Goal: Information Seeking & Learning: Learn about a topic

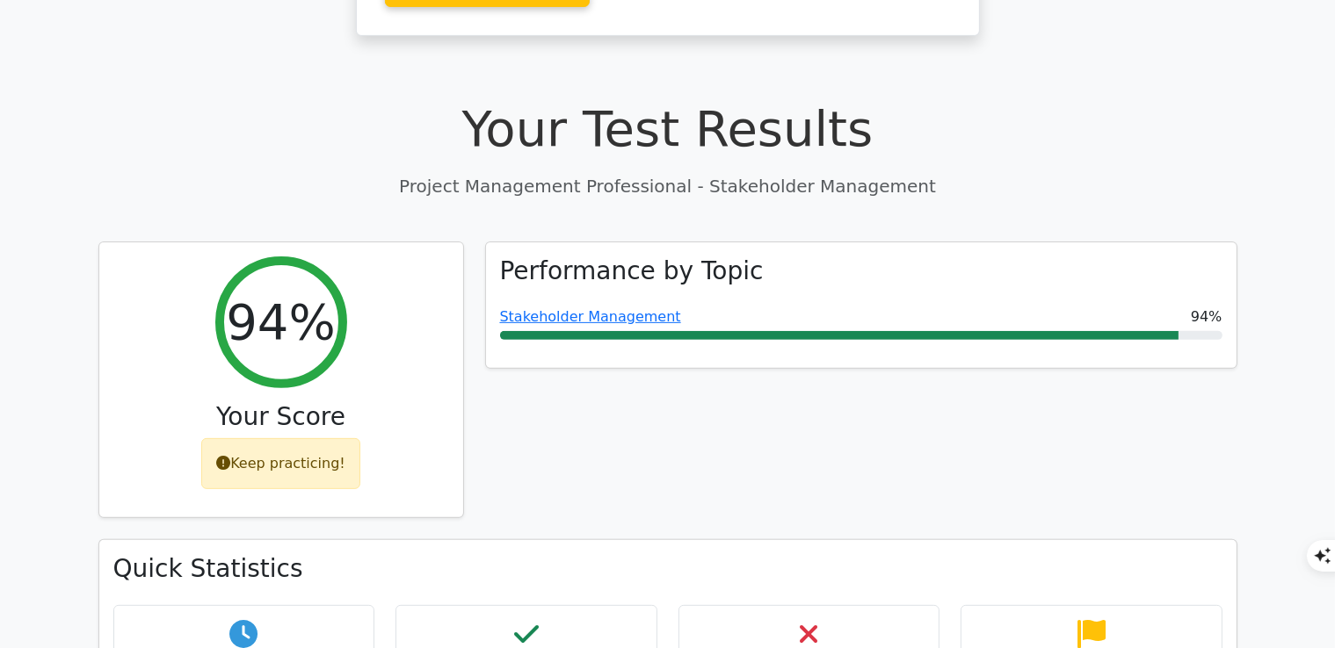
scroll to position [527, 0]
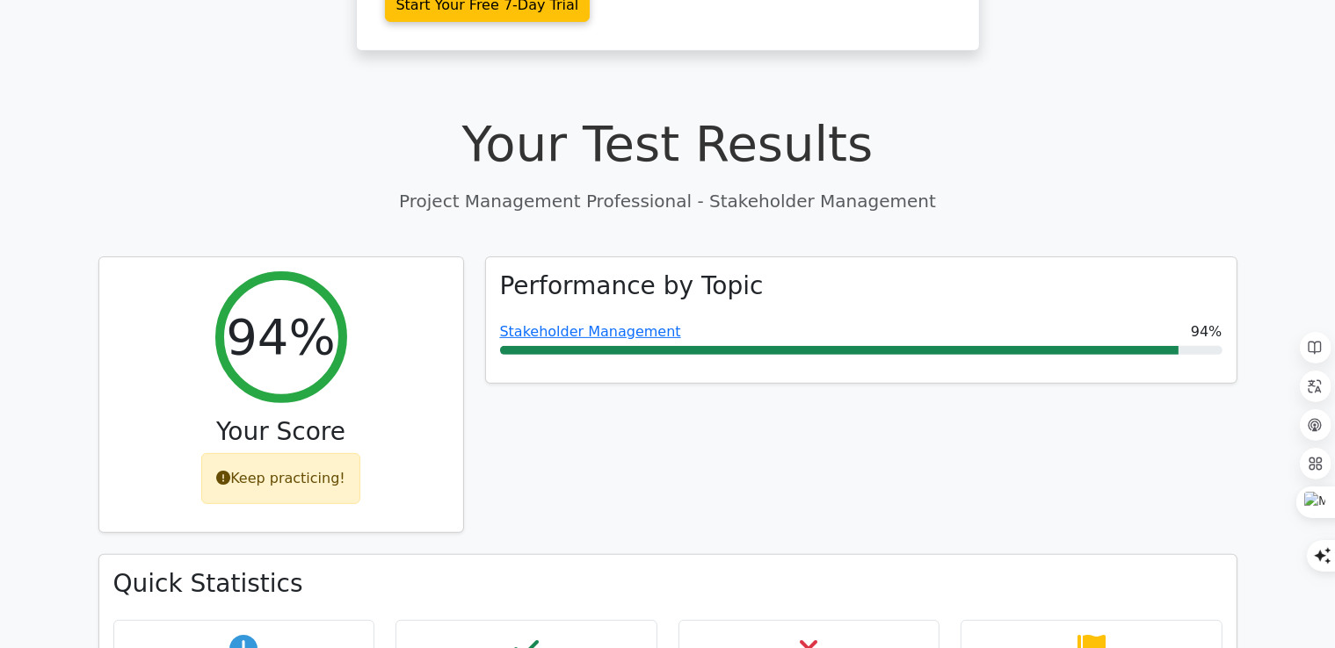
click at [1070, 123] on h1 "Your Test Results" at bounding box center [667, 143] width 1139 height 59
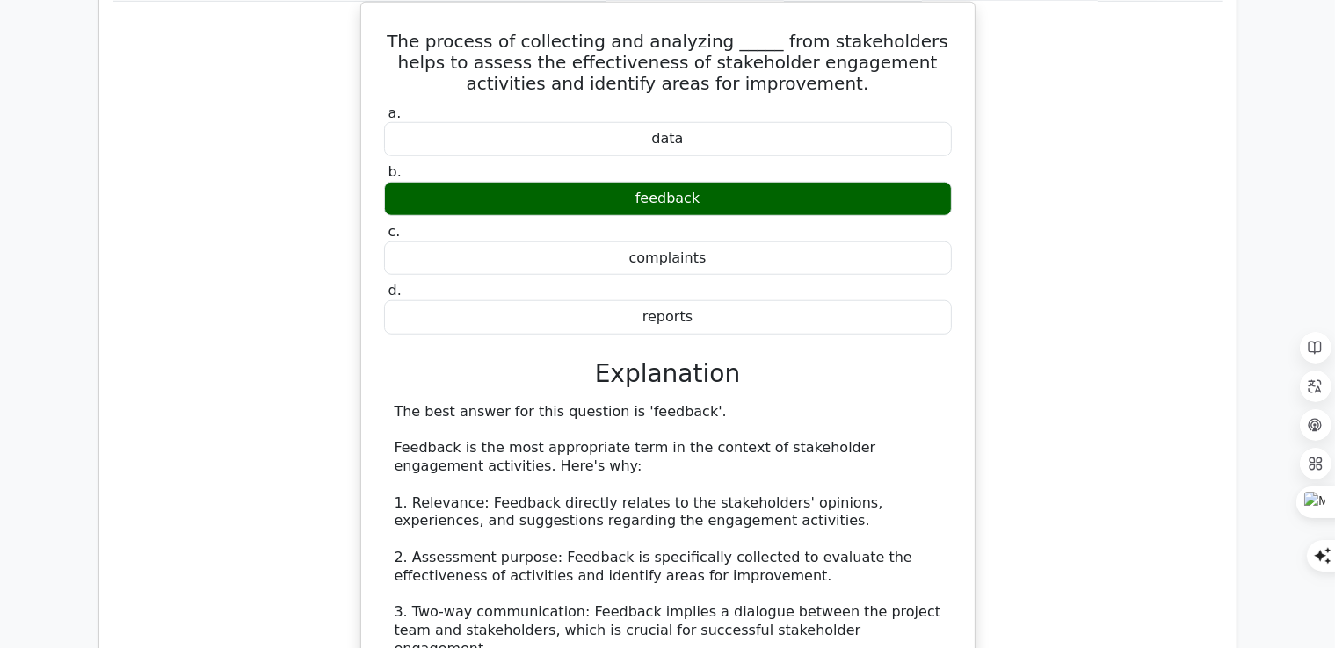
scroll to position [1318, 0]
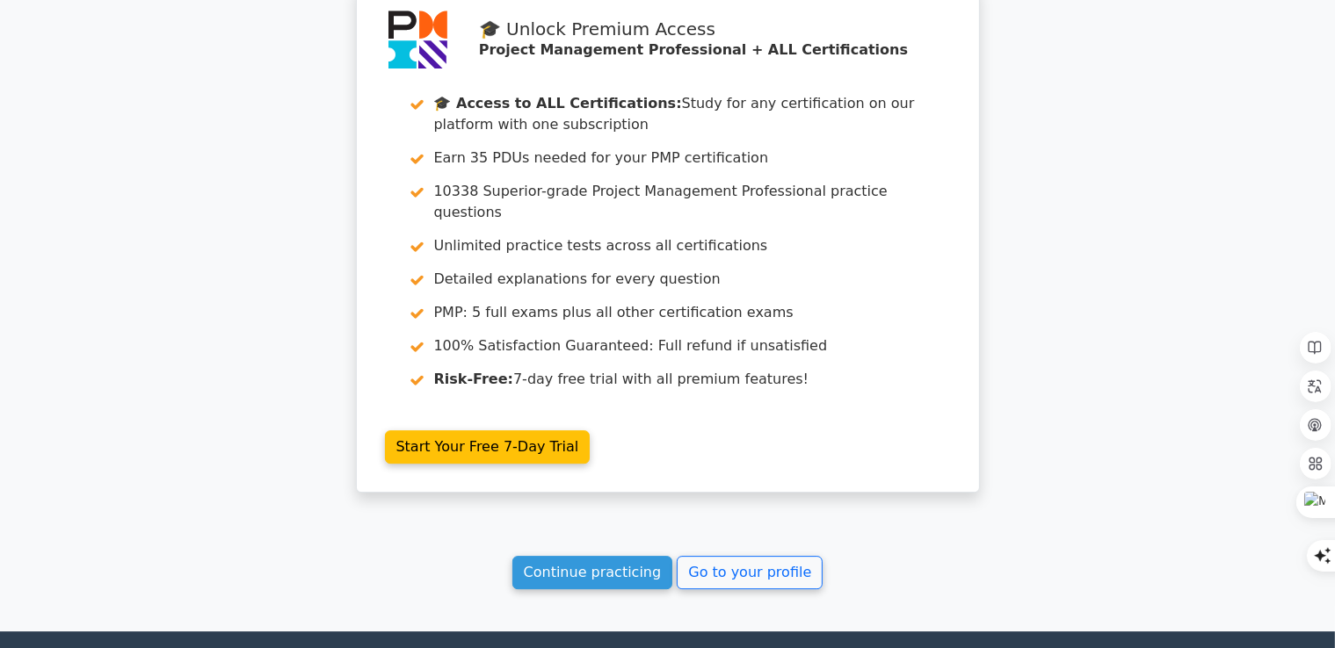
scroll to position [5288, 0]
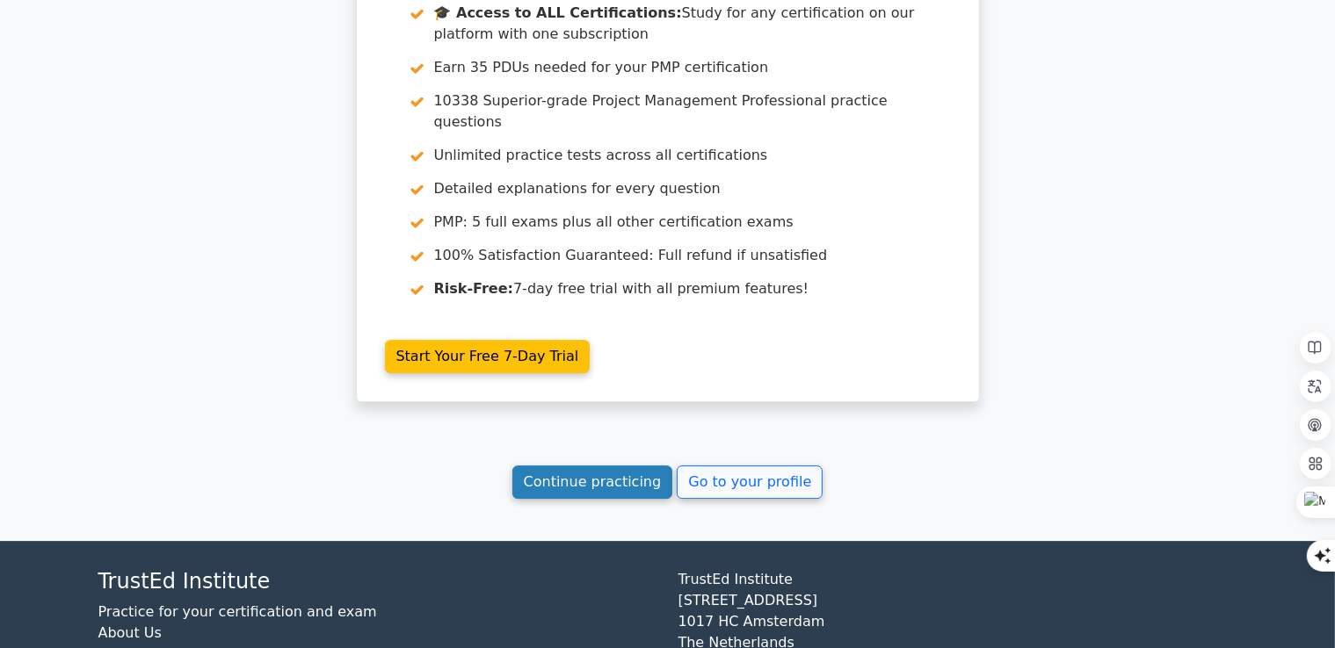
click at [593, 466] on link "Continue practicing" at bounding box center [592, 482] width 161 height 33
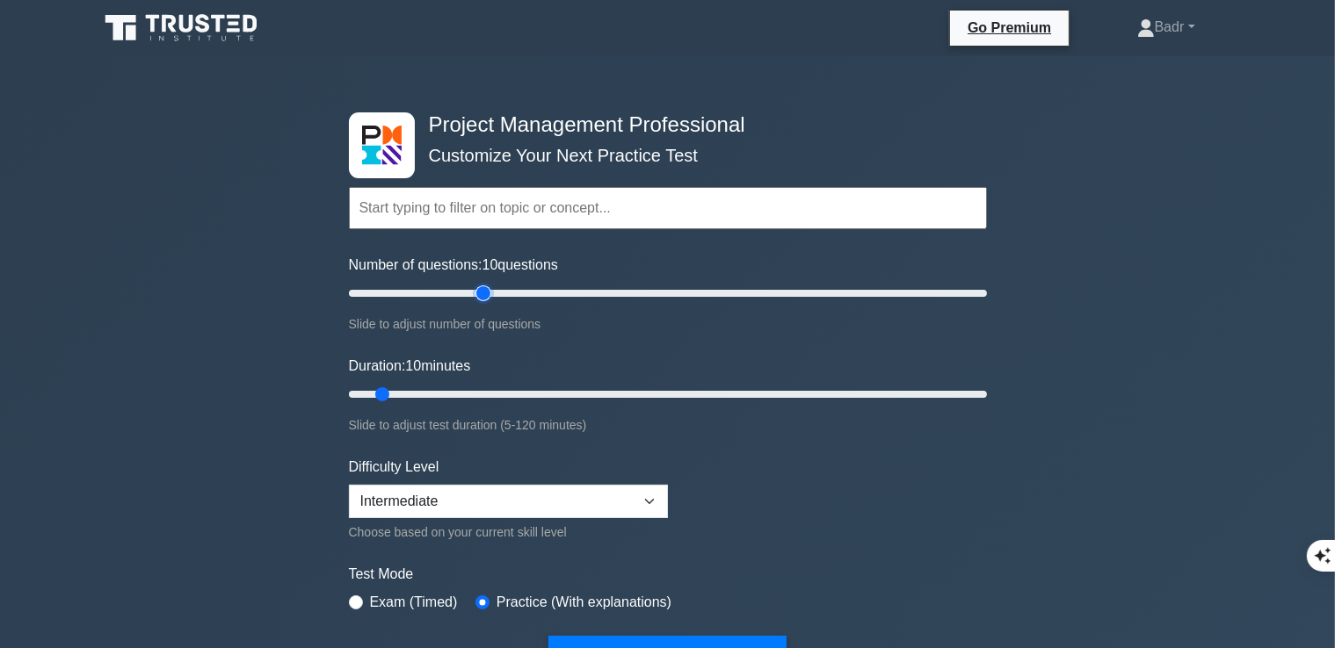
click at [488, 295] on input "Number of questions: 10 questions" at bounding box center [668, 293] width 638 height 21
click at [469, 295] on input "Number of questions: 45 questions" at bounding box center [668, 293] width 638 height 21
click at [461, 293] on input "Number of questions: 40 questions" at bounding box center [668, 293] width 638 height 21
click at [446, 289] on input "Number of questions: 35 questions" at bounding box center [668, 293] width 638 height 21
type input "30"
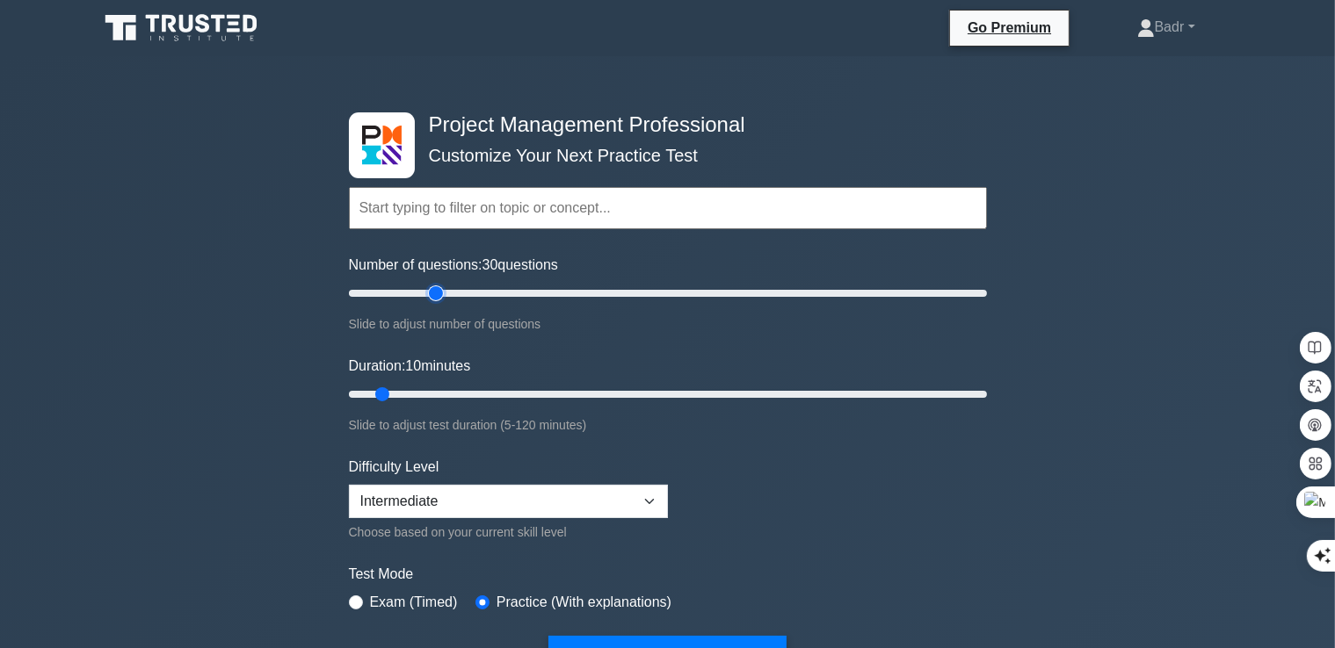
click at [438, 291] on input "Number of questions: 30 questions" at bounding box center [668, 293] width 638 height 21
type input "15"
click at [401, 388] on input "Duration: 15 minutes" at bounding box center [668, 394] width 638 height 21
click at [432, 507] on select "Beginner Intermediate Expert" at bounding box center [508, 501] width 319 height 33
select select "expert"
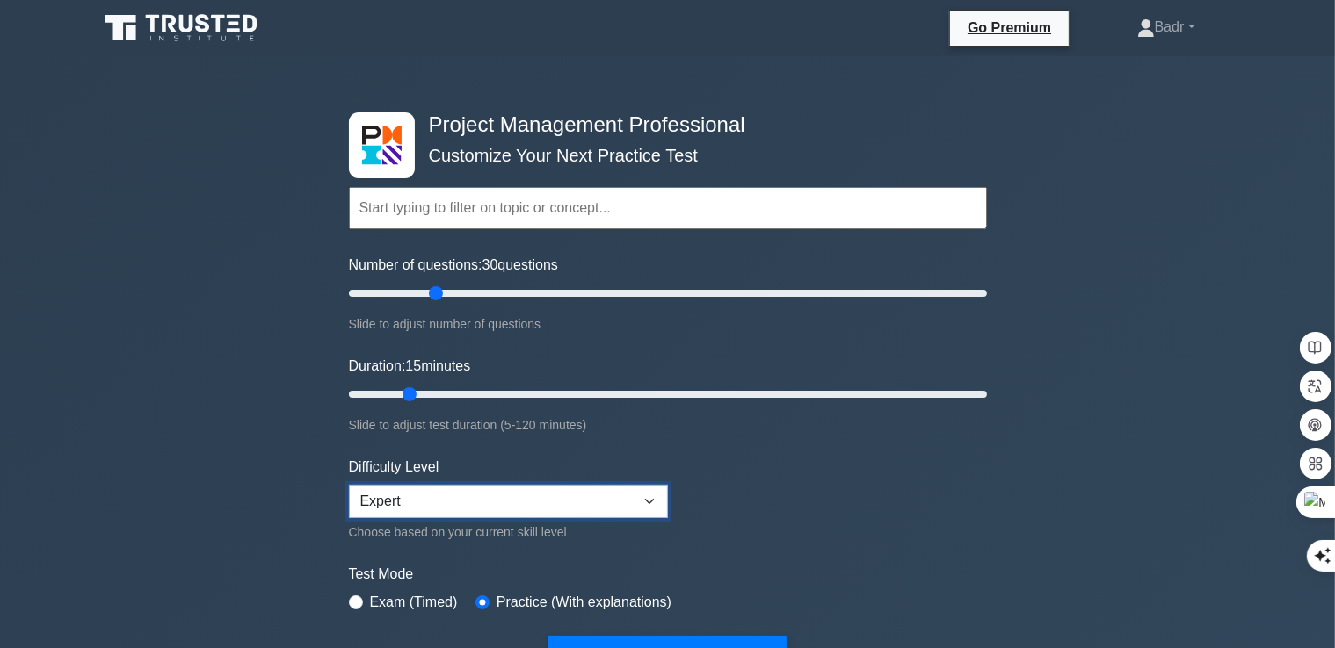
click at [349, 485] on select "Beginner Intermediate Expert" at bounding box center [508, 501] width 319 height 33
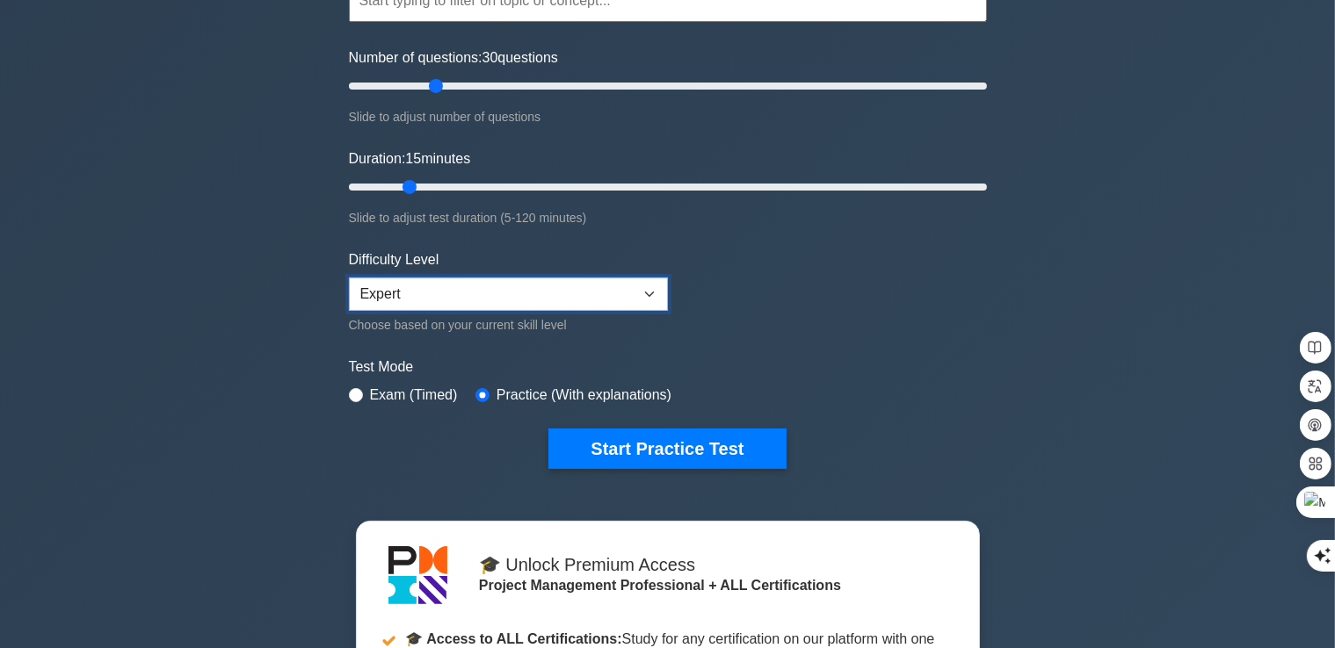
scroll to position [351, 0]
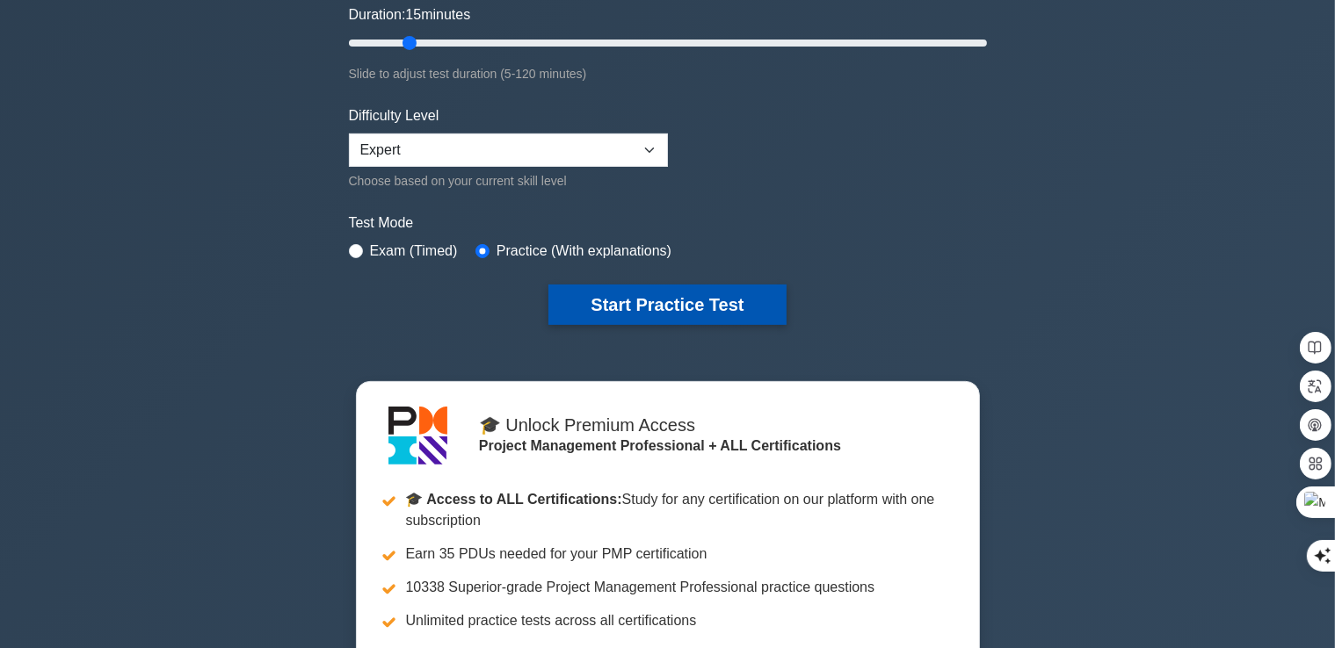
click at [657, 307] on button "Start Practice Test" at bounding box center [666, 305] width 237 height 40
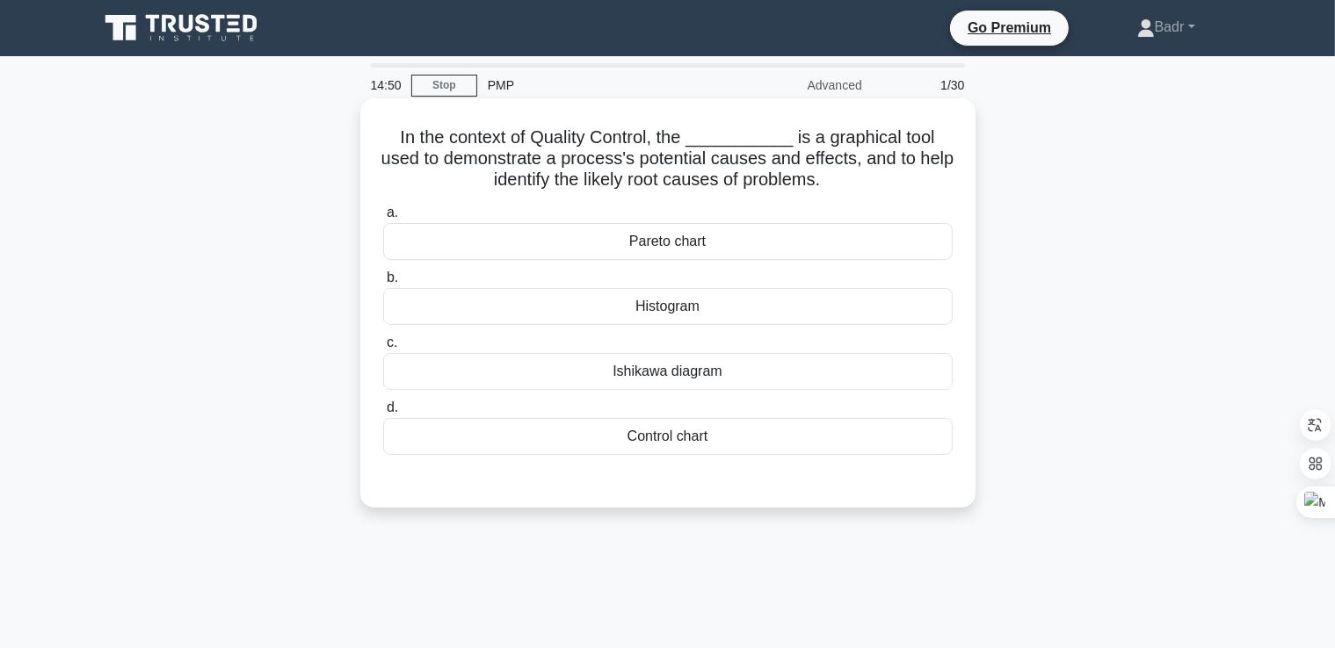
click at [668, 377] on div "Ishikawa diagram" at bounding box center [667, 371] width 569 height 37
click at [383, 349] on input "c. Ishikawa diagram" at bounding box center [383, 342] width 0 height 11
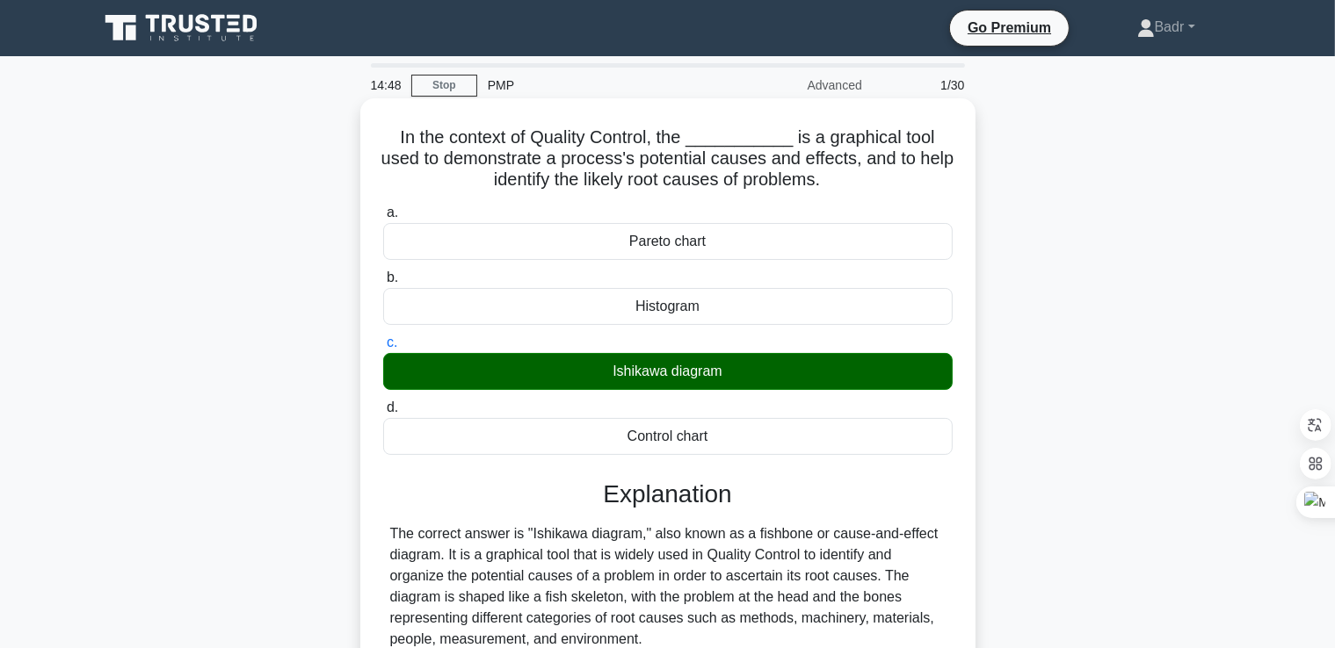
scroll to position [329, 0]
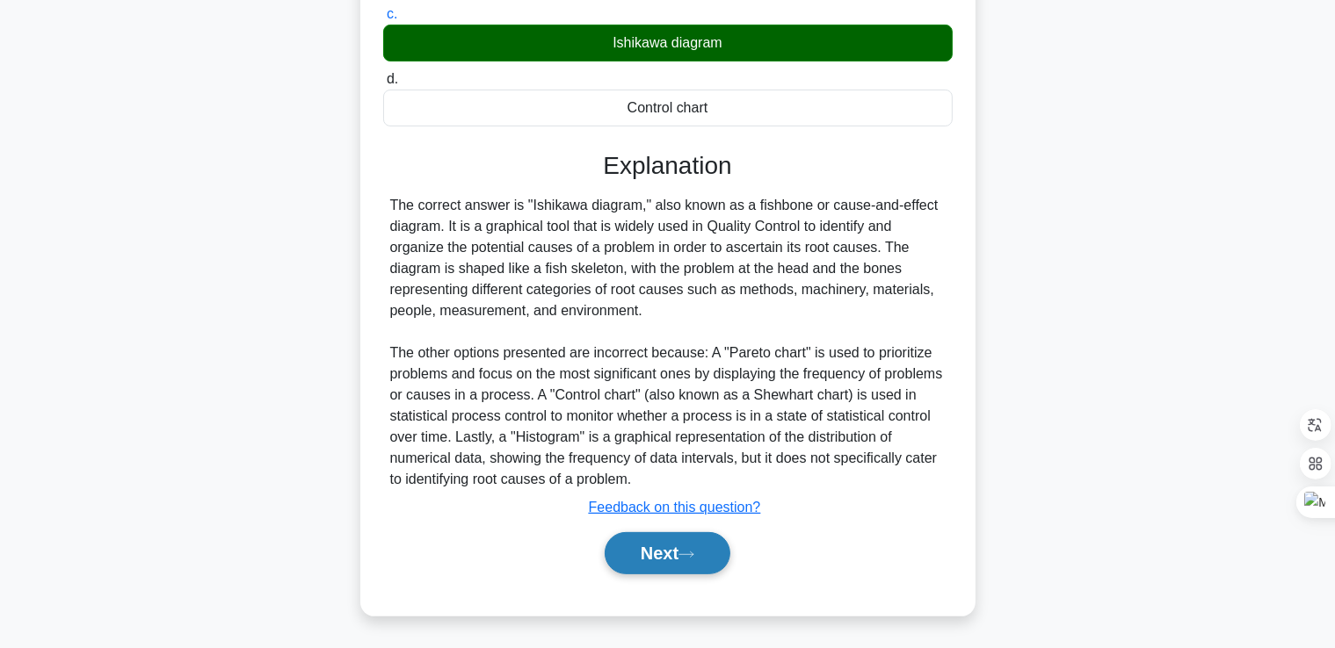
click at [661, 561] on button "Next" at bounding box center [667, 553] width 126 height 42
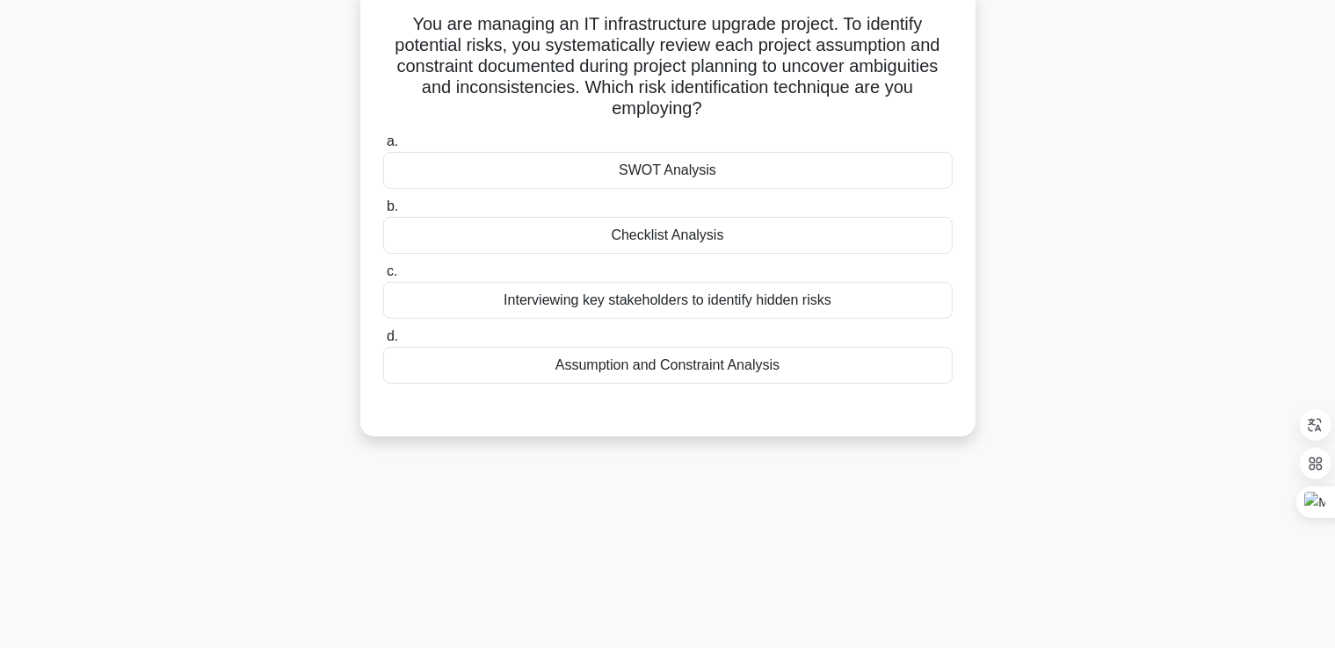
scroll to position [0, 0]
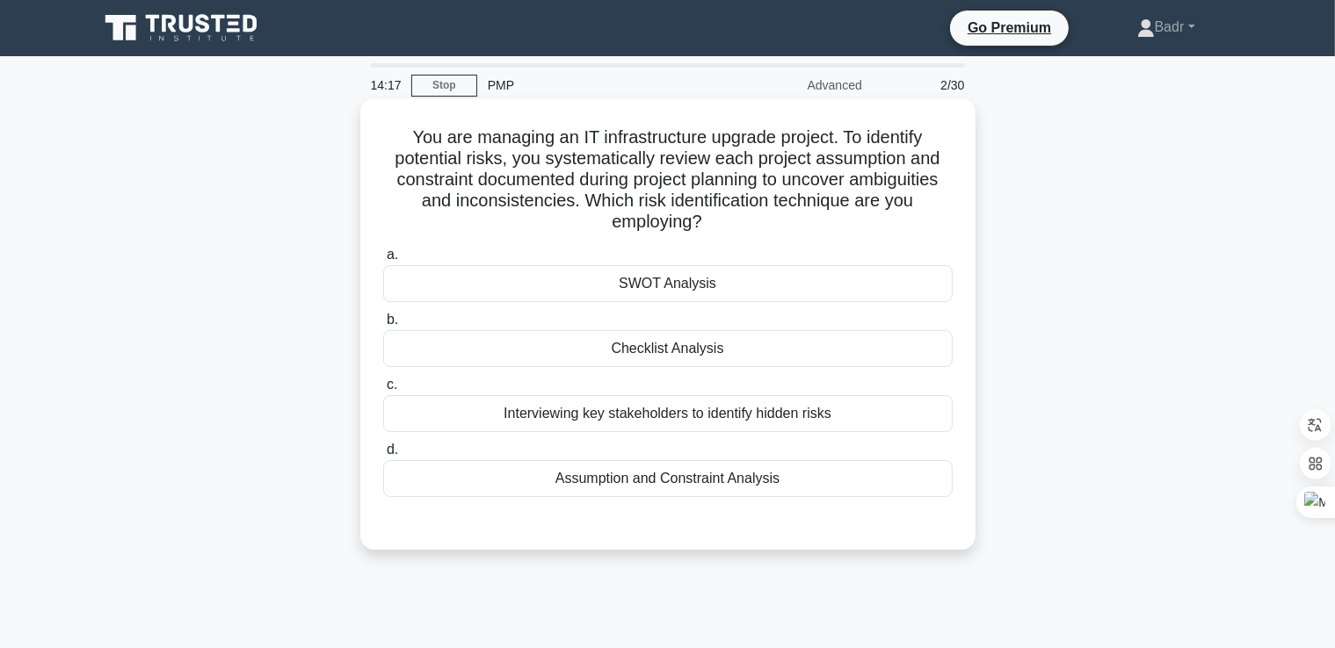
click at [627, 459] on label "d. Assumption and Constraint Analysis" at bounding box center [667, 468] width 569 height 58
click at [383, 456] on input "d. Assumption and Constraint Analysis" at bounding box center [383, 450] width 0 height 11
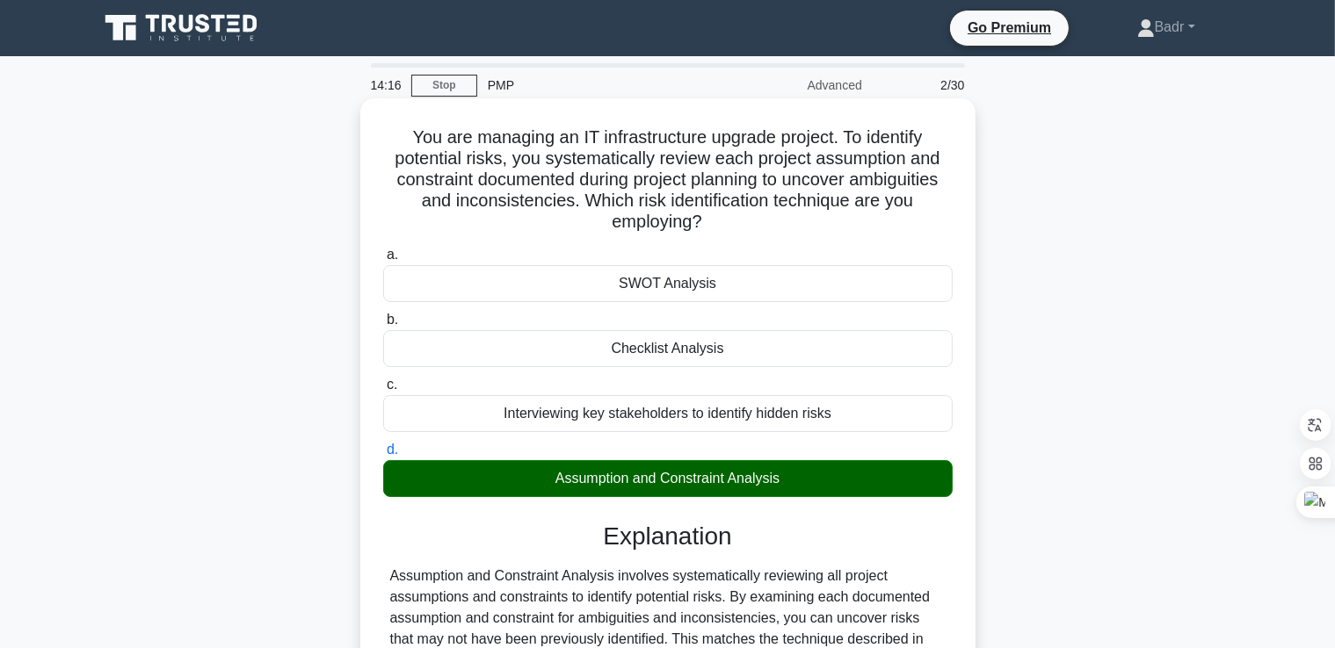
scroll to position [413, 0]
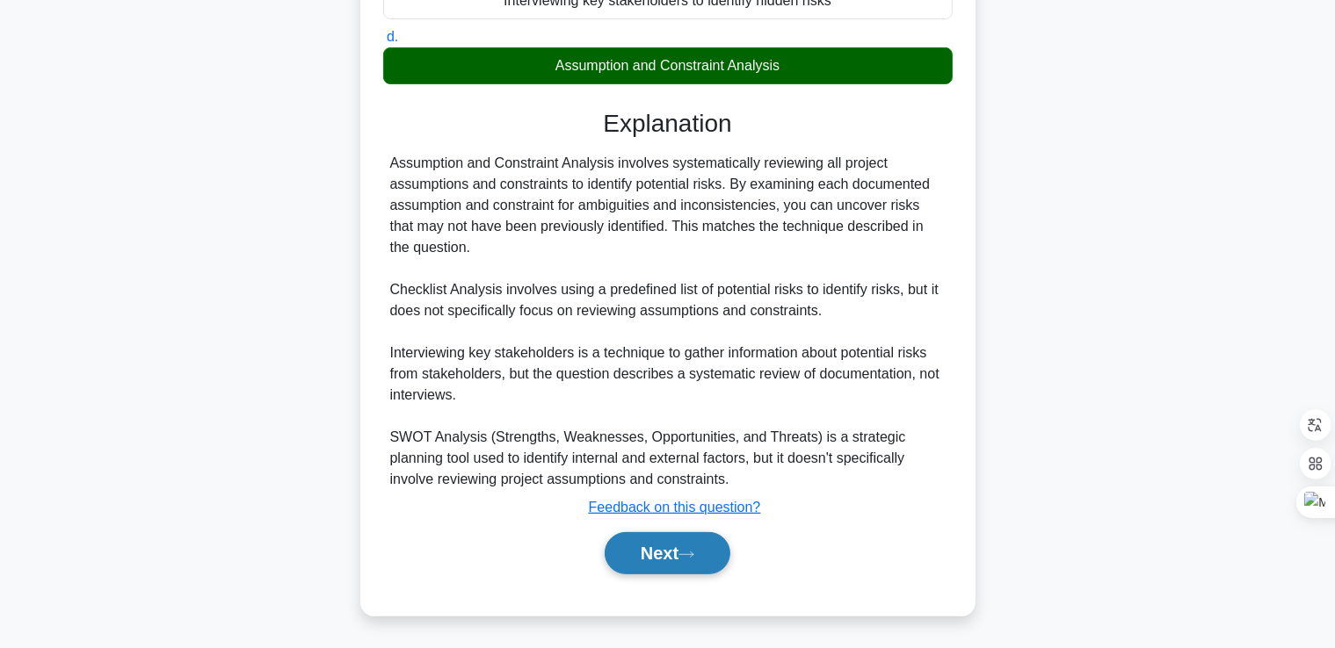
click at [658, 536] on button "Next" at bounding box center [667, 553] width 126 height 42
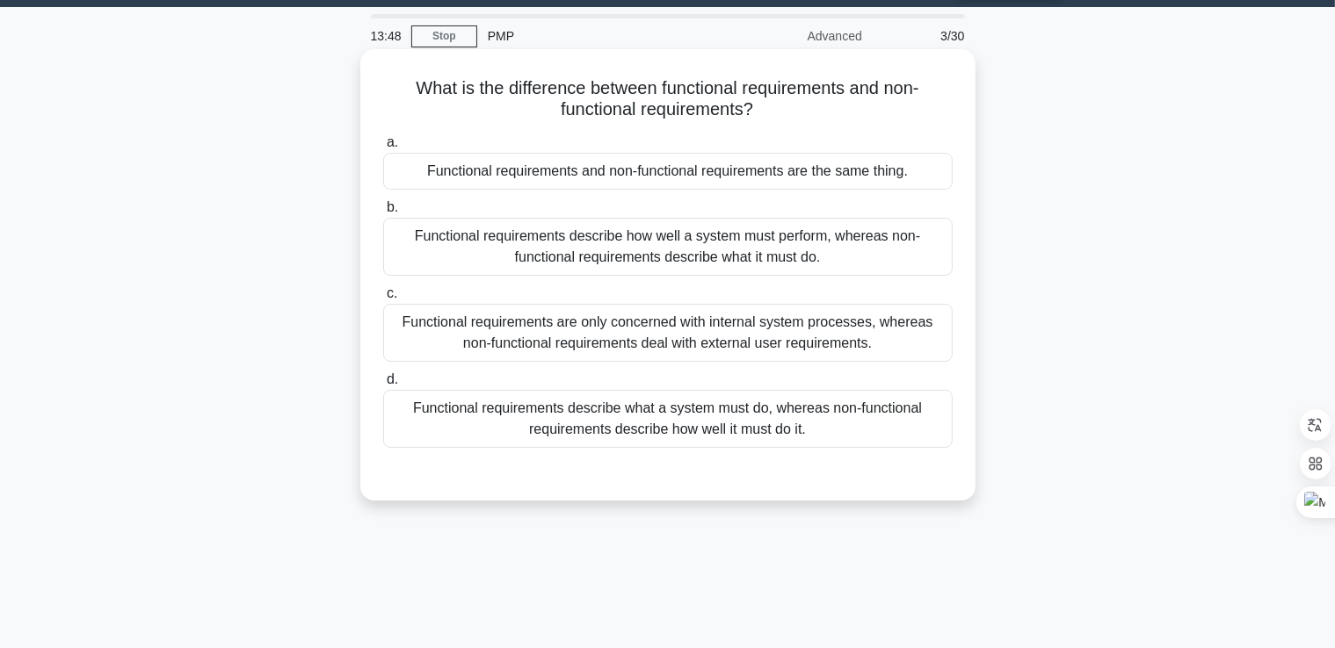
scroll to position [0, 0]
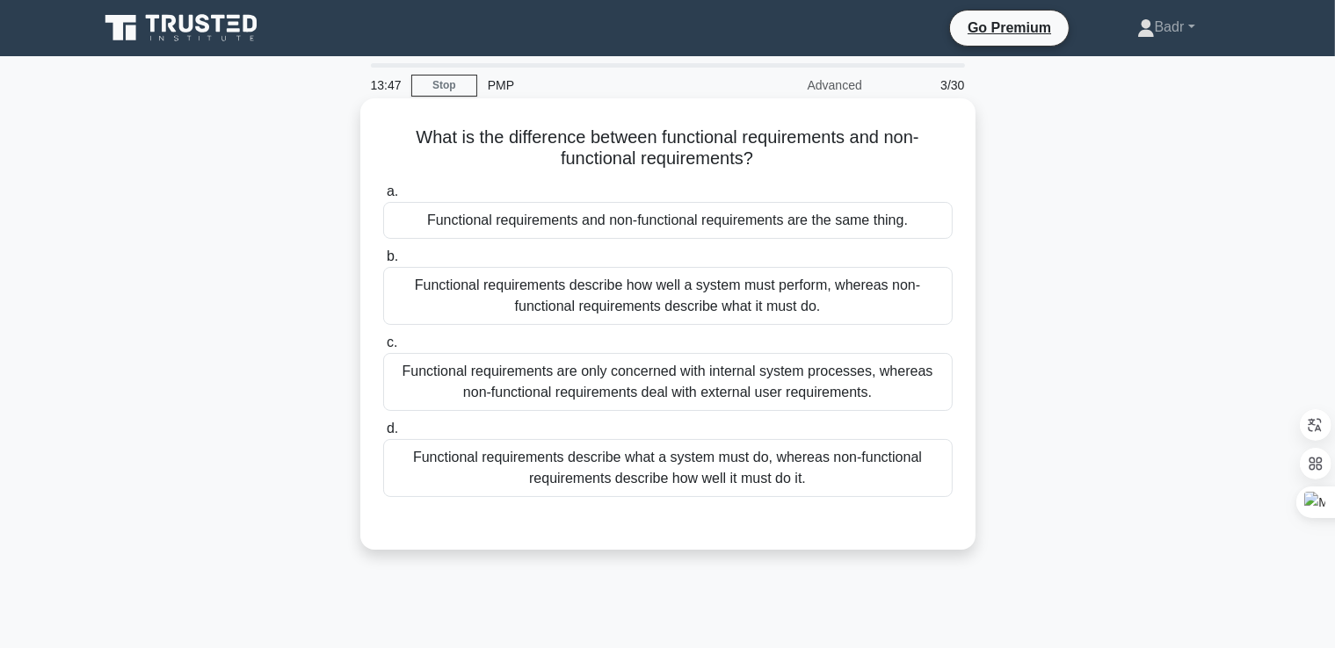
click at [556, 375] on div "Functional requirements are only concerned with internal system processes, wher…" at bounding box center [667, 382] width 569 height 58
click at [383, 349] on input "c. Functional requirements are only concerned with internal system processes, w…" at bounding box center [383, 342] width 0 height 11
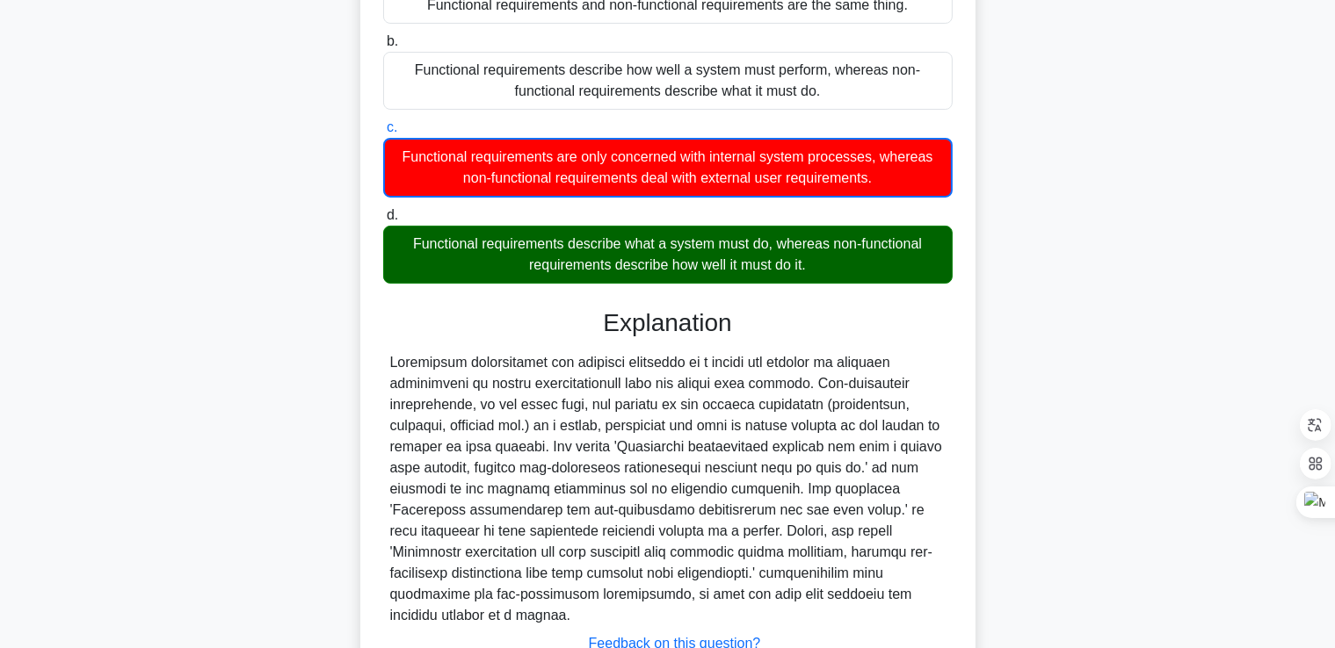
scroll to position [264, 0]
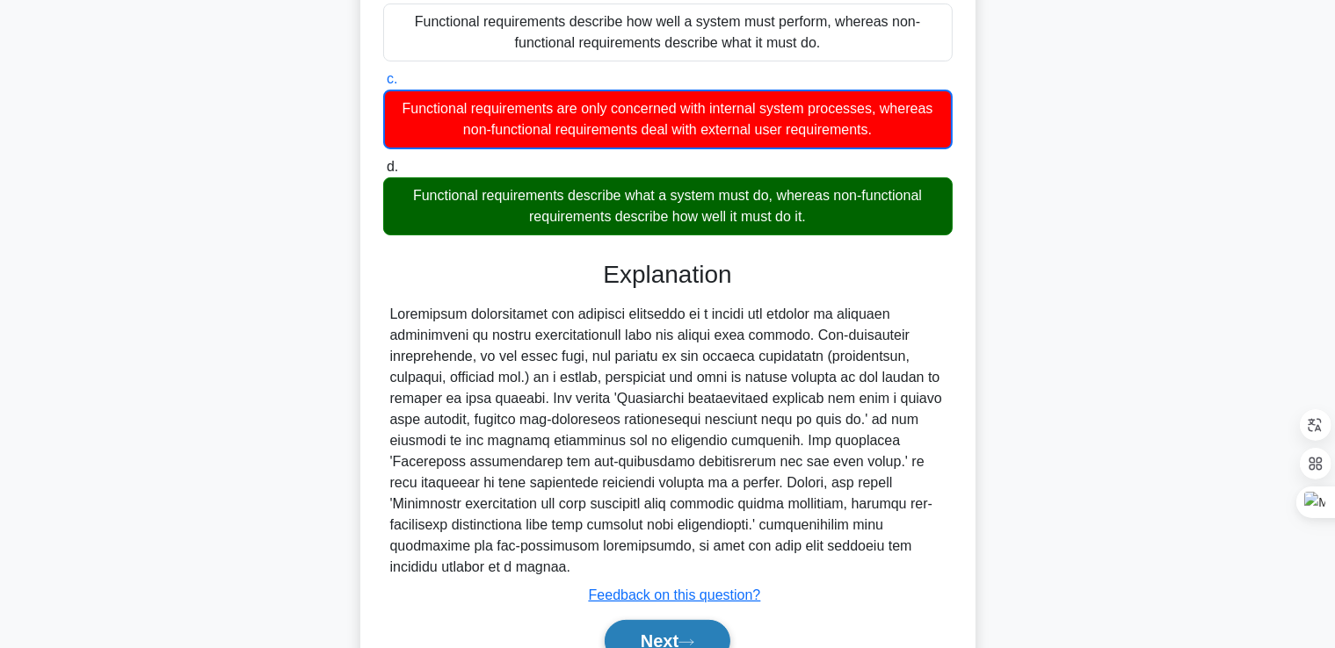
click at [674, 620] on button "Next" at bounding box center [667, 641] width 126 height 42
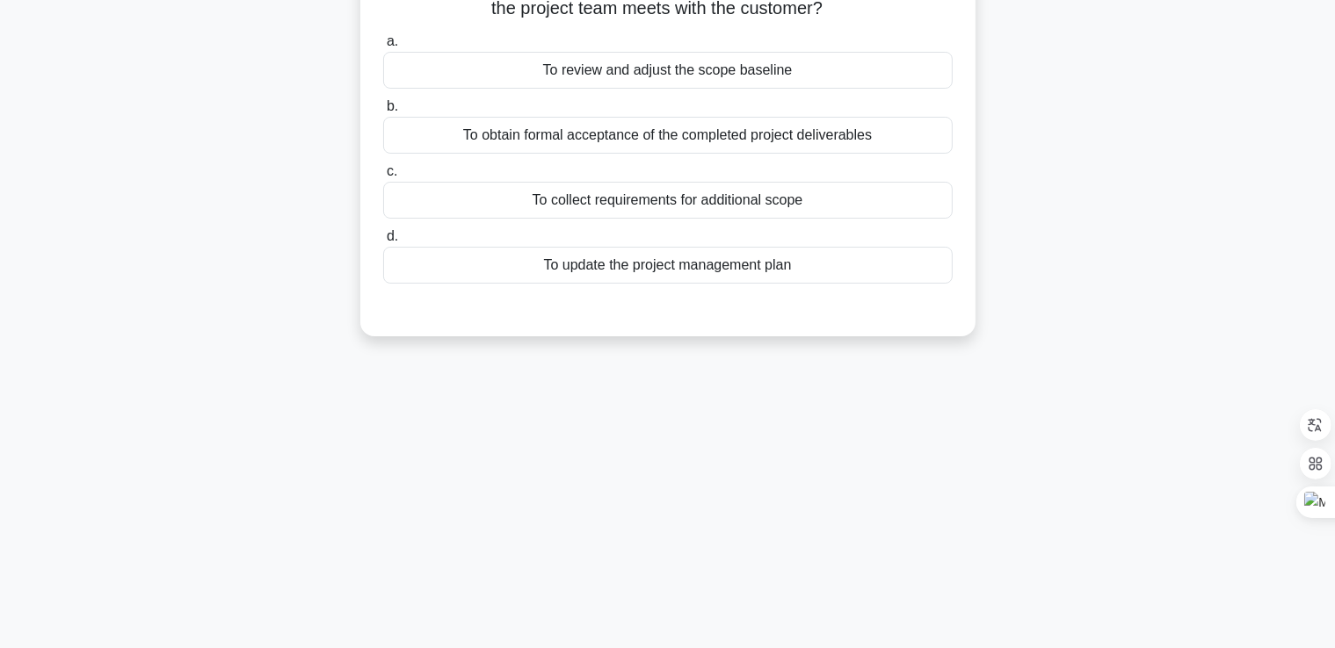
scroll to position [0, 0]
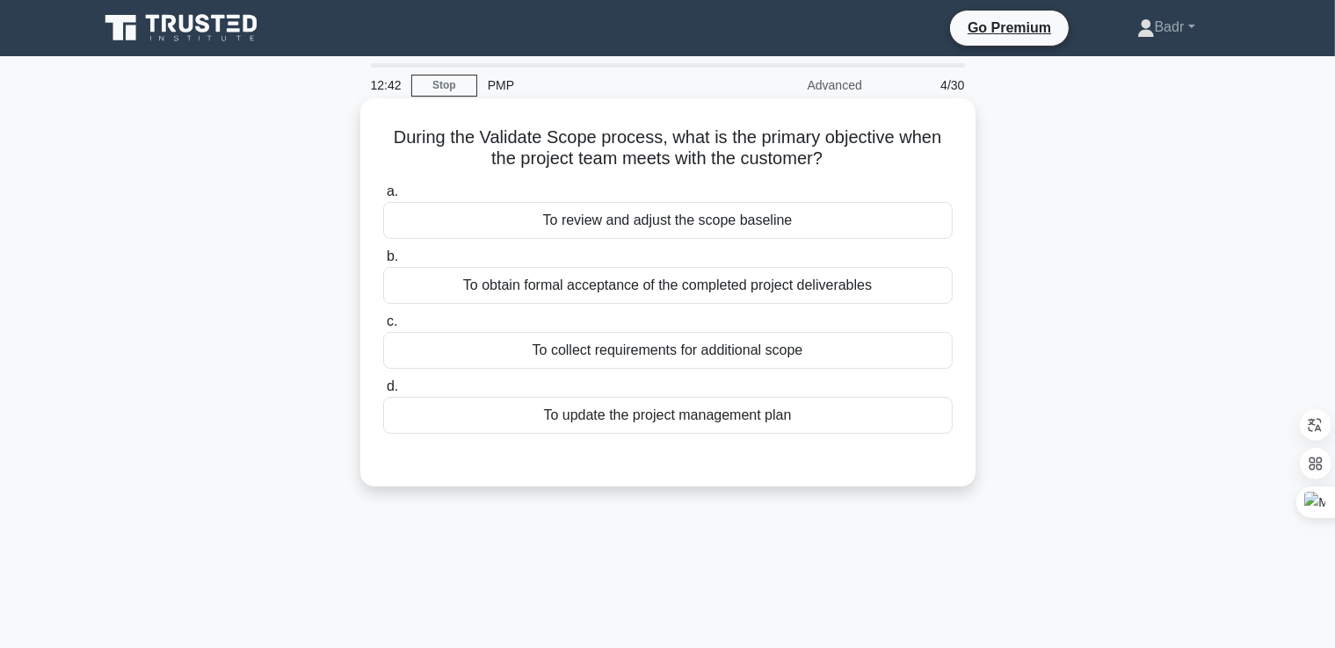
click at [635, 356] on div "To collect requirements for additional scope" at bounding box center [667, 350] width 569 height 37
click at [383, 328] on input "c. To collect requirements for additional scope" at bounding box center [383, 321] width 0 height 11
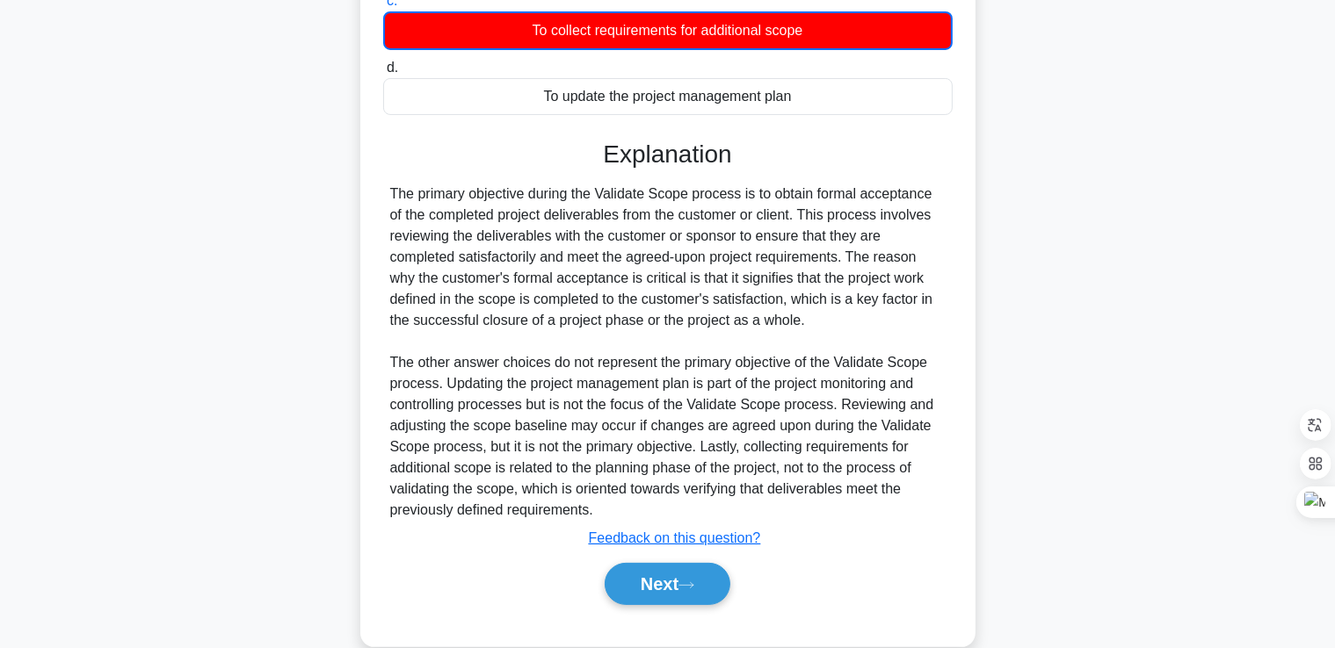
scroll to position [351, 0]
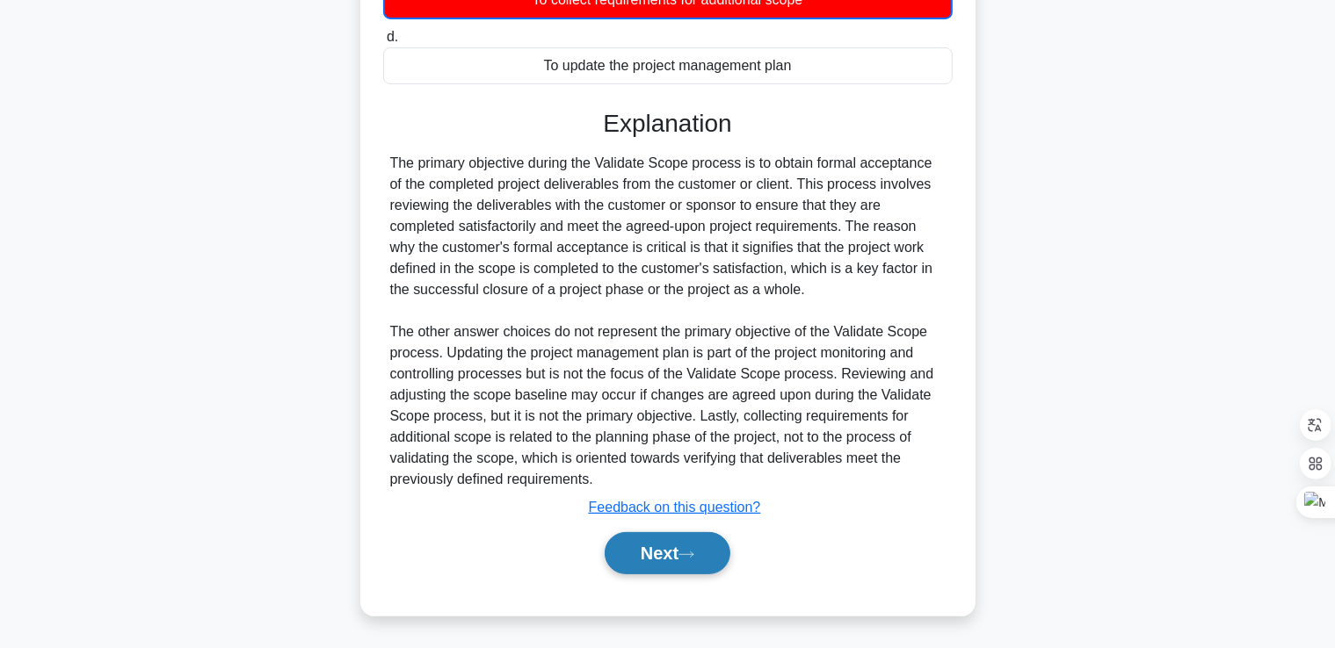
click at [674, 551] on button "Next" at bounding box center [667, 553] width 126 height 42
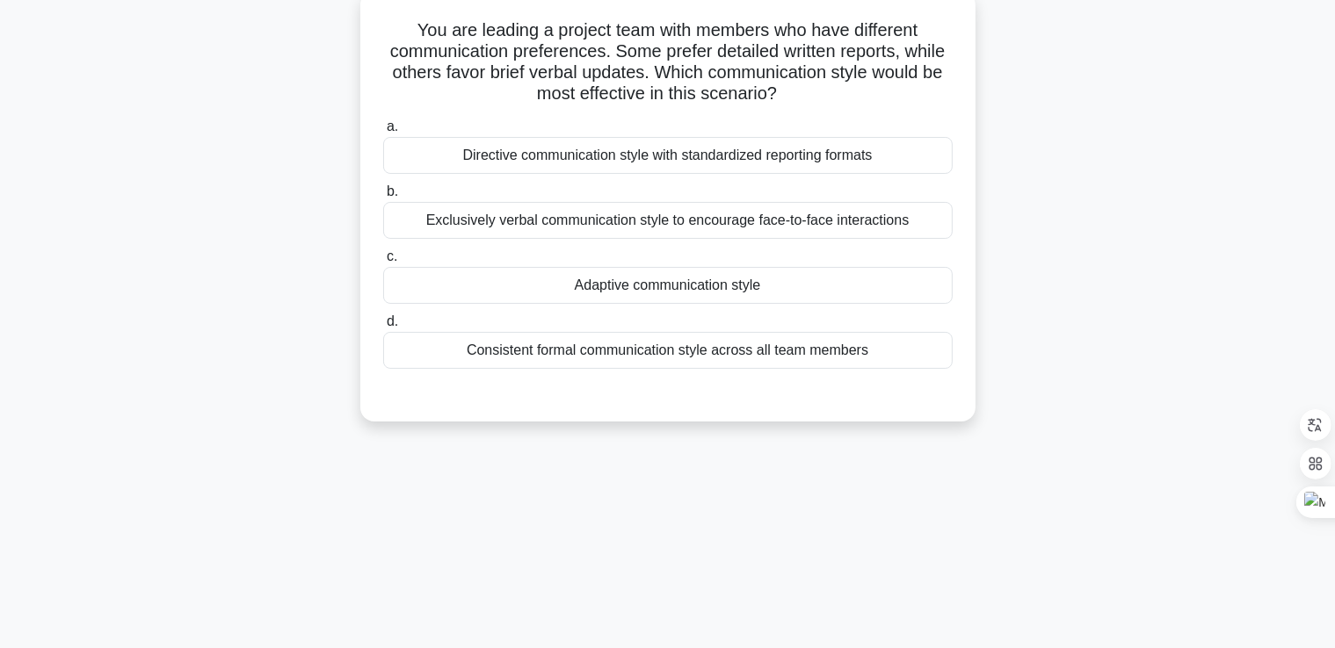
scroll to position [0, 0]
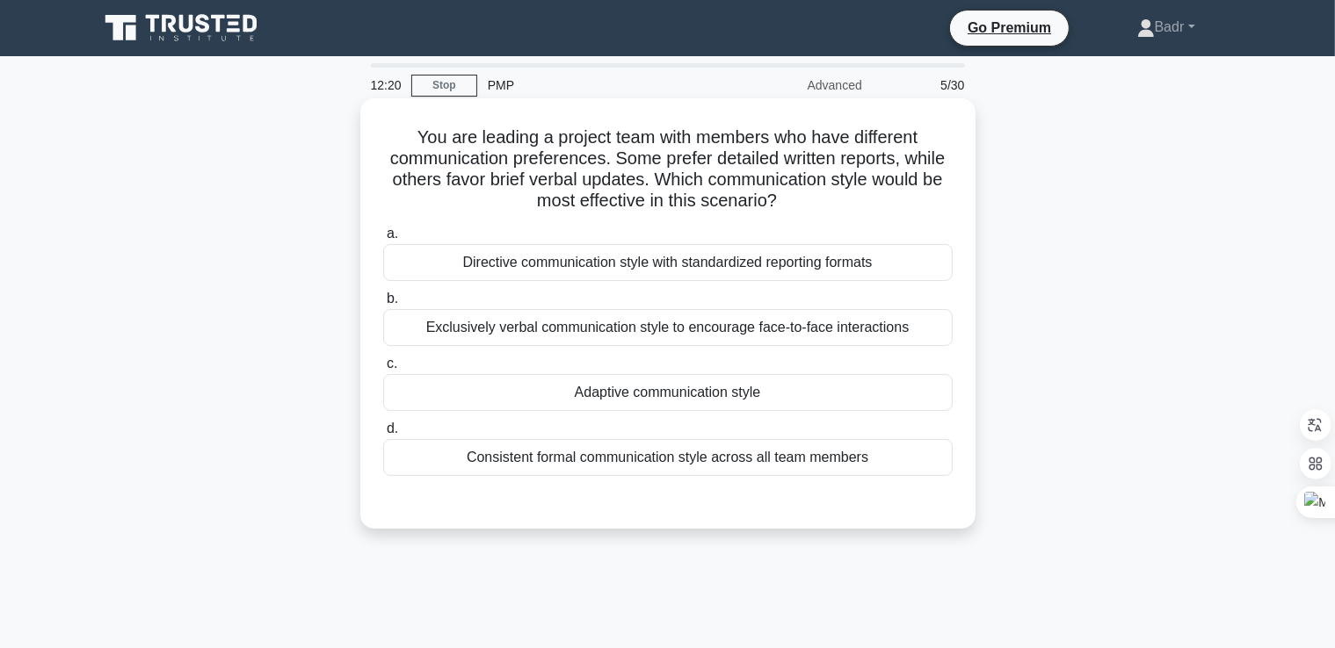
click at [701, 395] on div "Adaptive communication style" at bounding box center [667, 392] width 569 height 37
click at [383, 370] on input "c. Adaptive communication style" at bounding box center [383, 363] width 0 height 11
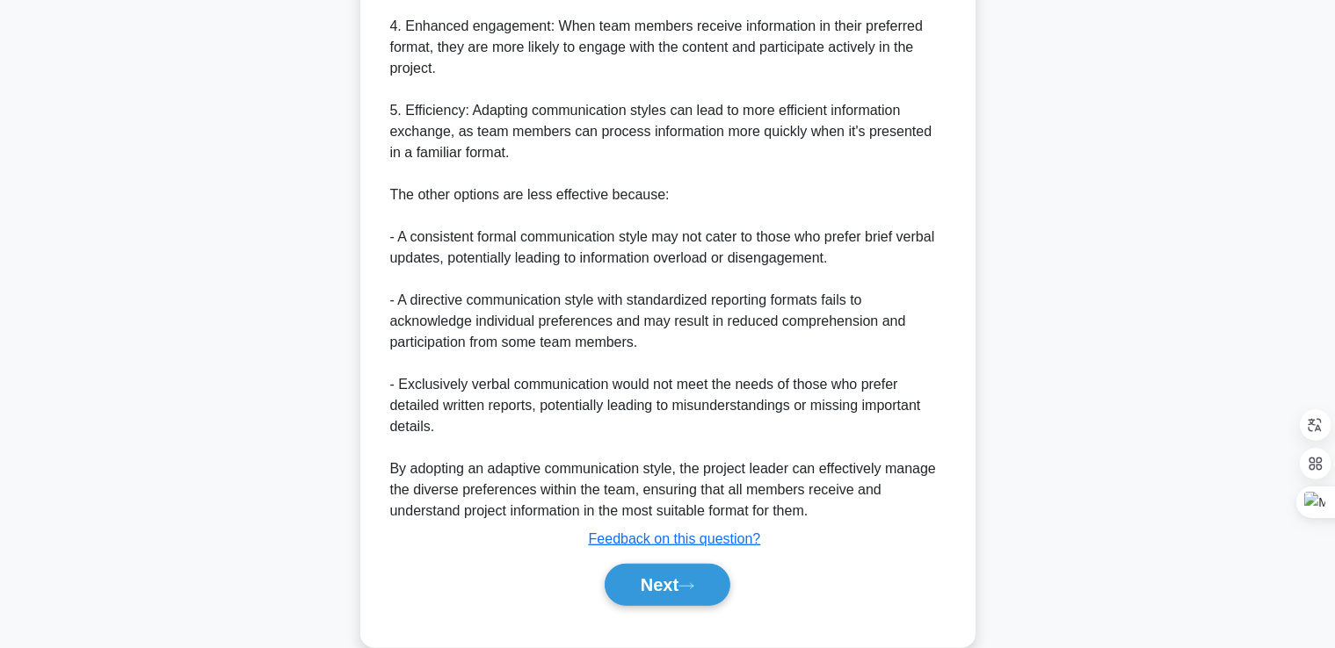
scroll to position [835, 0]
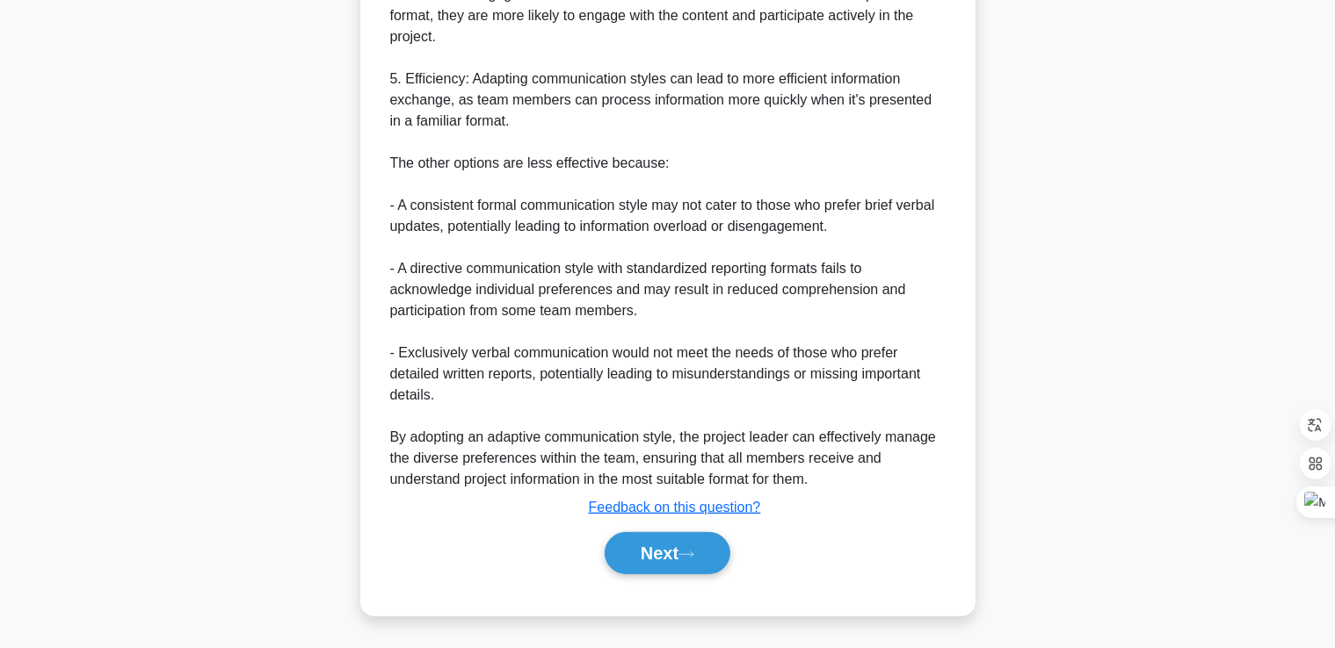
click at [675, 562] on button "Next" at bounding box center [667, 553] width 126 height 42
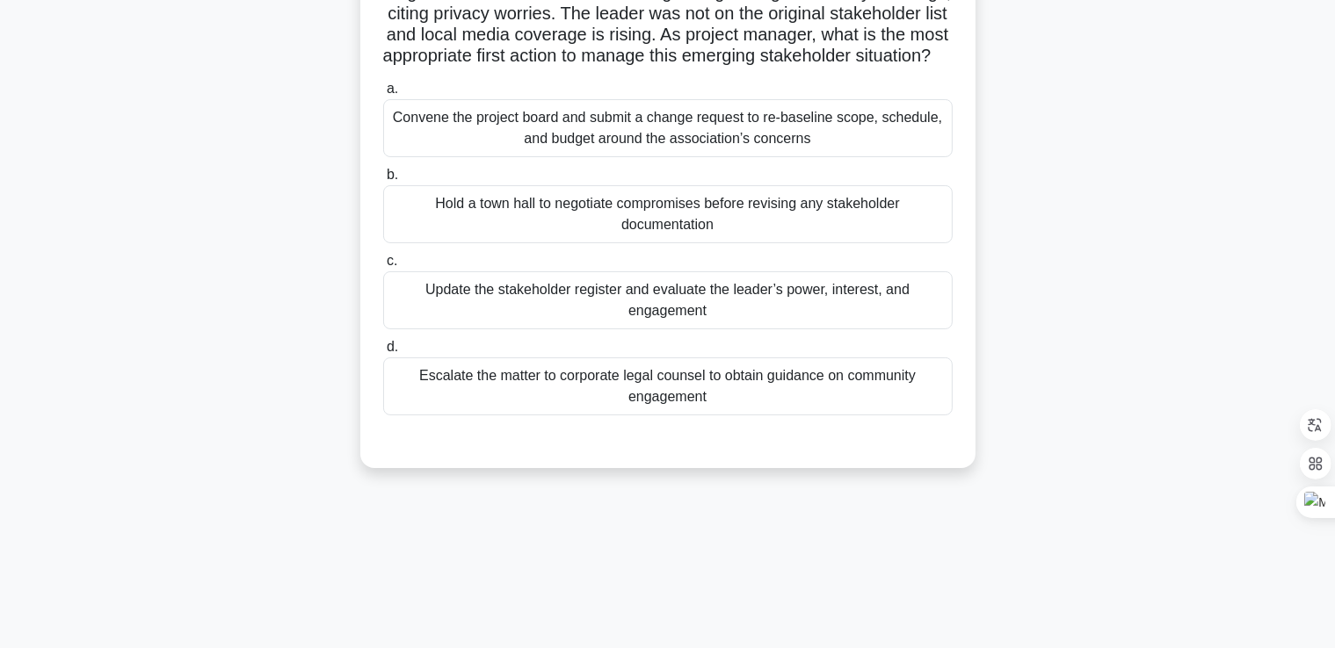
scroll to position [38, 0]
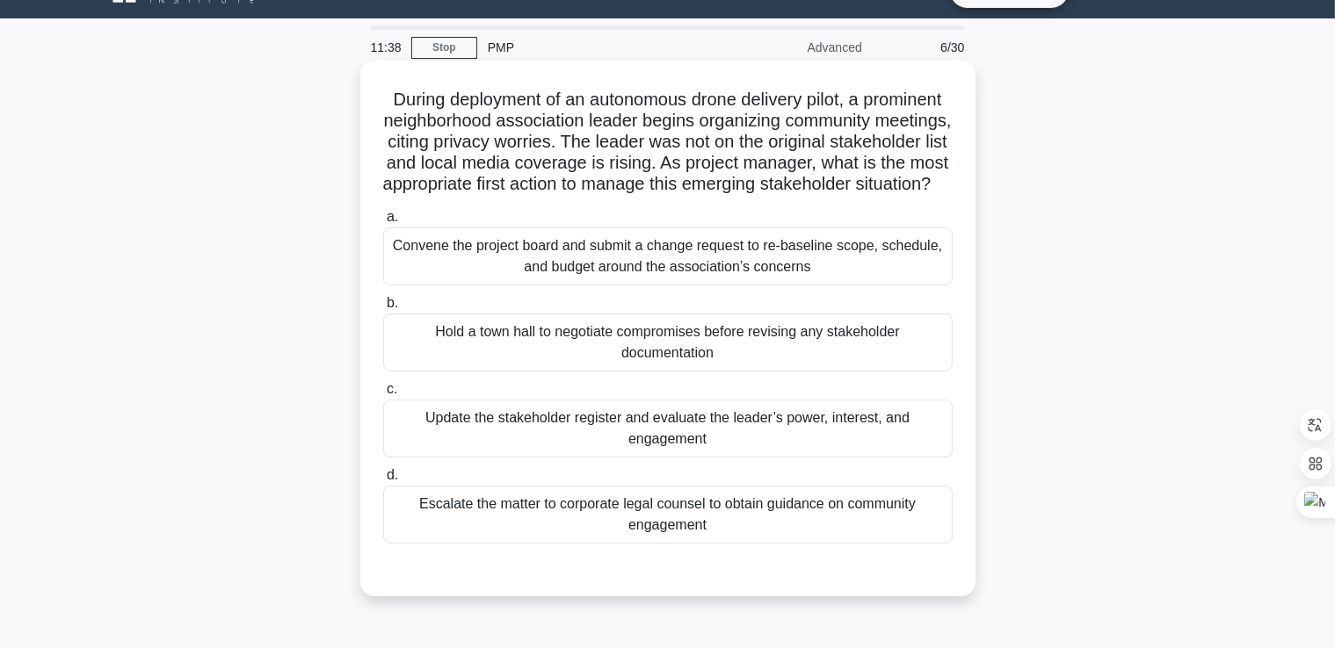
click at [614, 430] on div "Update the stakeholder register and evaluate the leader’s power, interest, and …" at bounding box center [667, 429] width 569 height 58
click at [383, 395] on input "c. Update the stakeholder register and evaluate the leader’s power, interest, a…" at bounding box center [383, 389] width 0 height 11
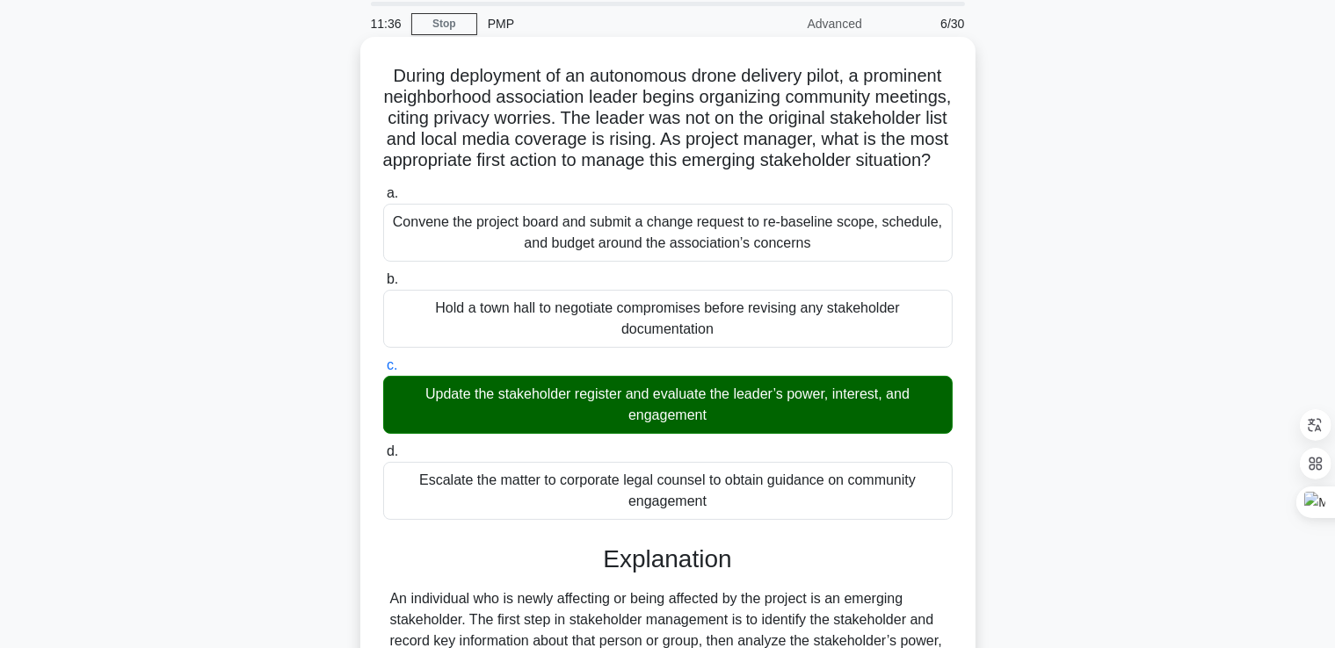
scroll to position [389, 0]
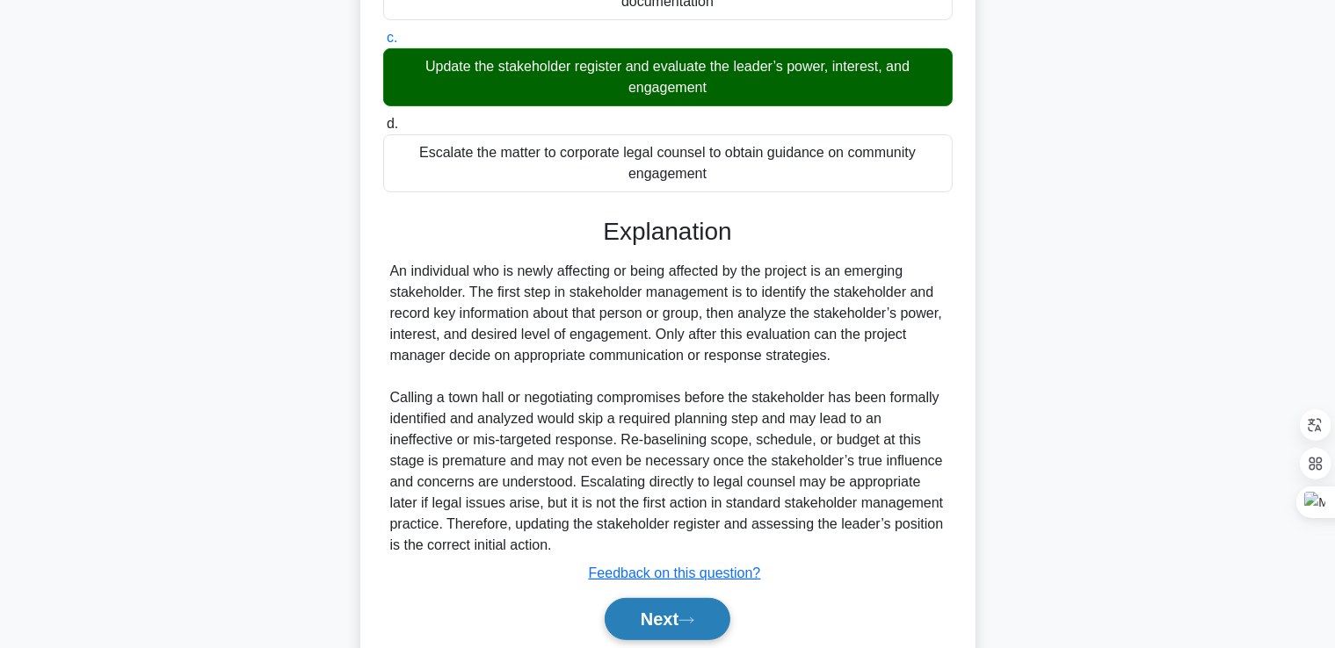
click at [661, 626] on button "Next" at bounding box center [667, 619] width 126 height 42
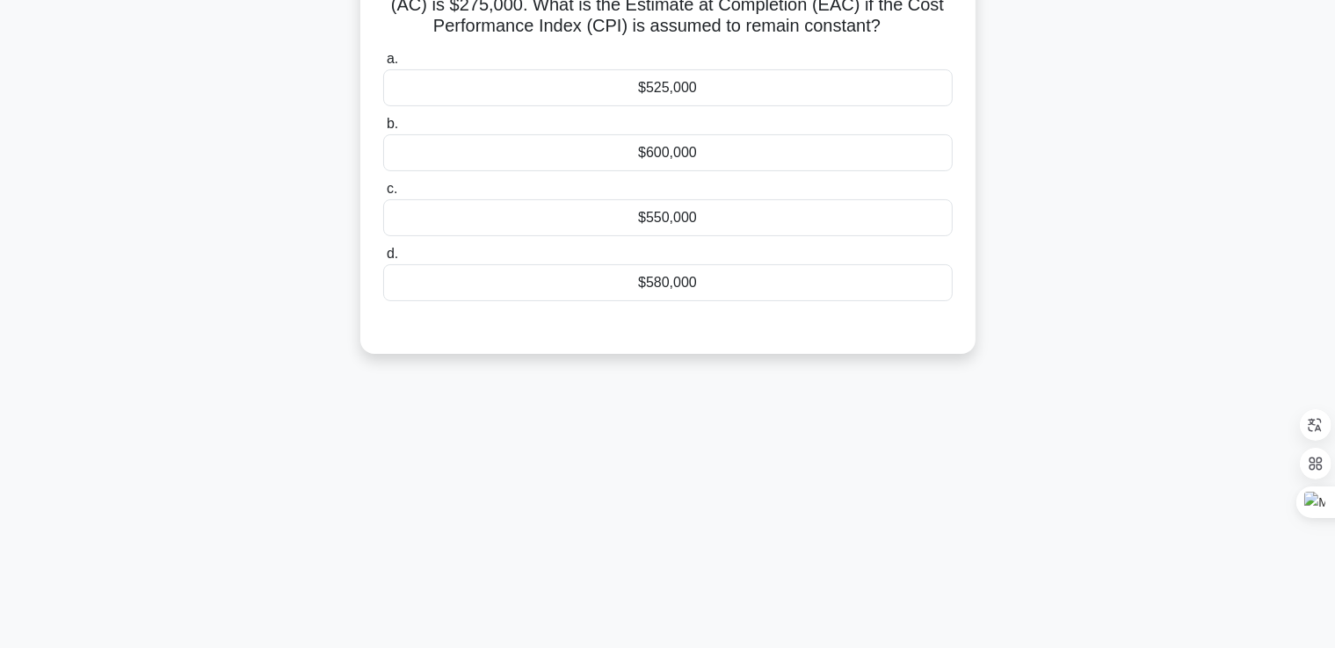
scroll to position [38, 0]
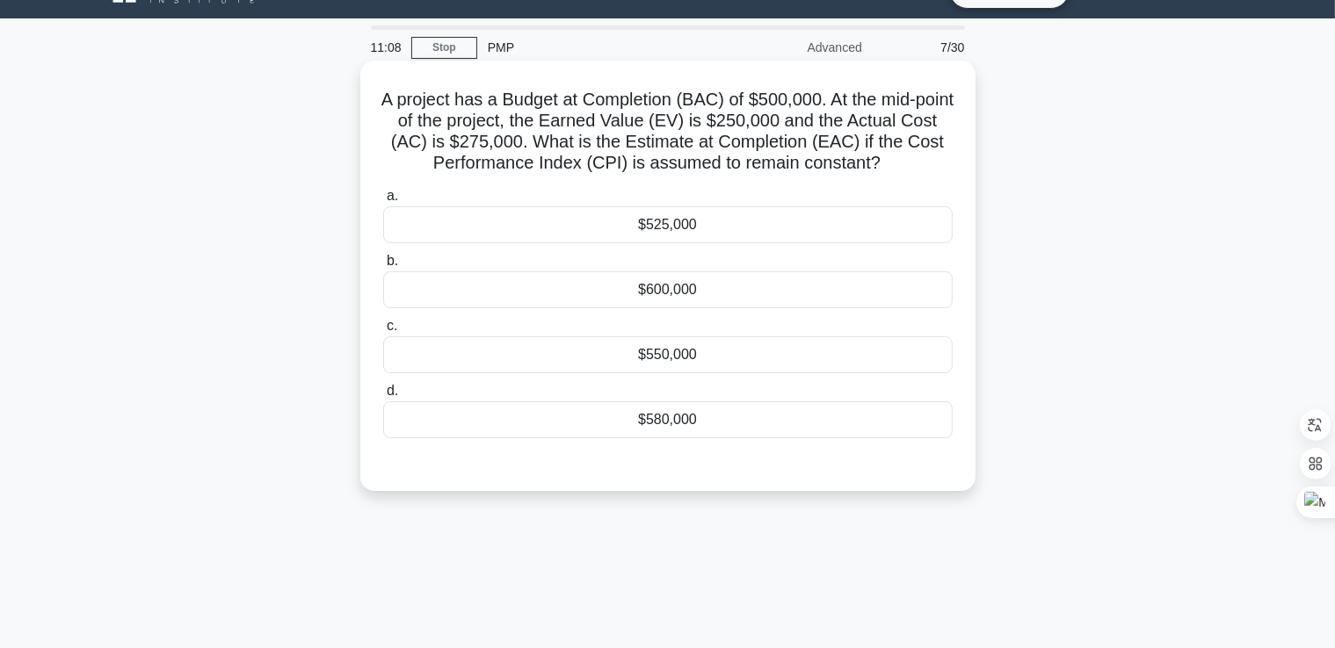
click at [669, 226] on div "$525,000" at bounding box center [667, 224] width 569 height 37
click at [383, 202] on input "a. $525,000" at bounding box center [383, 196] width 0 height 11
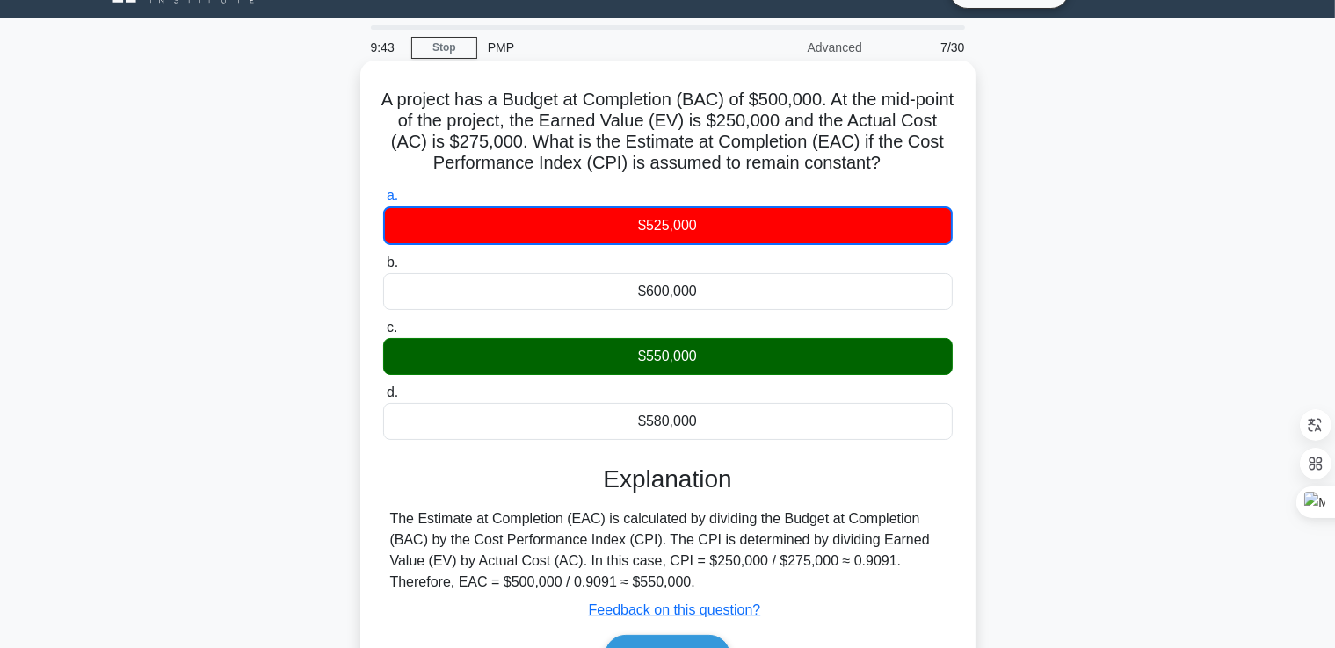
scroll to position [301, 0]
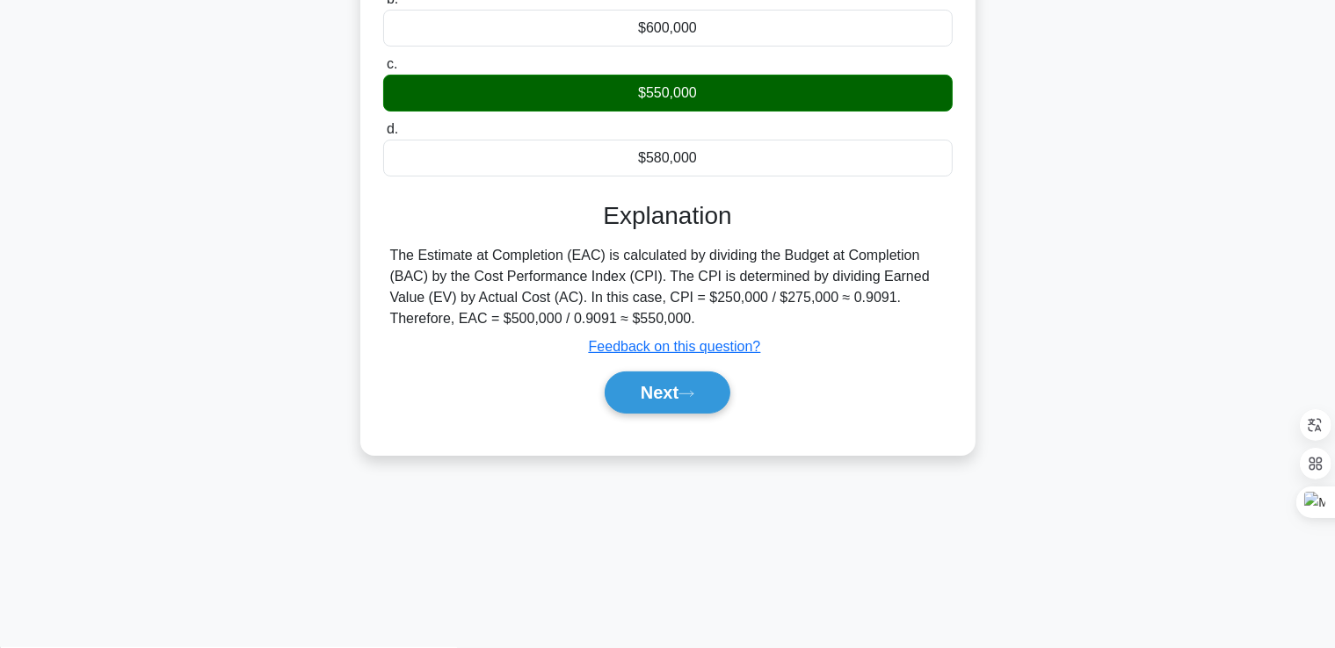
drag, startPoint x: 697, startPoint y: 404, endPoint x: 910, endPoint y: 384, distance: 214.4
click at [910, 384] on div "Next" at bounding box center [668, 393] width 576 height 42
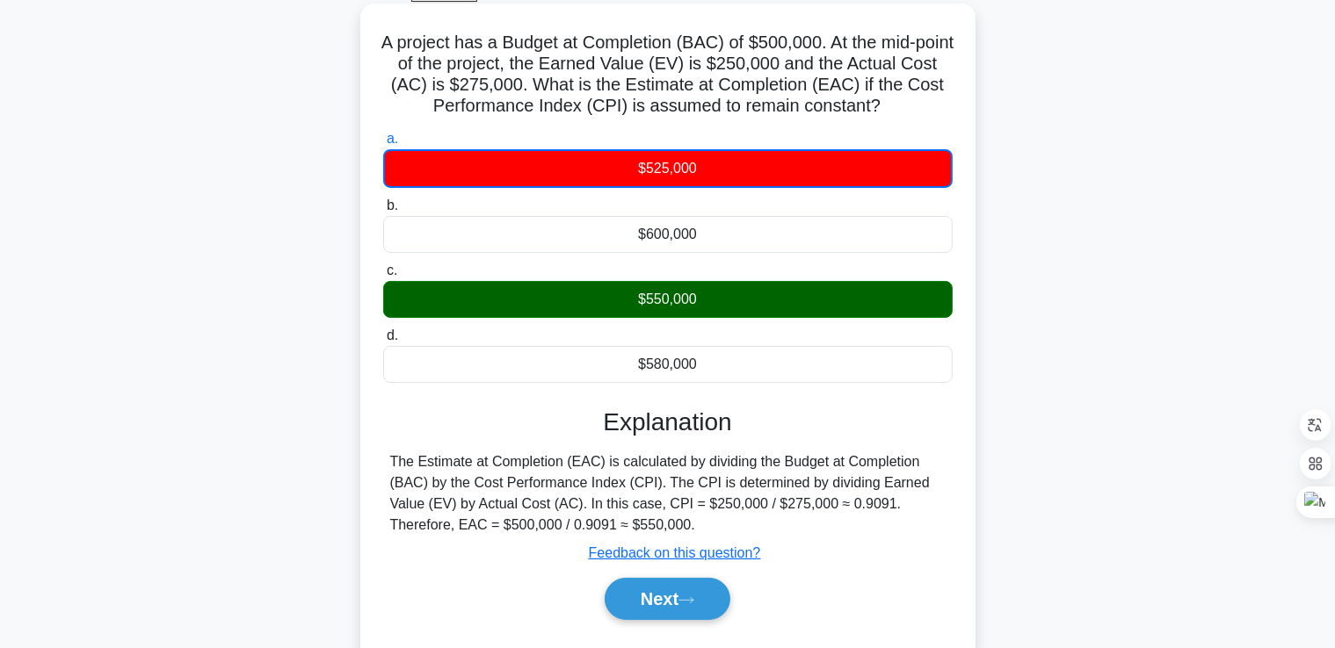
scroll to position [126, 0]
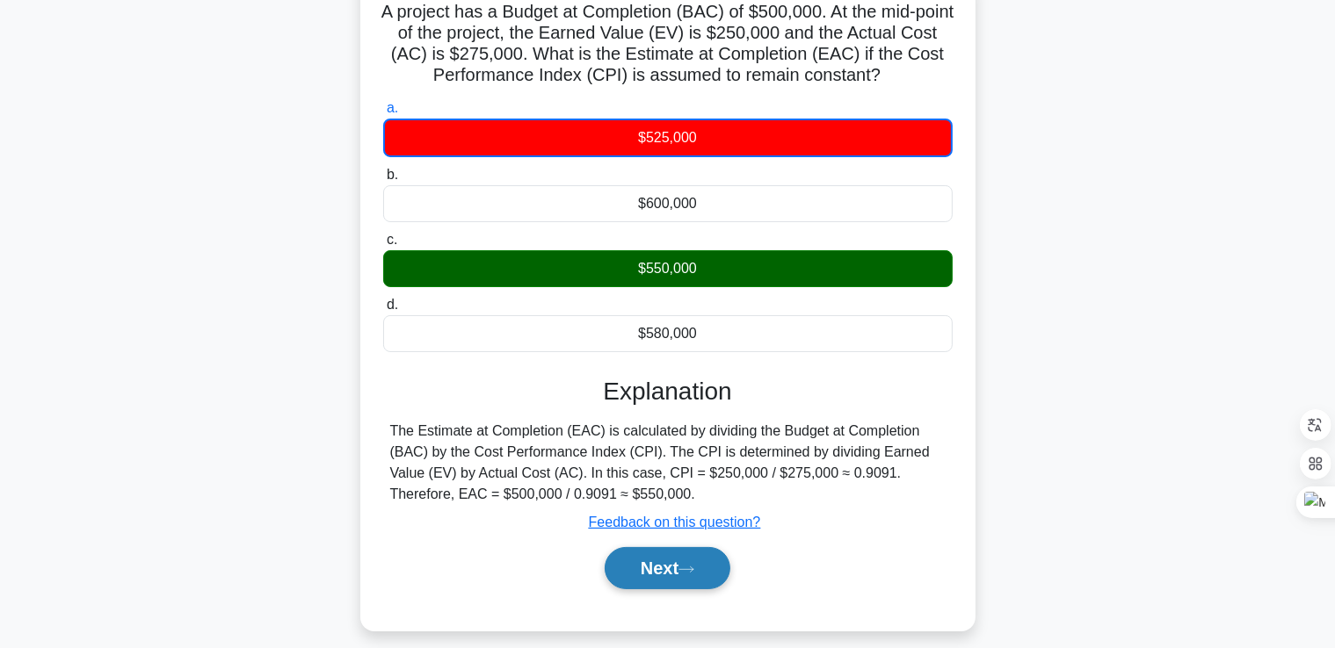
click at [672, 570] on button "Next" at bounding box center [667, 568] width 126 height 42
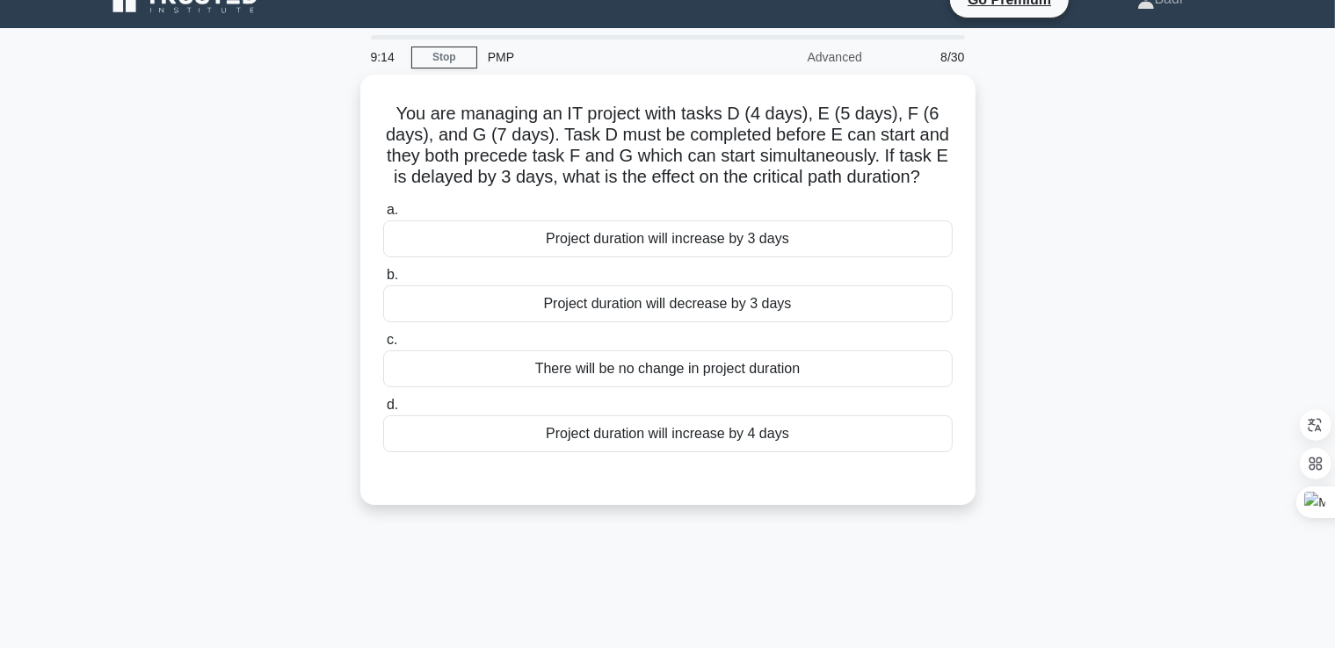
scroll to position [0, 0]
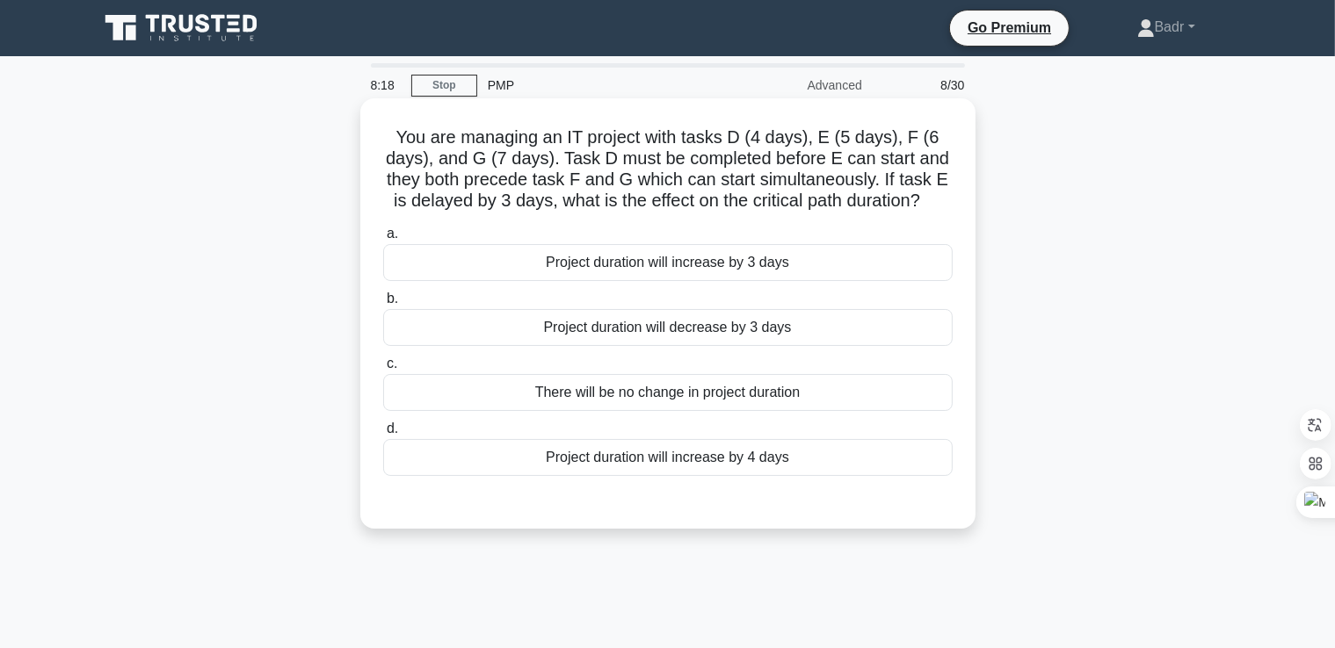
click at [661, 256] on div "Project duration will increase by 3 days" at bounding box center [667, 262] width 569 height 37
click at [383, 240] on input "a. Project duration will increase by 3 days" at bounding box center [383, 233] width 0 height 11
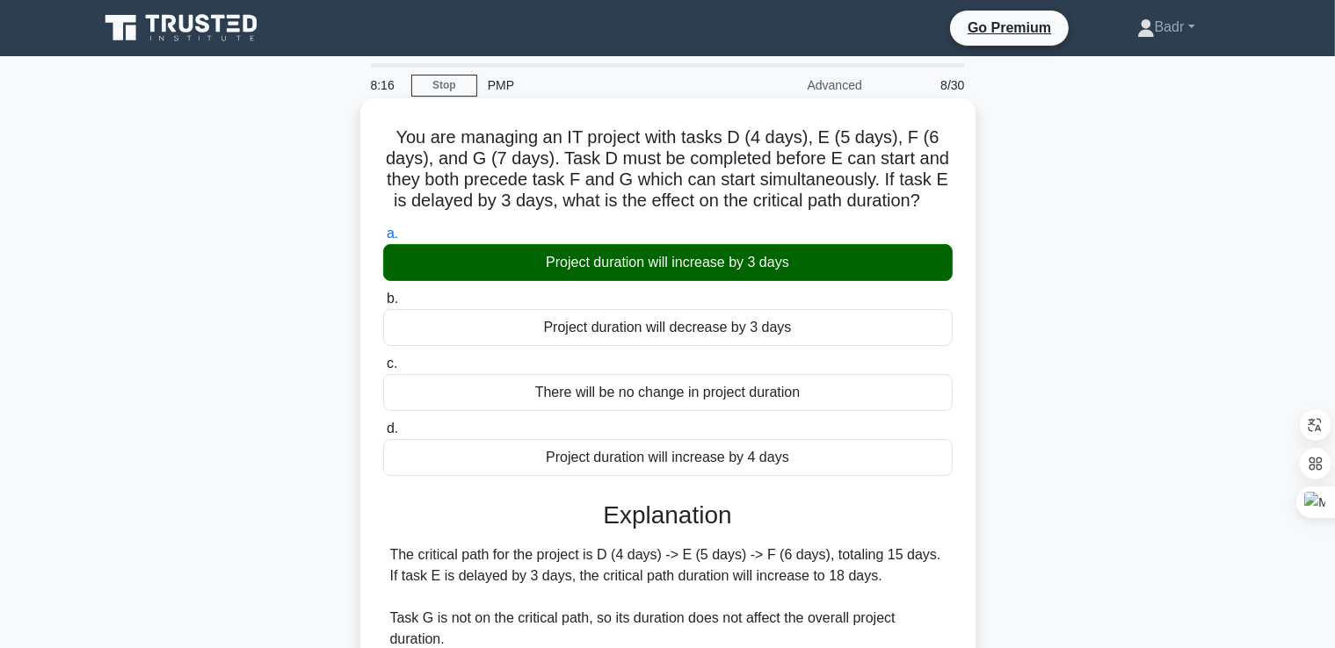
scroll to position [301, 0]
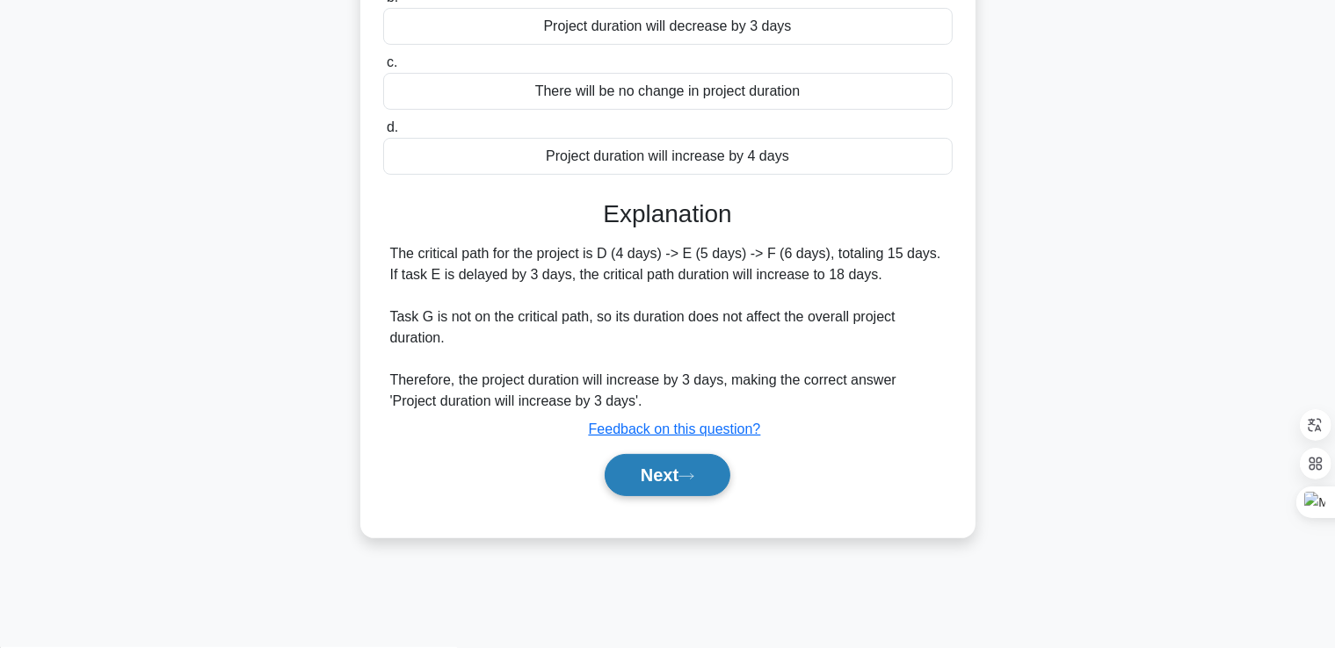
click at [688, 472] on icon at bounding box center [686, 477] width 16 height 10
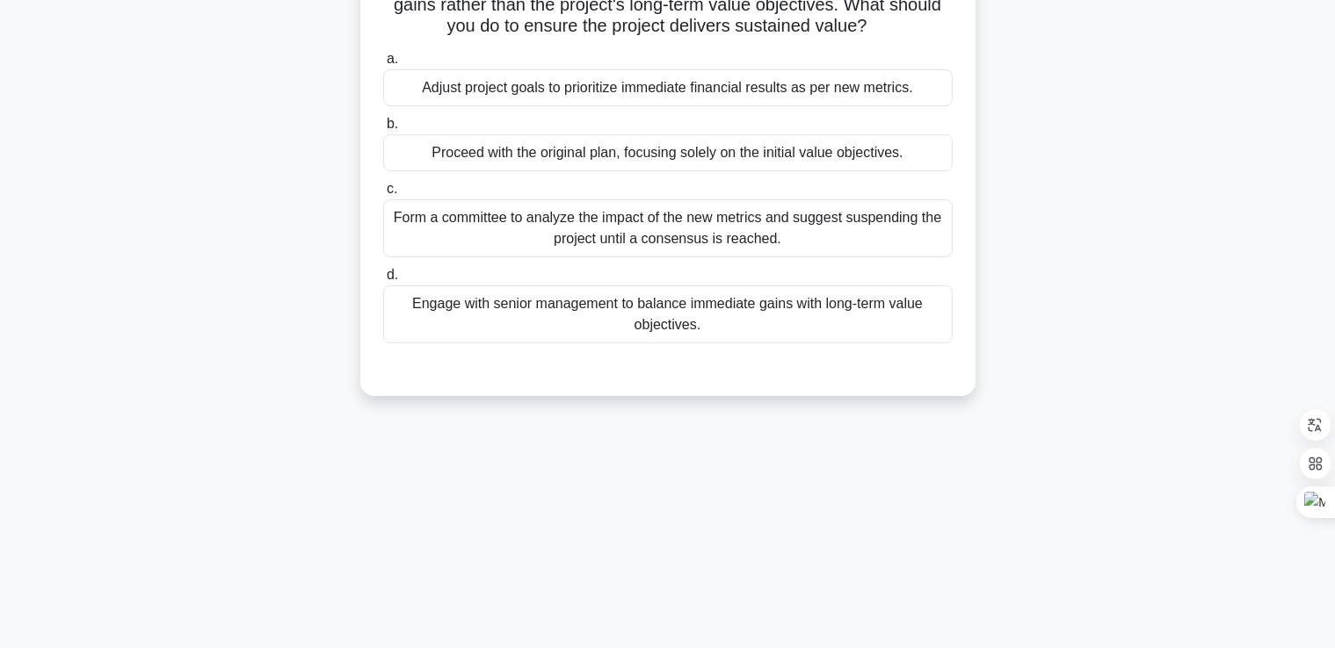
scroll to position [38, 0]
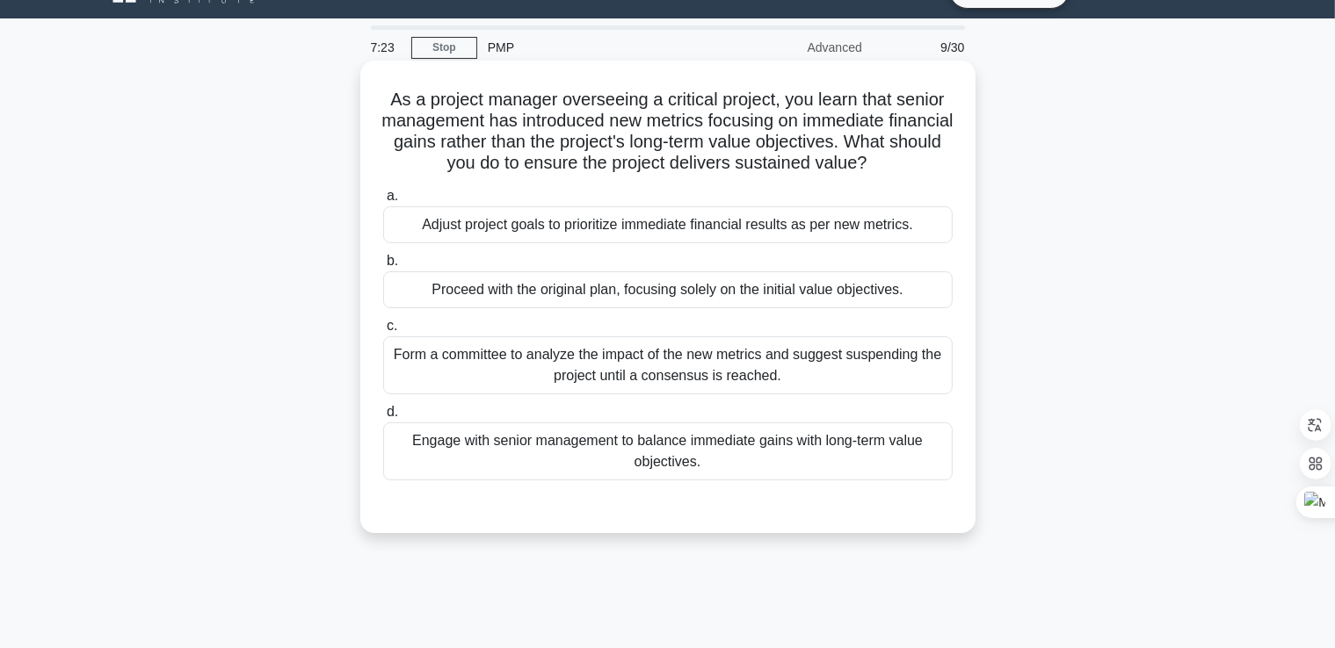
click at [597, 238] on div "Adjust project goals to prioritize immediate financial results as per new metri…" at bounding box center [667, 224] width 569 height 37
click at [383, 202] on input "a. Adjust project goals to prioritize immediate financial results as per new me…" at bounding box center [383, 196] width 0 height 11
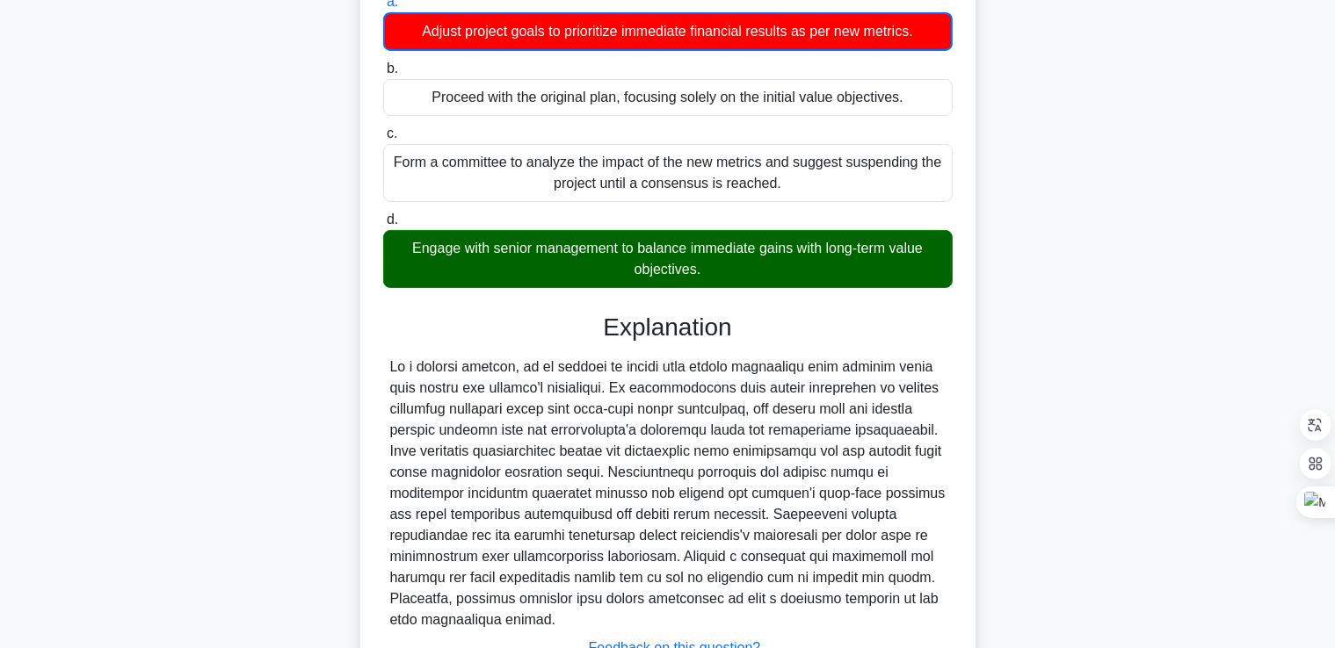
scroll to position [373, 0]
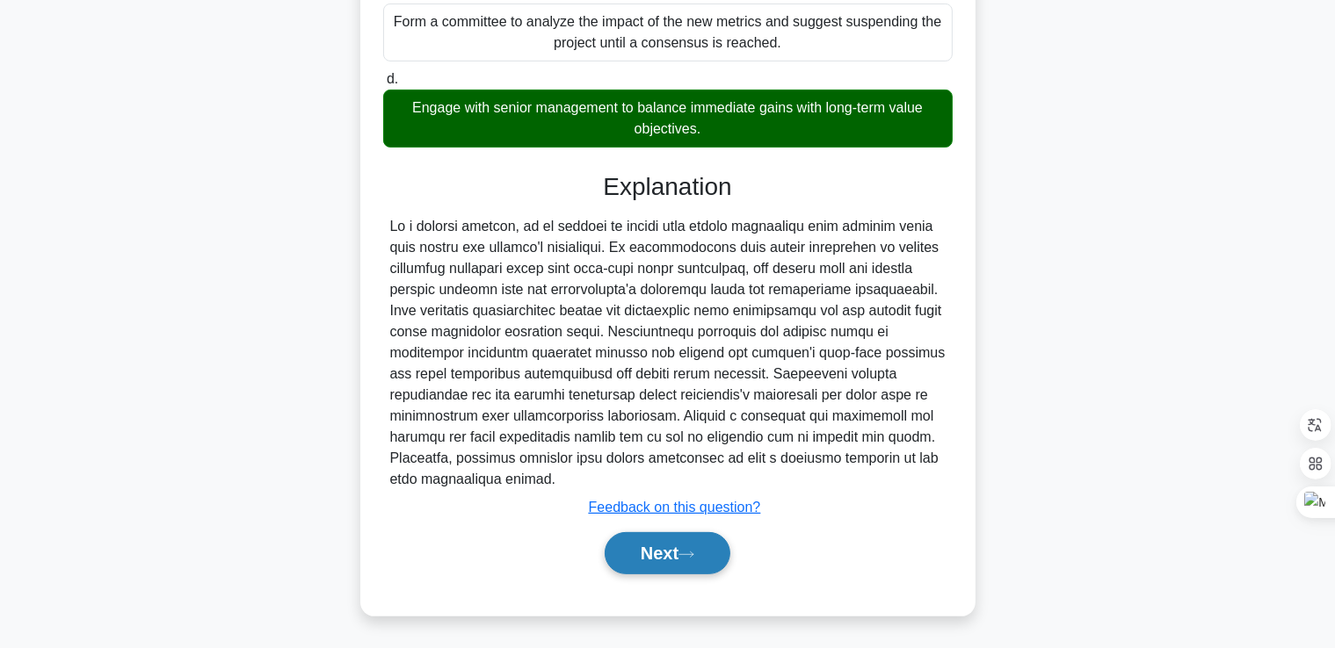
click at [665, 553] on button "Next" at bounding box center [667, 553] width 126 height 42
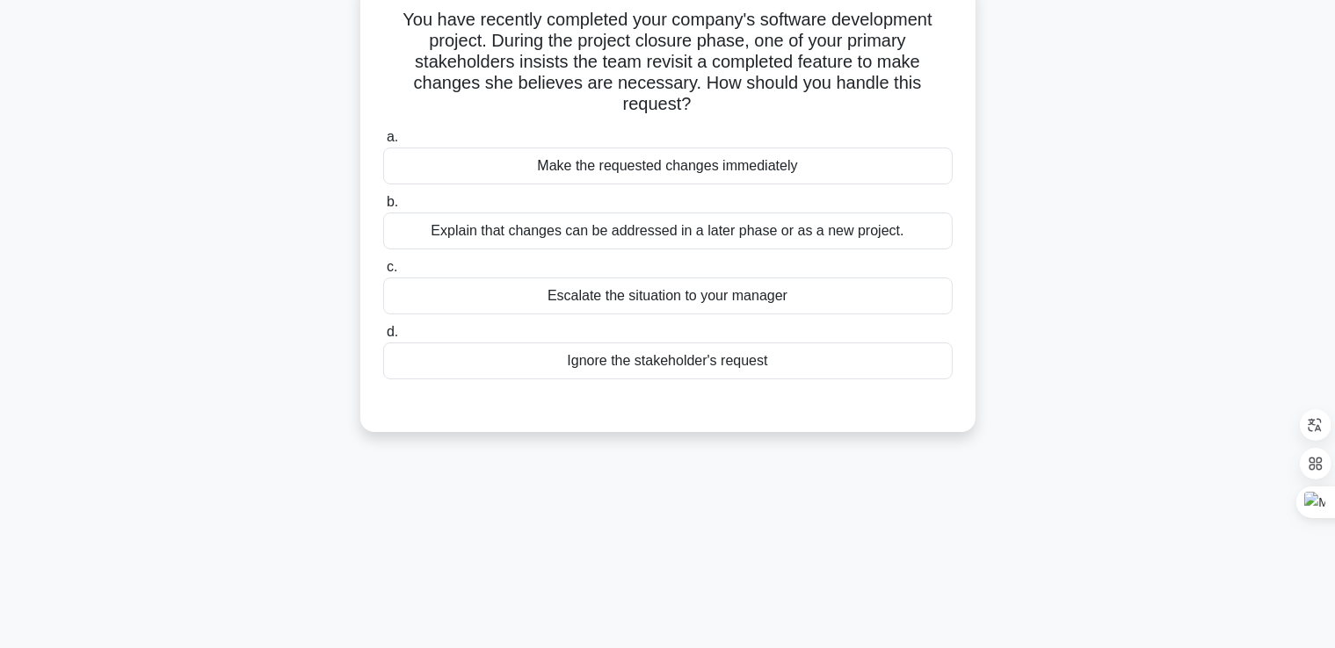
scroll to position [0, 0]
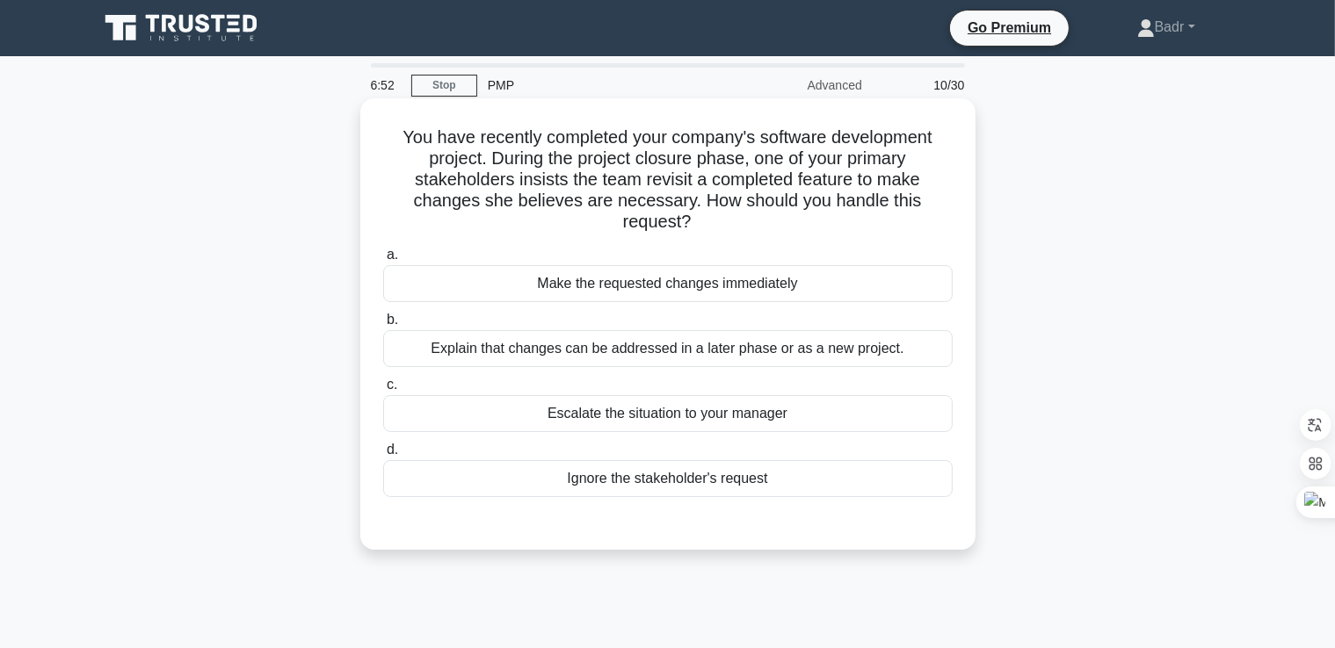
click at [598, 293] on div "Make the requested changes immediately" at bounding box center [667, 283] width 569 height 37
click at [383, 261] on input "a. Make the requested changes immediately" at bounding box center [383, 255] width 0 height 11
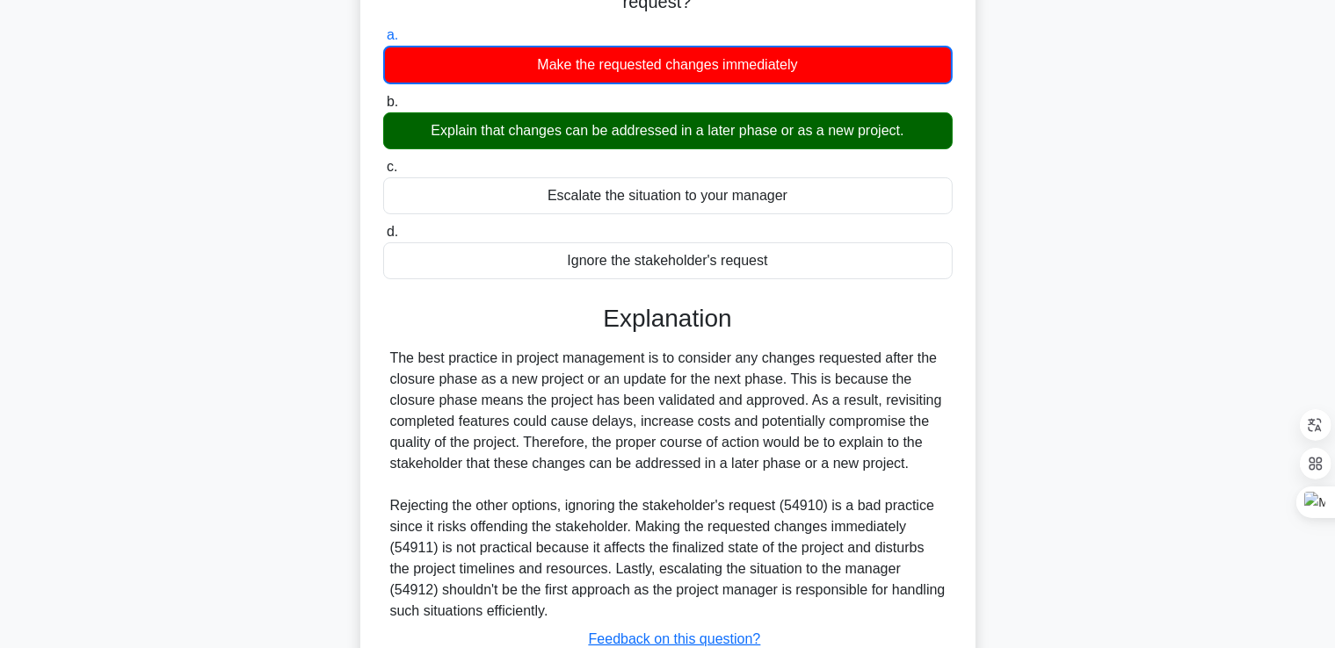
scroll to position [351, 0]
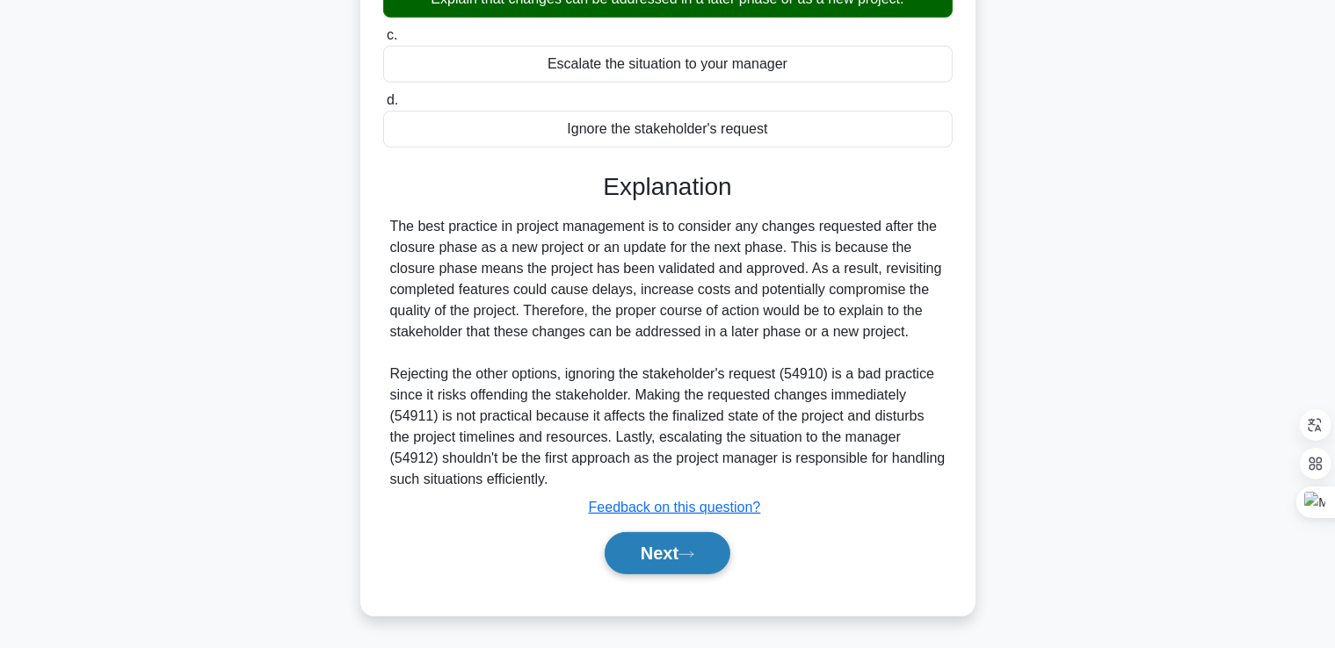
click at [651, 564] on button "Next" at bounding box center [667, 553] width 126 height 42
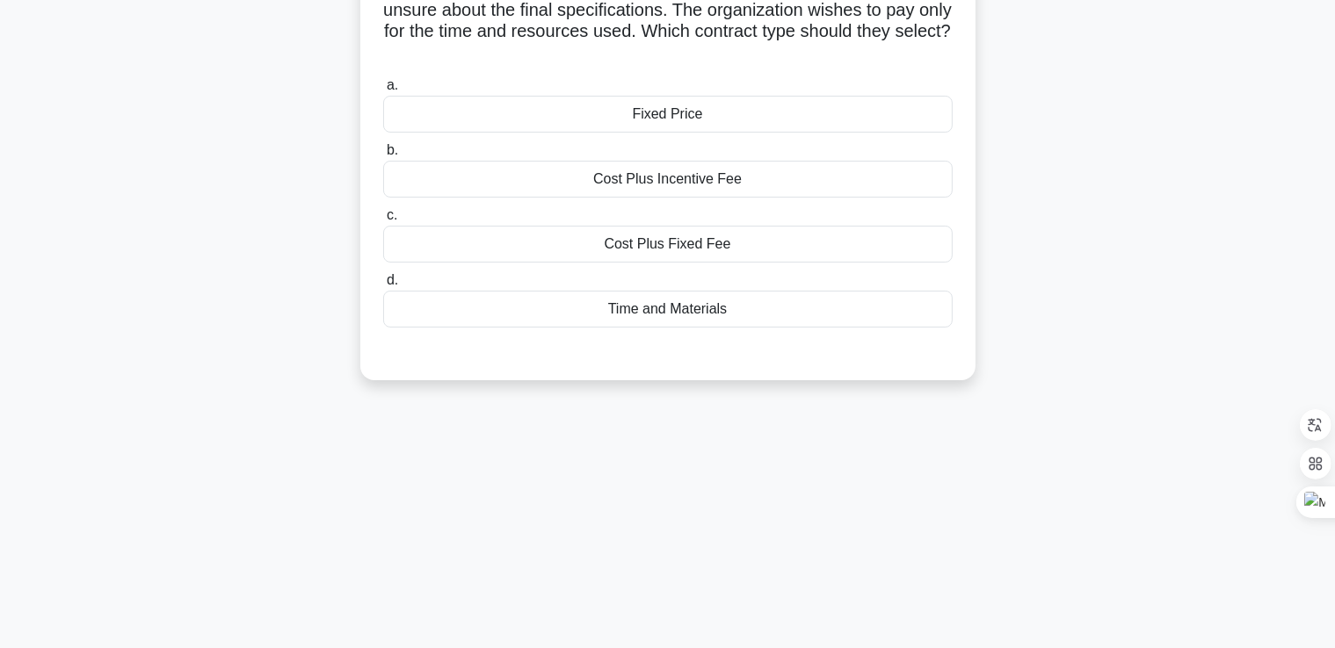
scroll to position [0, 0]
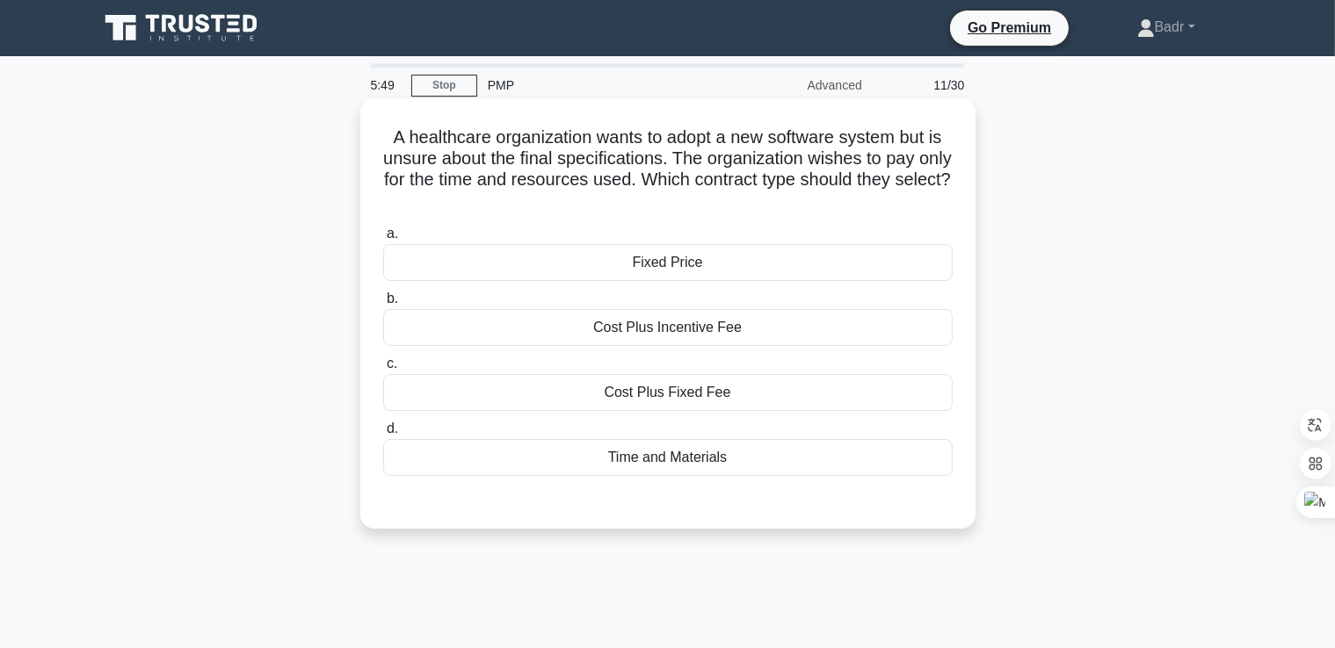
click at [632, 468] on div "Time and Materials" at bounding box center [667, 457] width 569 height 37
click at [383, 435] on input "d. Time and Materials" at bounding box center [383, 428] width 0 height 11
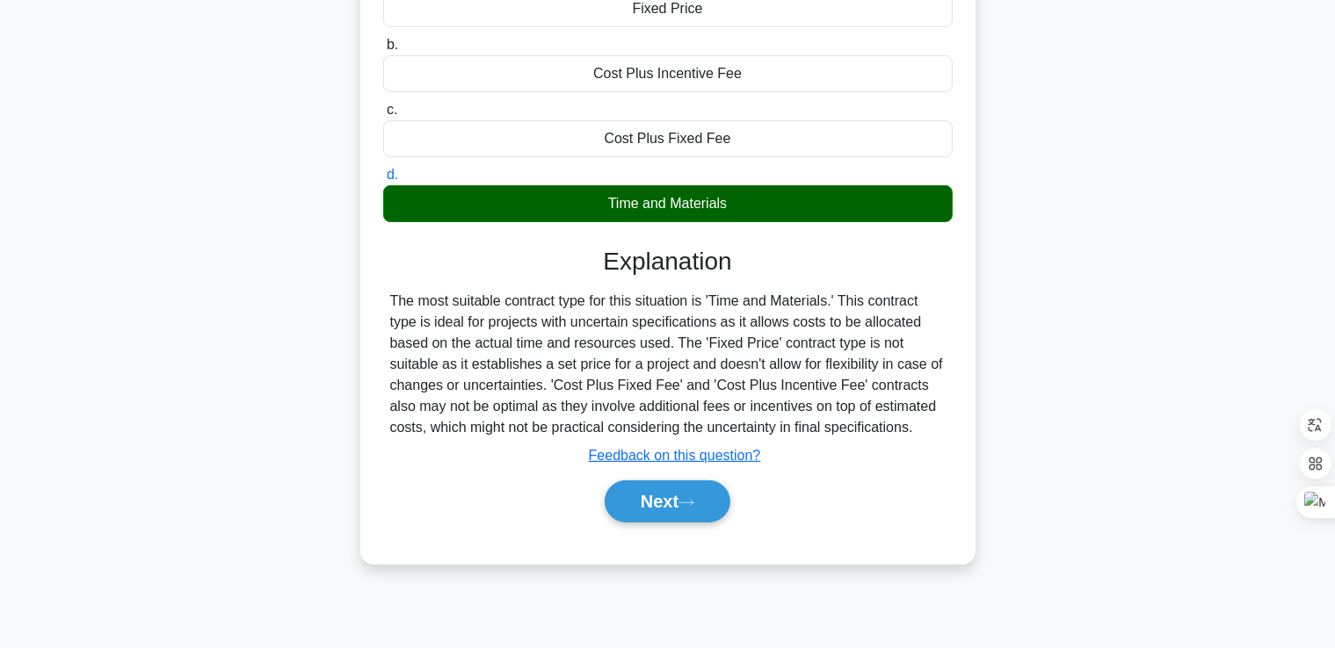
scroll to position [264, 0]
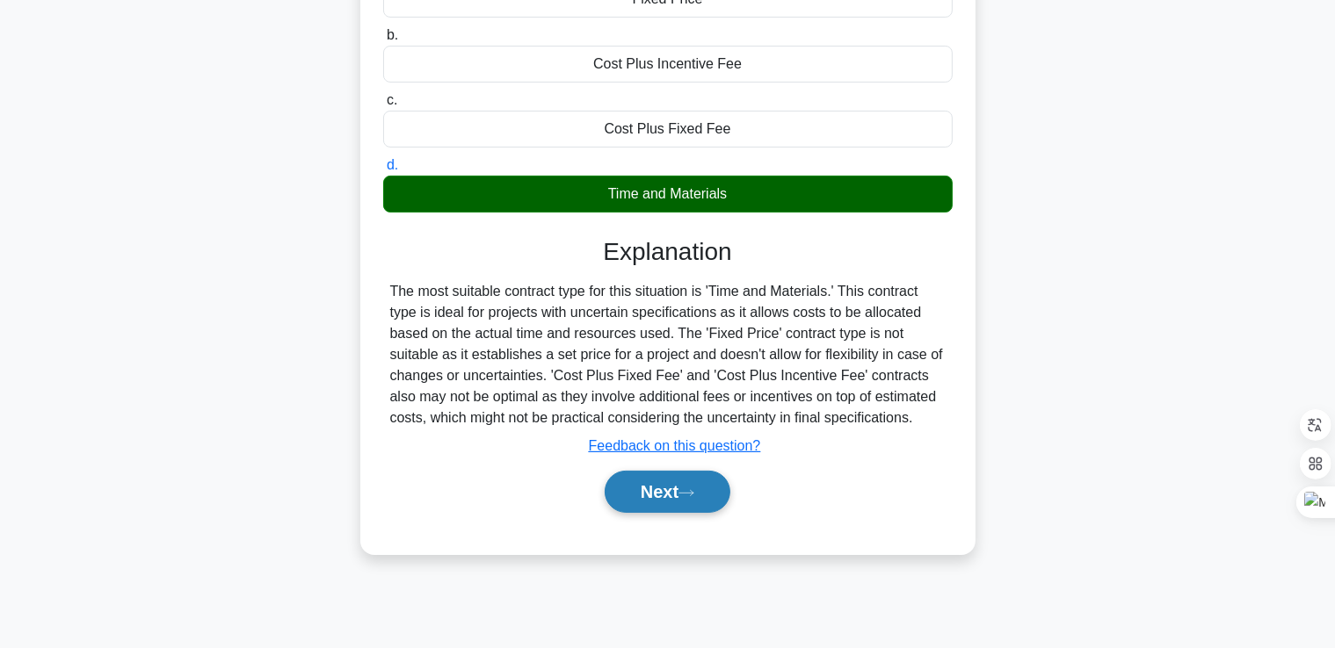
click at [685, 489] on icon at bounding box center [686, 493] width 16 height 10
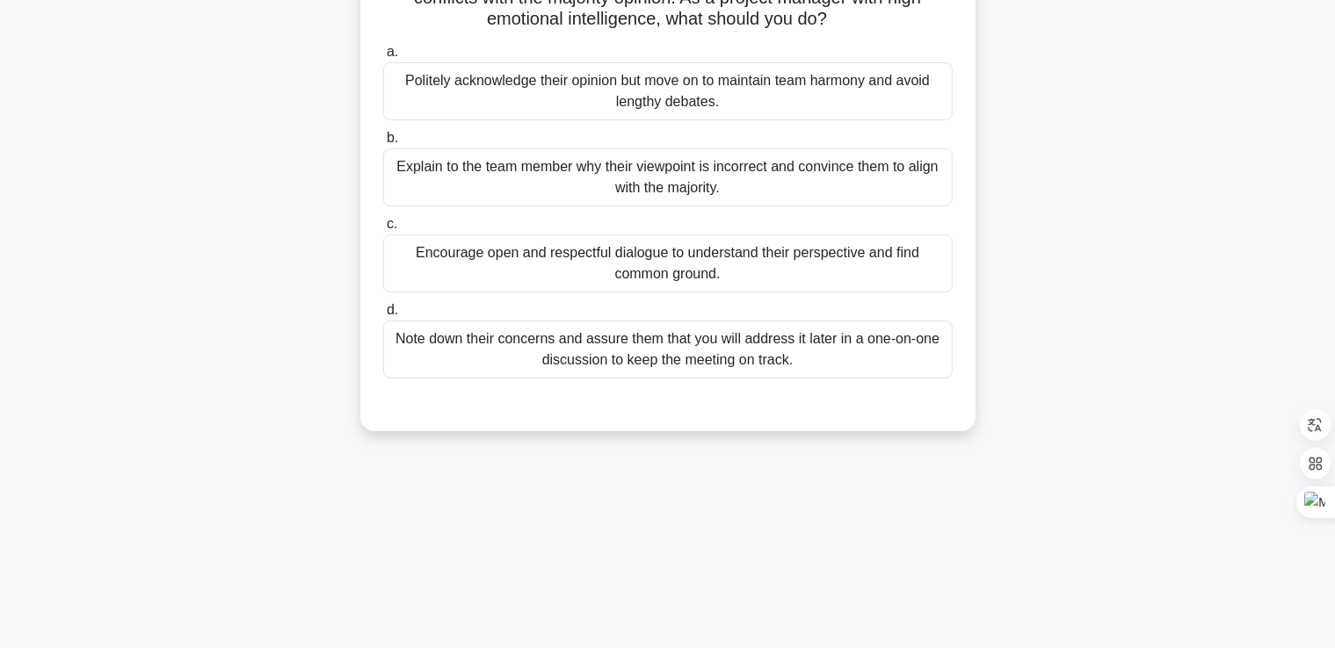
scroll to position [88, 0]
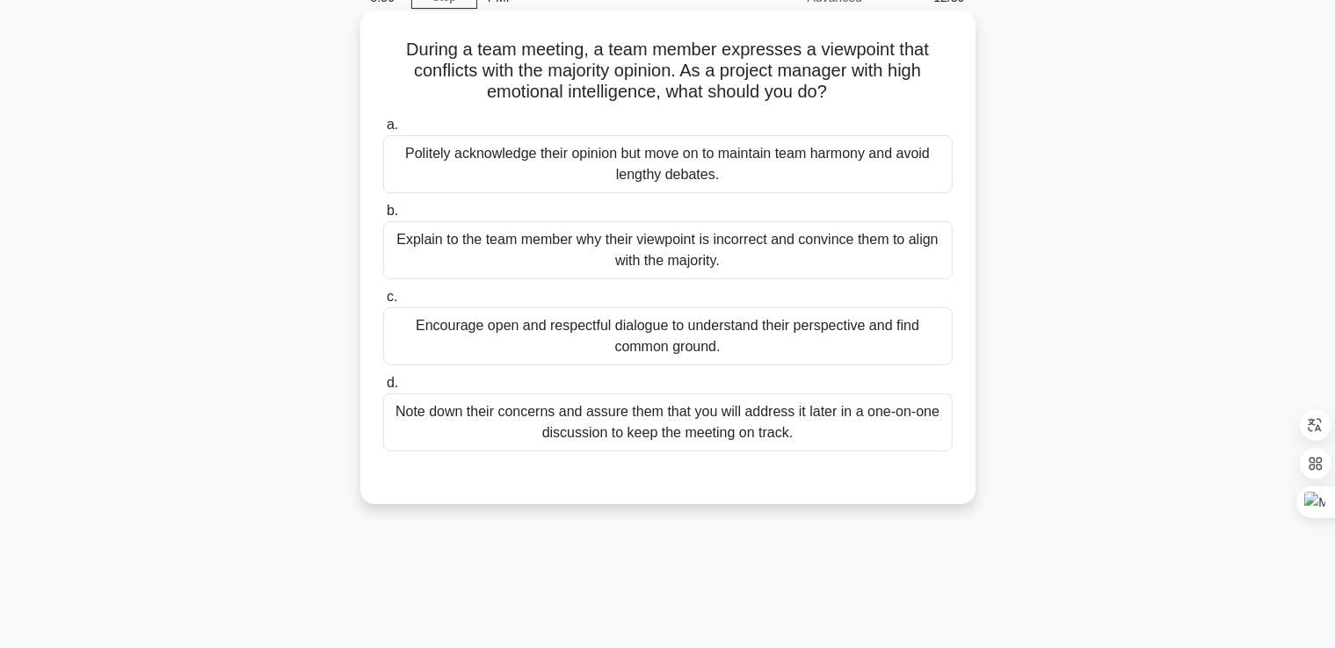
click at [604, 345] on div "Encourage open and respectful dialogue to understand their perspective and find…" at bounding box center [667, 336] width 569 height 58
click at [383, 303] on input "c. Encourage open and respectful dialogue to understand their perspective and f…" at bounding box center [383, 297] width 0 height 11
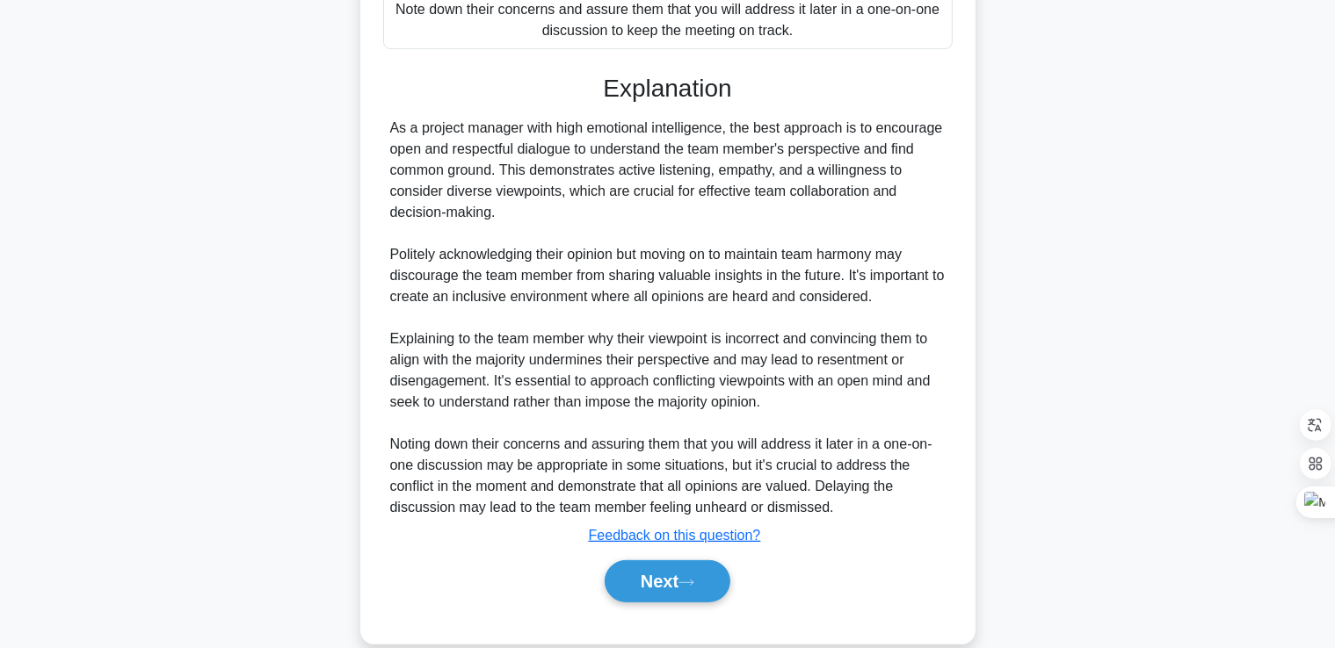
scroll to position [518, 0]
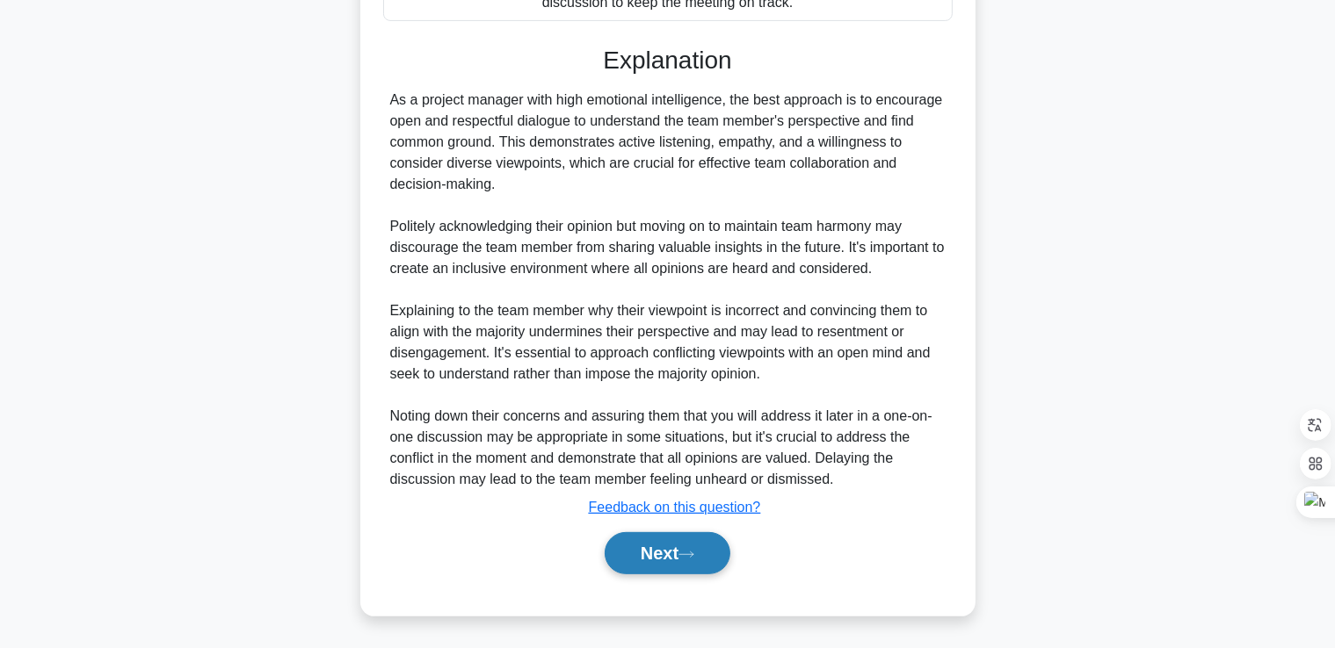
click at [661, 562] on button "Next" at bounding box center [667, 553] width 126 height 42
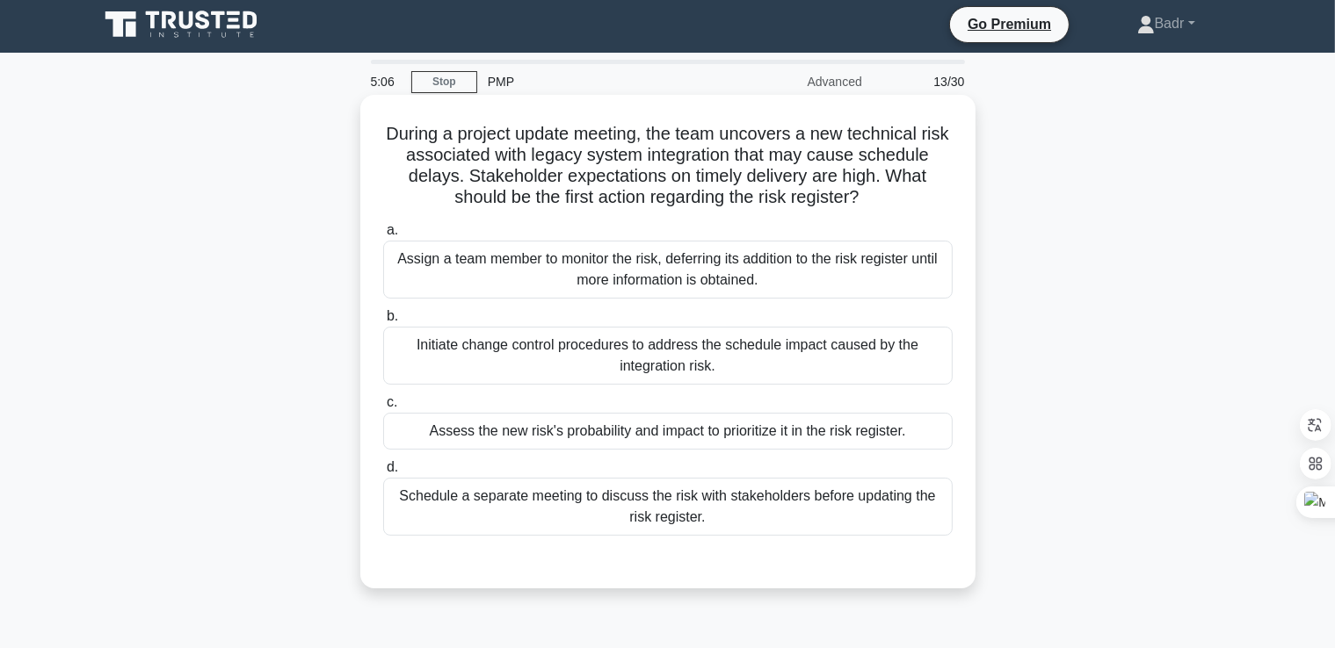
scroll to position [0, 0]
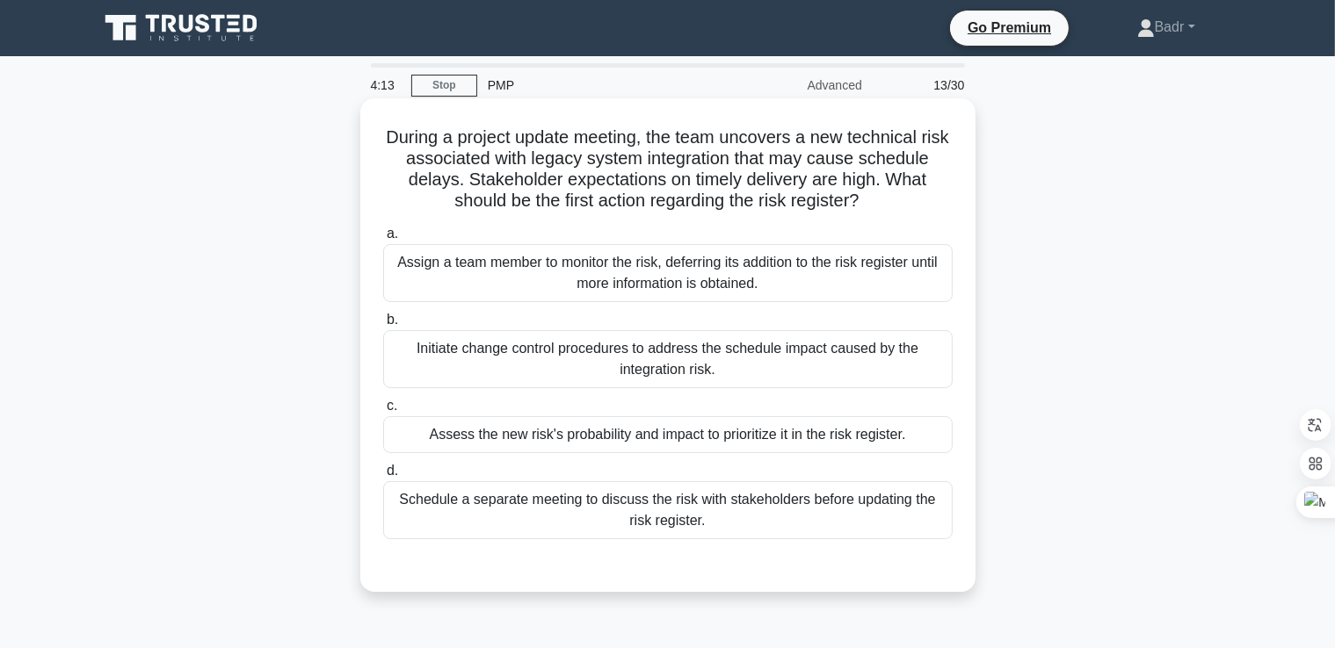
click at [529, 443] on div "Assess the new risk's probability and impact to prioritize it in the risk regis…" at bounding box center [667, 434] width 569 height 37
click at [383, 412] on input "c. Assess the new risk's probability and impact to prioritize it in the risk re…" at bounding box center [383, 406] width 0 height 11
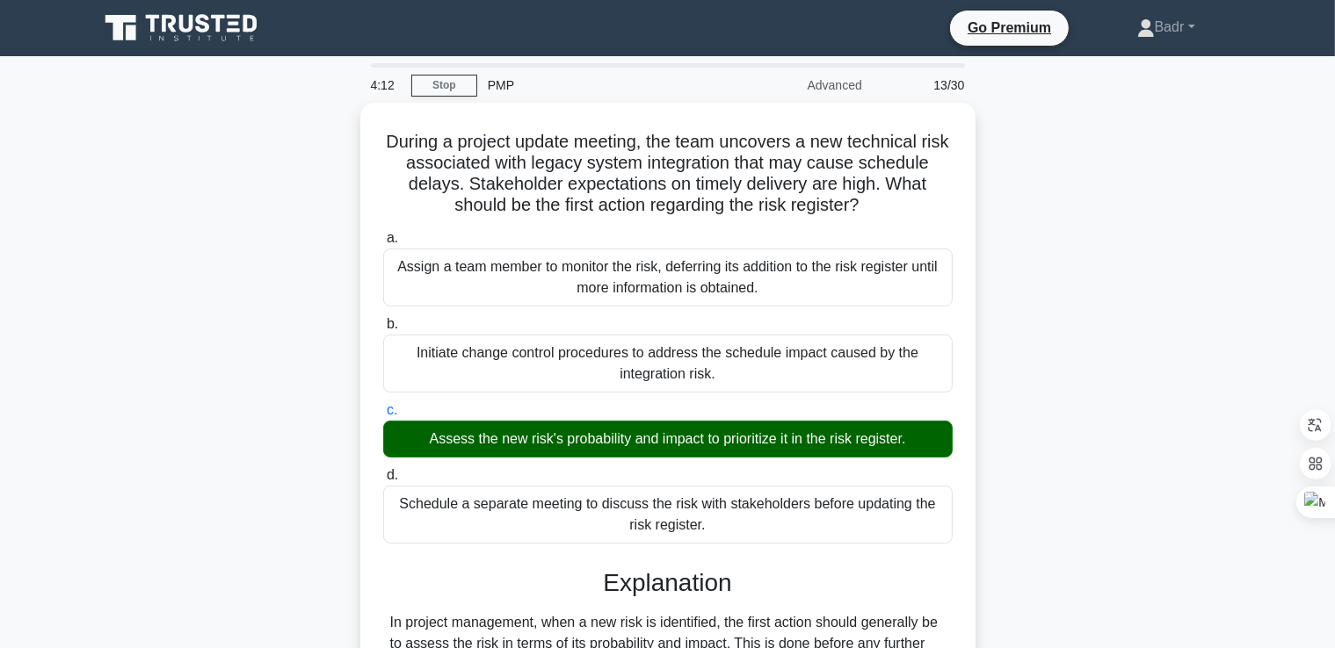
scroll to position [518, 0]
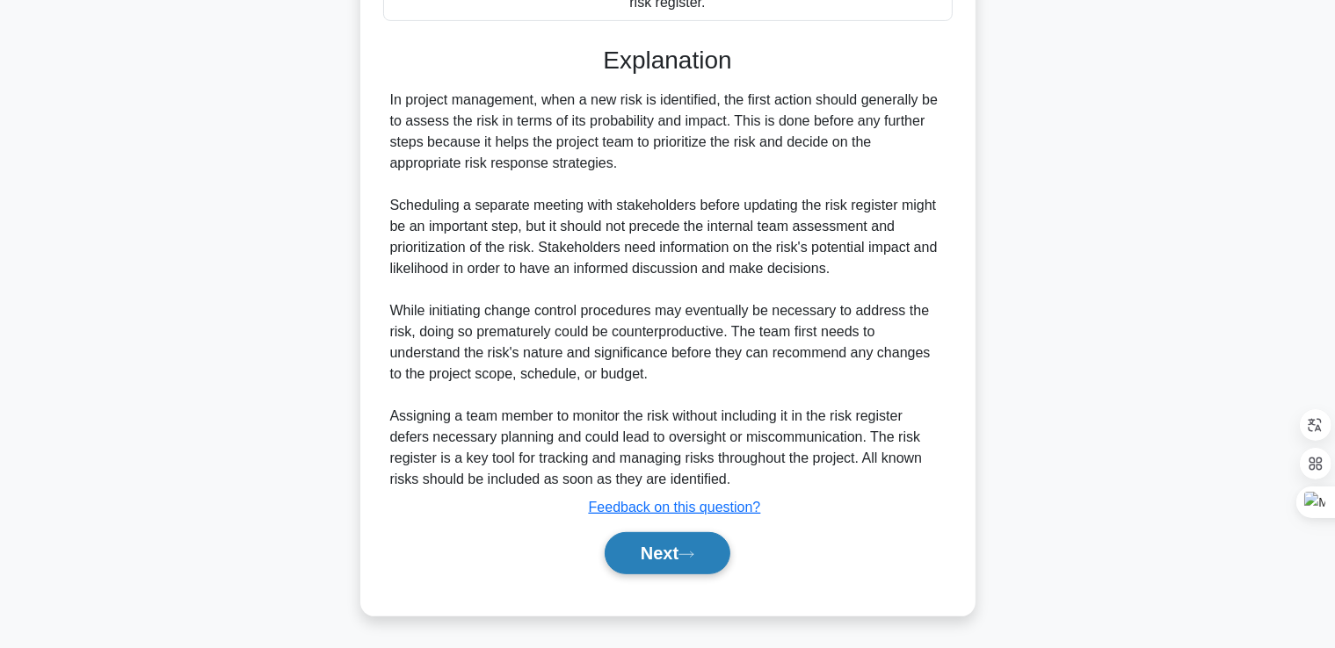
click at [622, 556] on button "Next" at bounding box center [667, 553] width 126 height 42
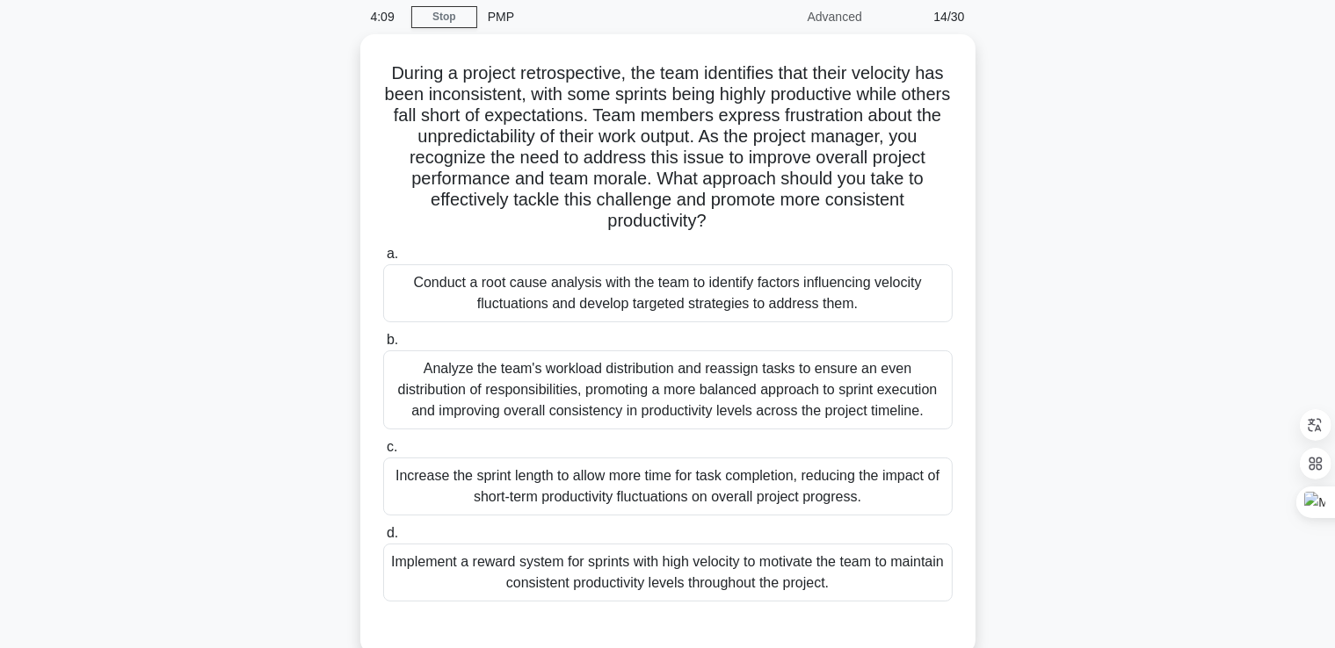
scroll to position [38, 0]
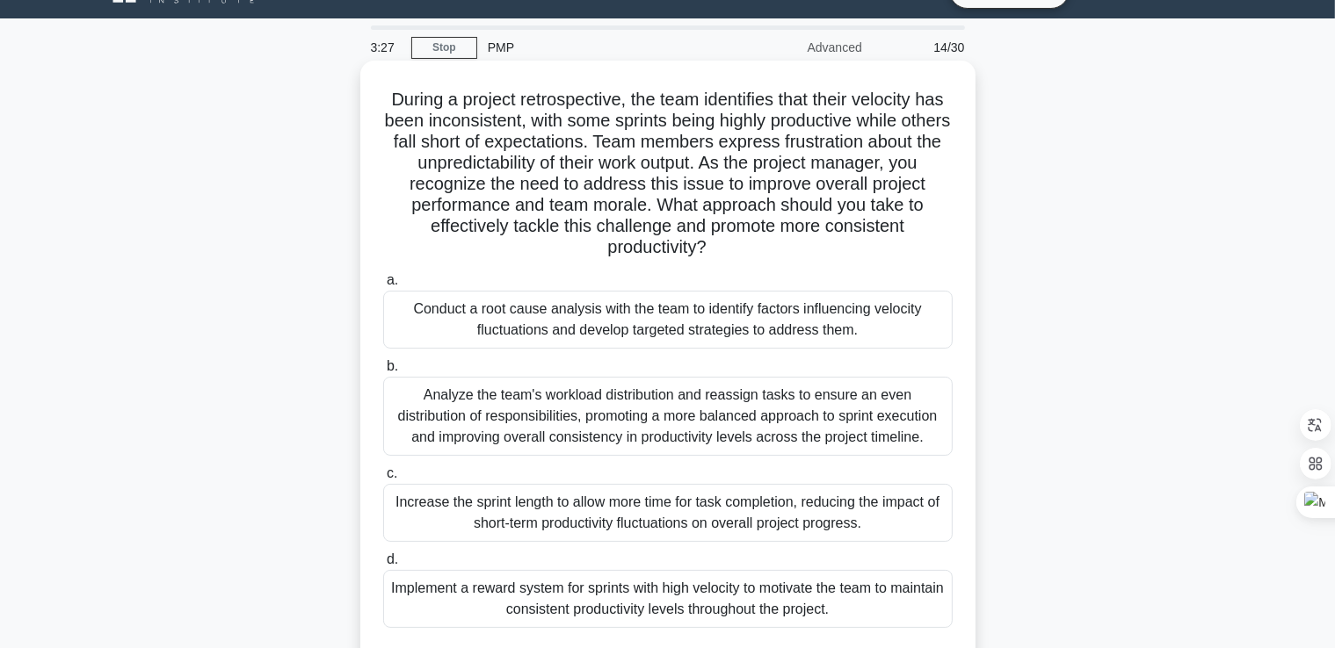
click at [522, 426] on div "Analyze the team's workload distribution and reassign tasks to ensure an even d…" at bounding box center [667, 416] width 569 height 79
click at [383, 373] on input "b. Analyze the team's workload distribution and reassign tasks to ensure an eve…" at bounding box center [383, 366] width 0 height 11
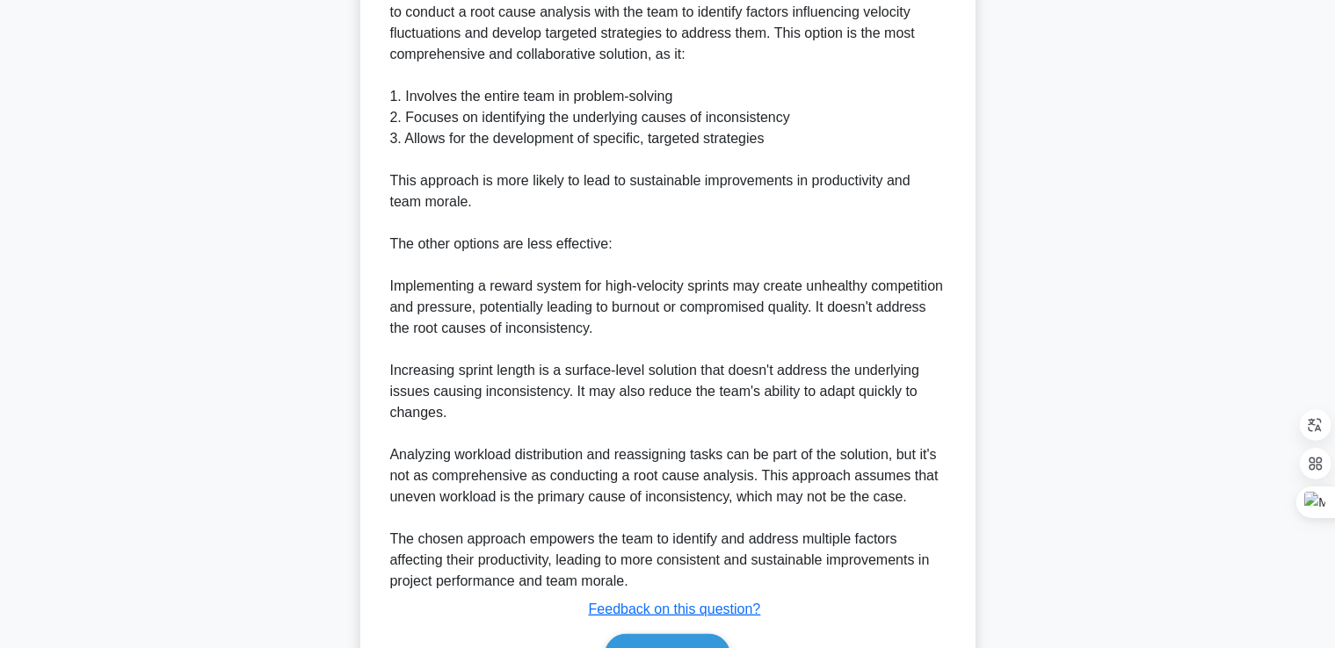
scroll to position [879, 0]
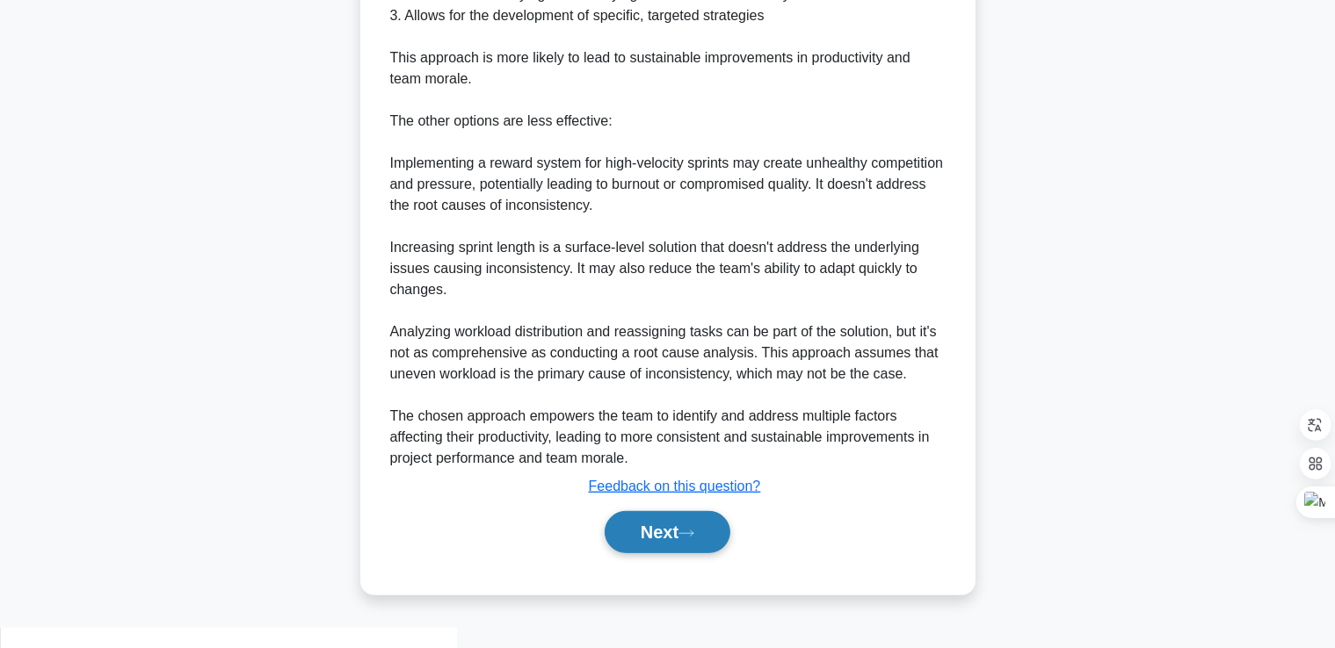
click at [701, 553] on button "Next" at bounding box center [667, 532] width 126 height 42
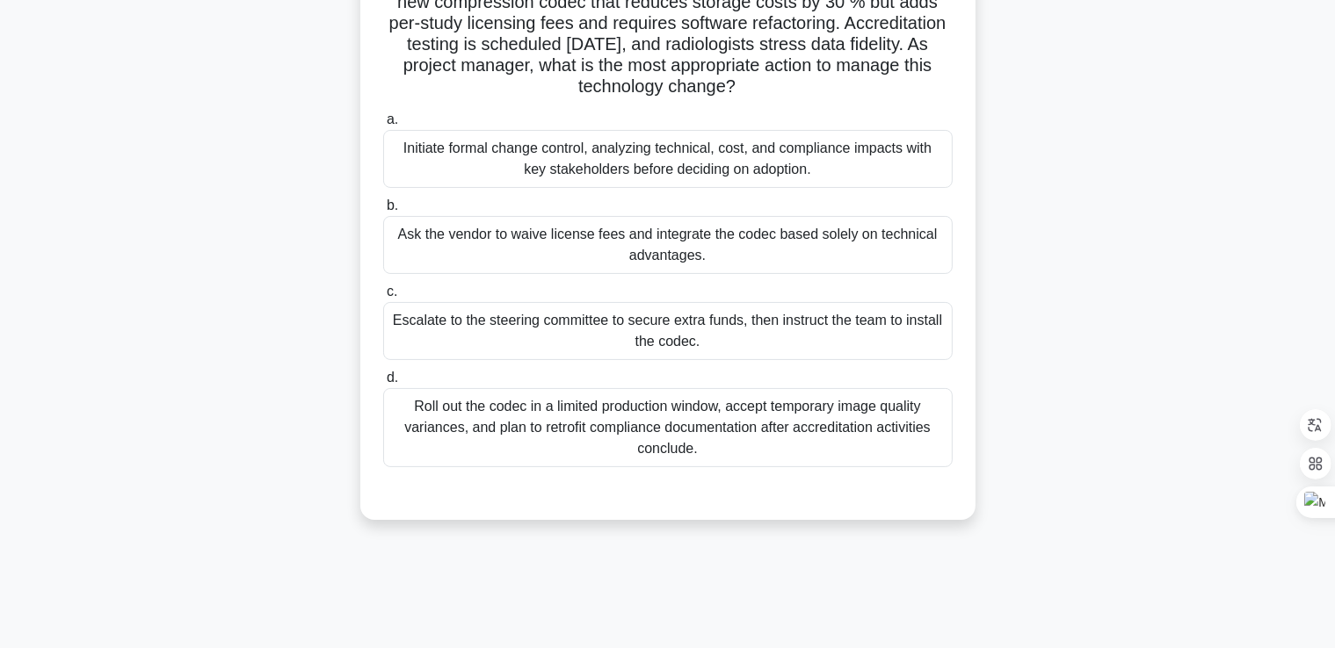
scroll to position [38, 0]
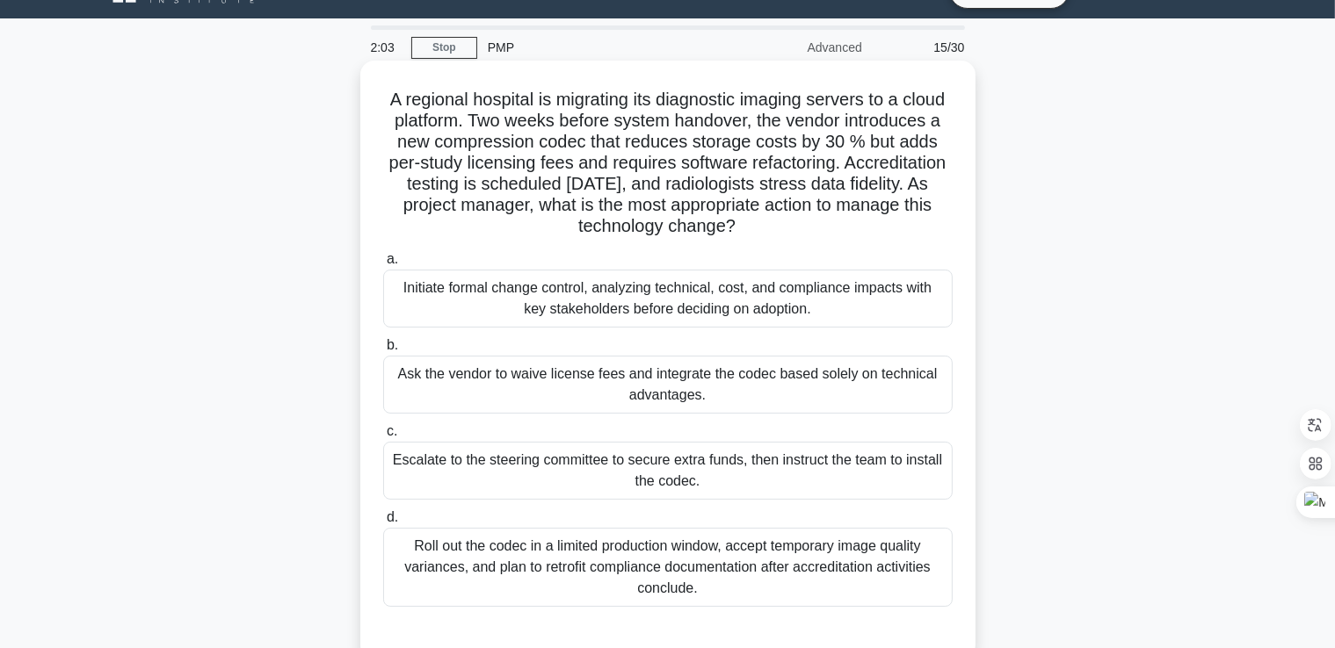
click at [467, 310] on div "Initiate formal change control, analyzing technical, cost, and compliance impac…" at bounding box center [667, 299] width 569 height 58
click at [383, 265] on input "a. Initiate formal change control, analyzing technical, cost, and compliance im…" at bounding box center [383, 259] width 0 height 11
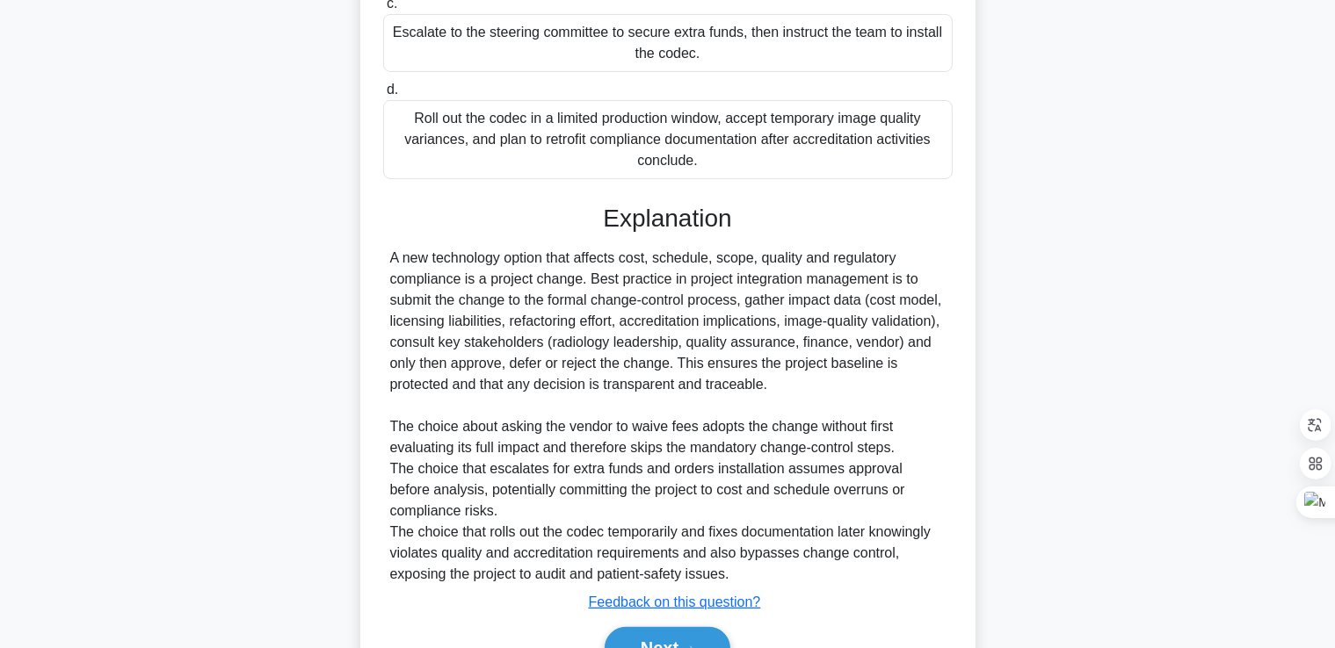
scroll to position [561, 0]
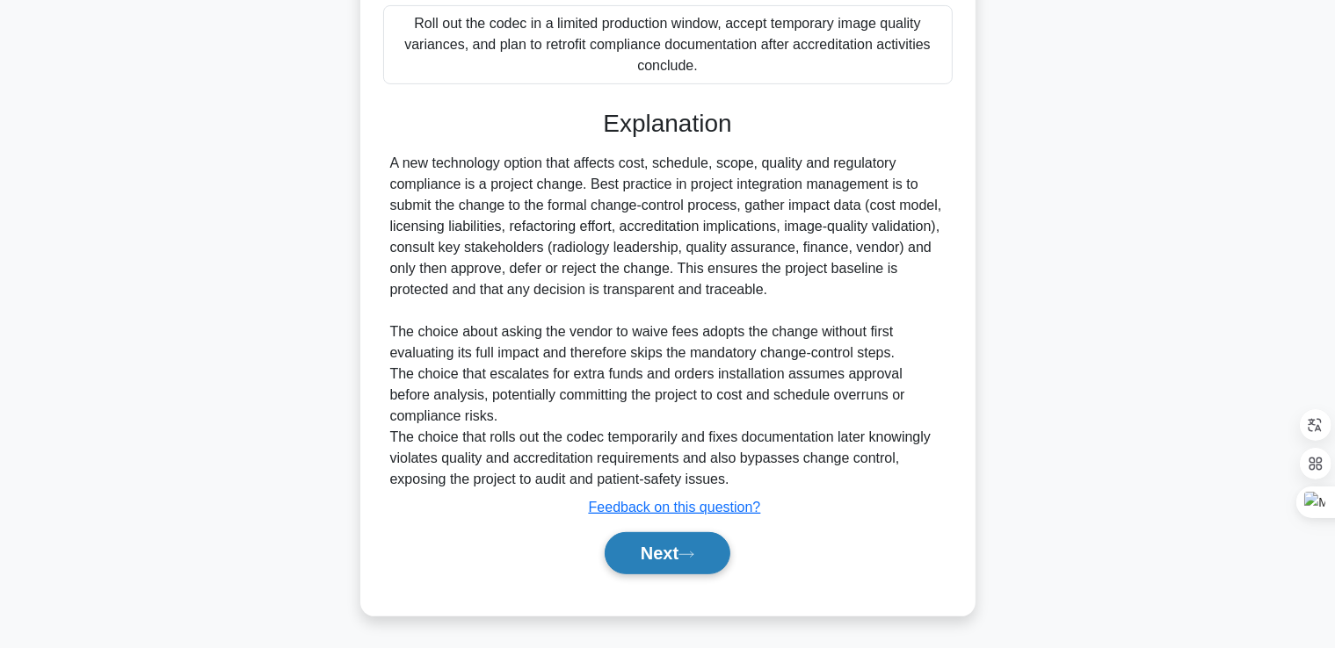
click at [668, 542] on button "Next" at bounding box center [667, 553] width 126 height 42
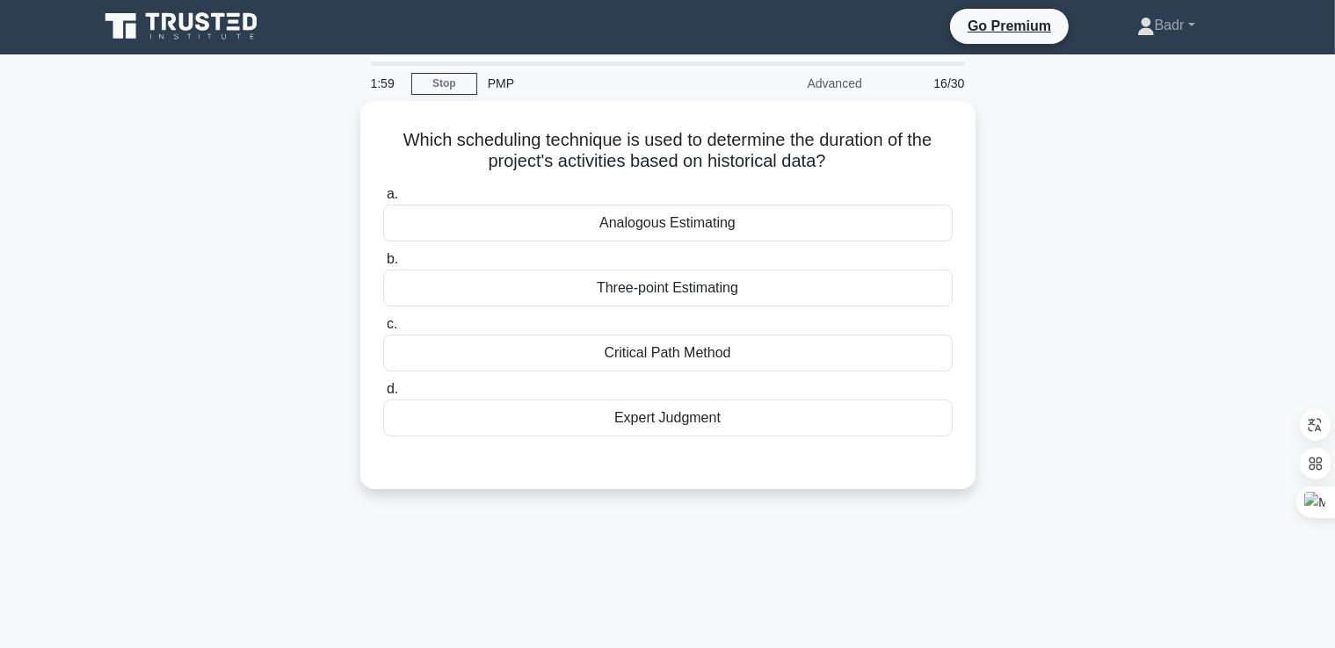
scroll to position [0, 0]
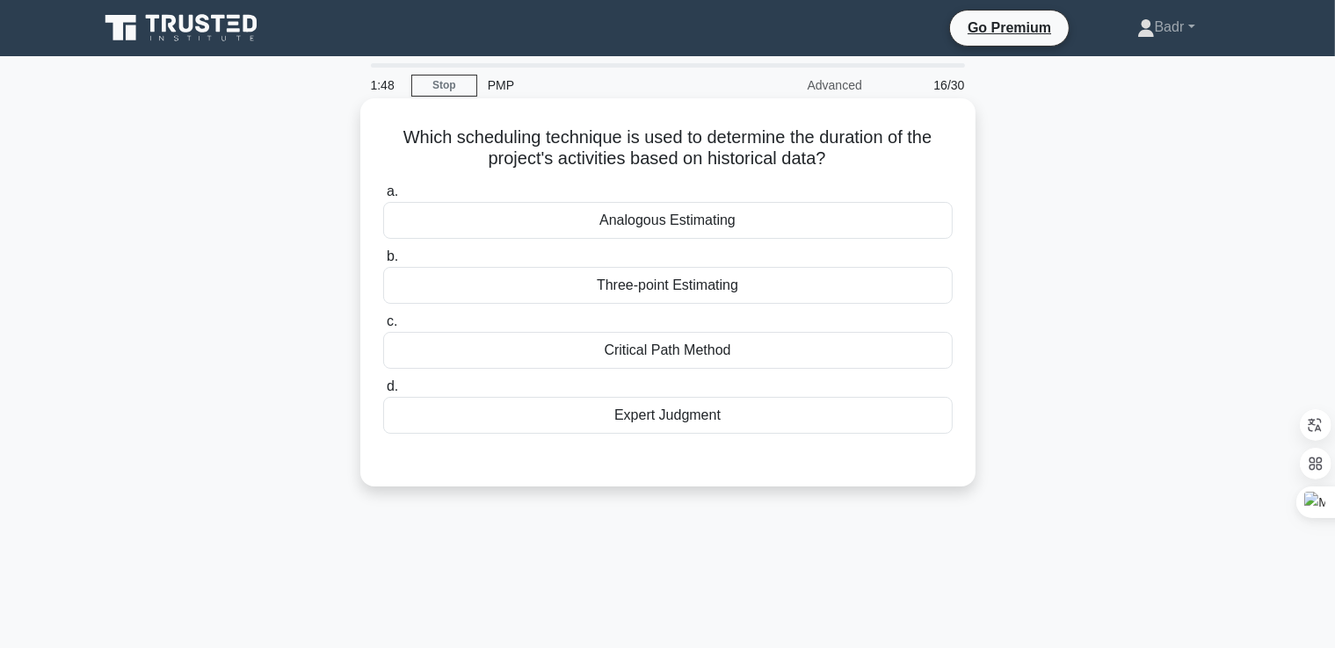
click at [675, 233] on div "Analogous Estimating" at bounding box center [667, 220] width 569 height 37
click at [383, 198] on input "a. Analogous Estimating" at bounding box center [383, 191] width 0 height 11
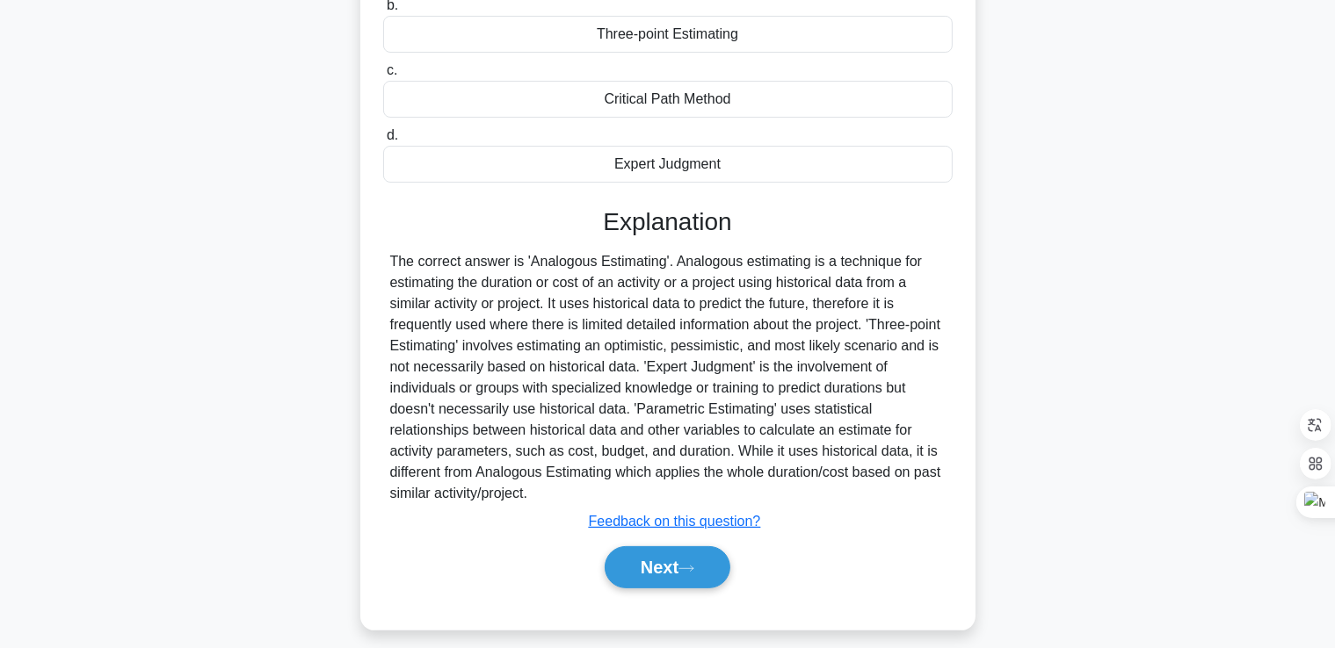
scroll to position [301, 0]
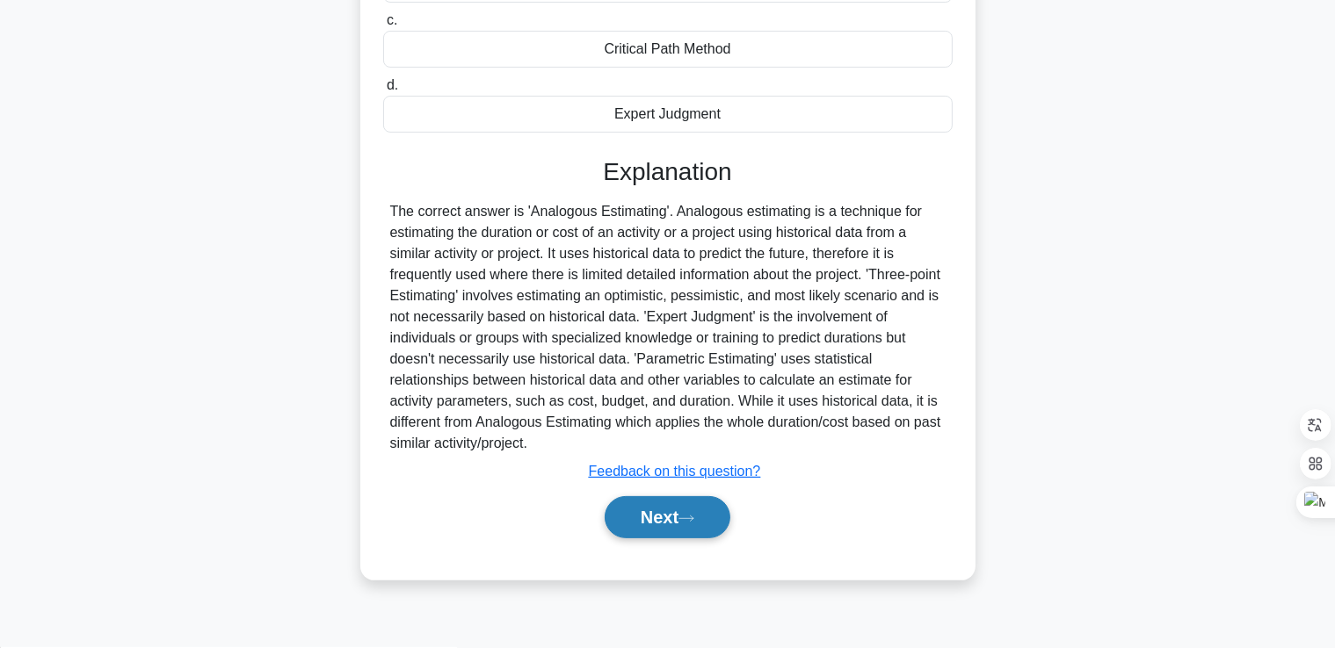
click at [689, 519] on icon at bounding box center [686, 519] width 16 height 10
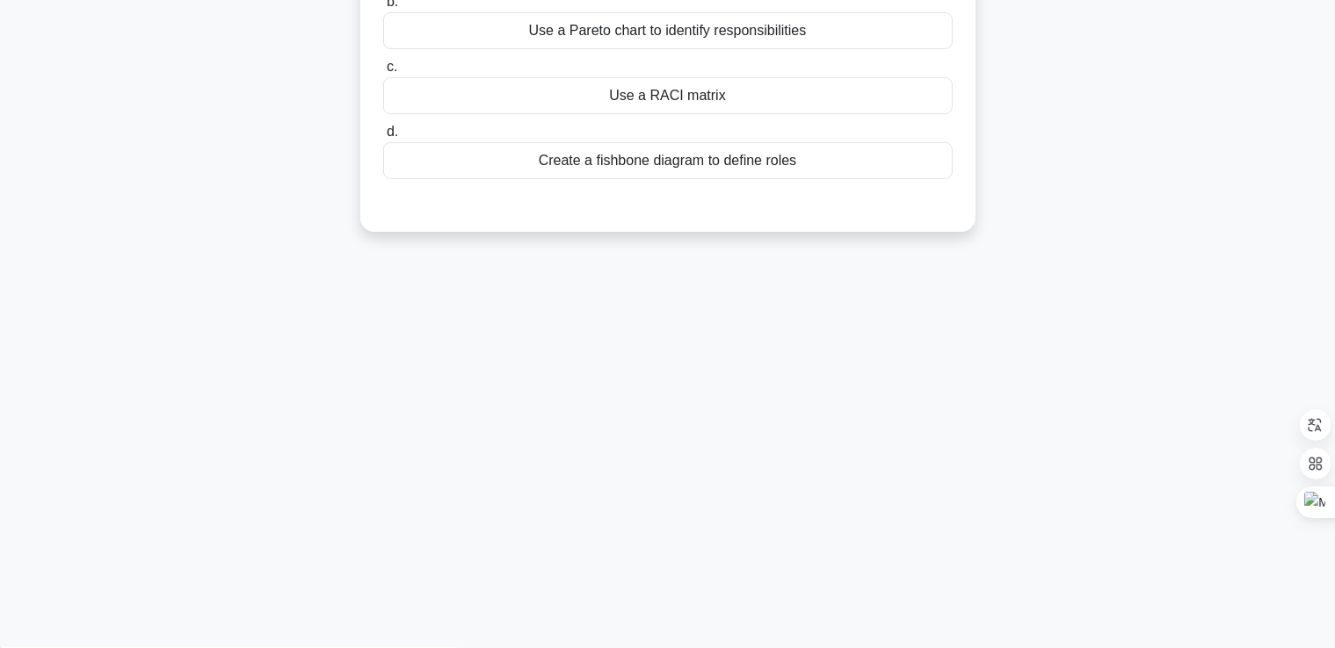
scroll to position [0, 0]
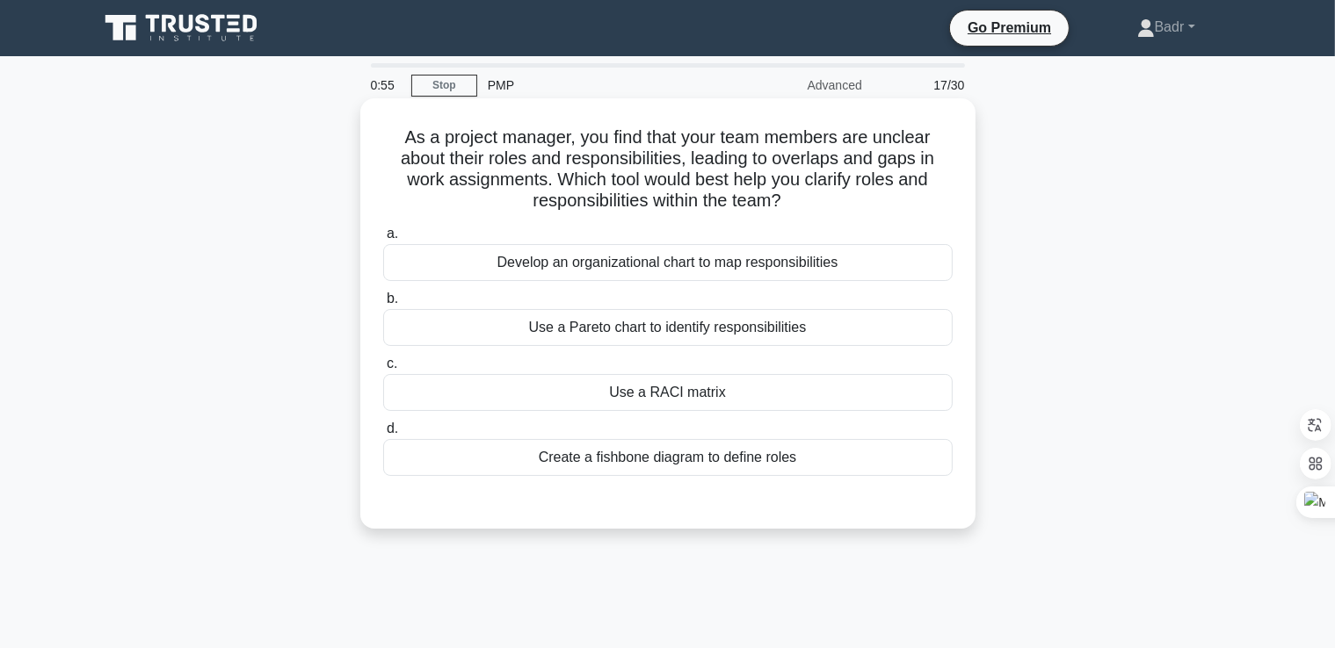
click at [760, 268] on div "Develop an organizational chart to map responsibilities" at bounding box center [667, 262] width 569 height 37
click at [383, 240] on input "a. Develop an organizational chart to map responsibilities" at bounding box center [383, 233] width 0 height 11
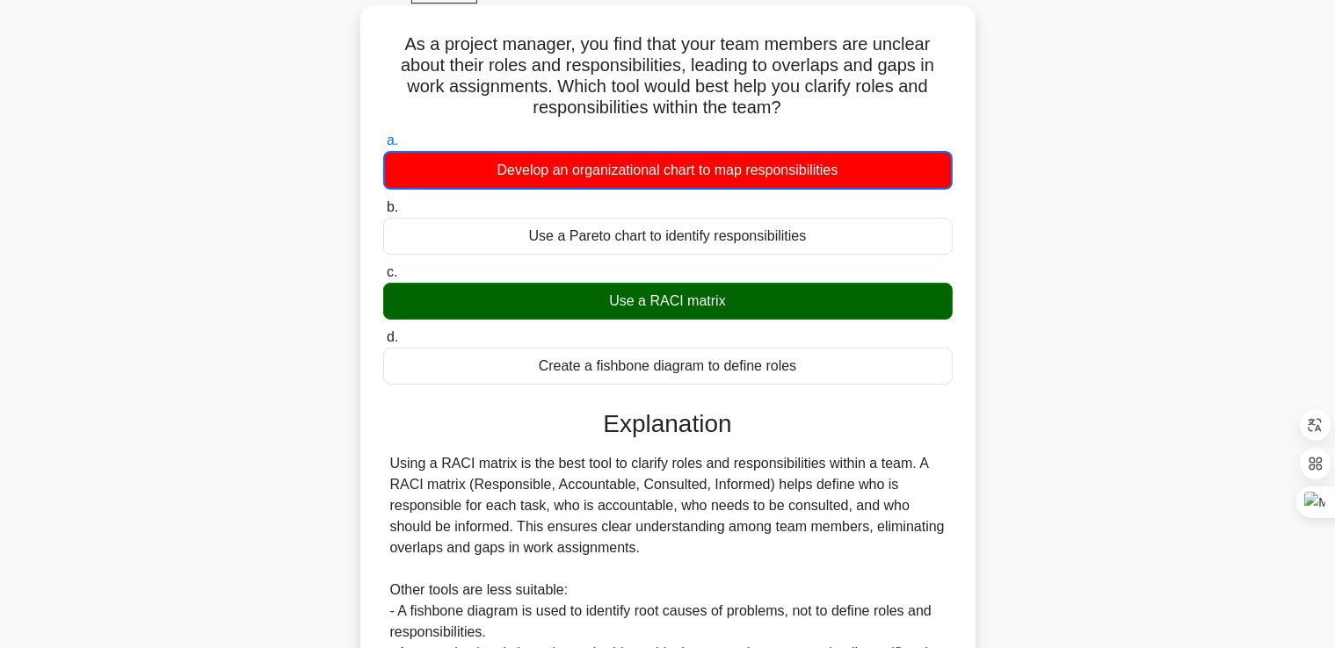
scroll to position [330, 0]
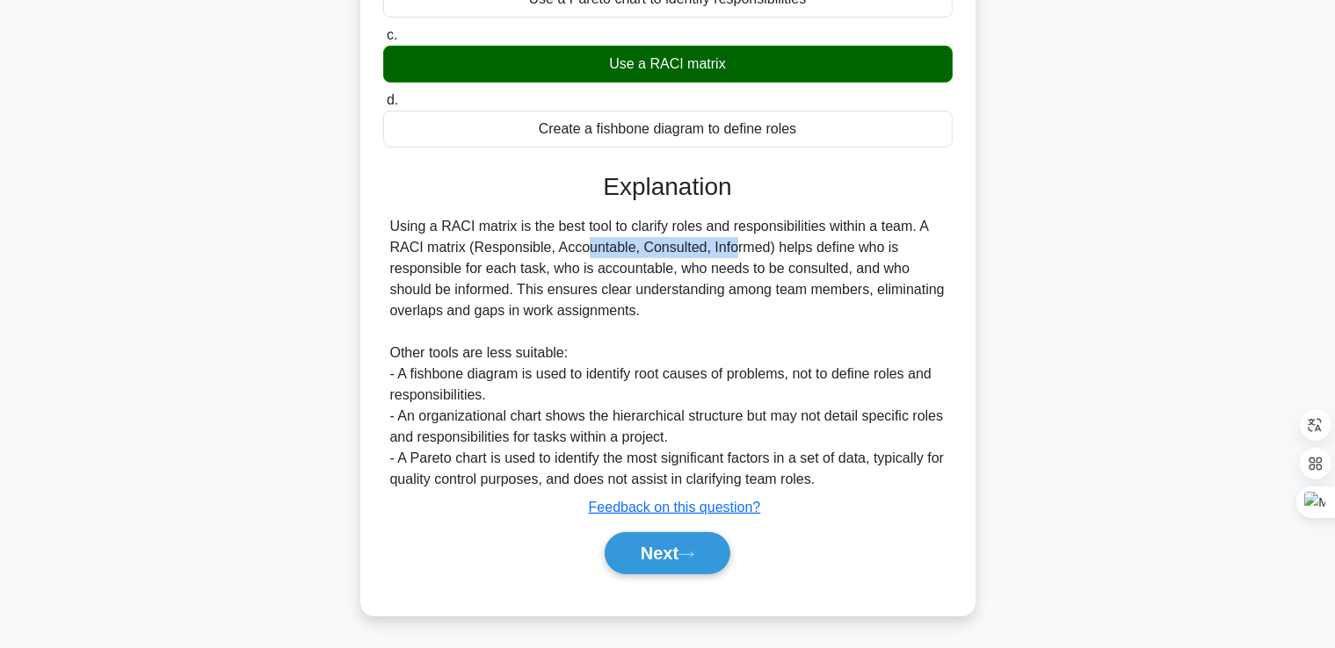
drag, startPoint x: 469, startPoint y: 250, endPoint x: 629, endPoint y: 248, distance: 159.9
click at [629, 248] on div "Using a RACI matrix is the best tool to clarify roles and responsibilities with…" at bounding box center [667, 353] width 555 height 274
click at [652, 245] on div "Using a RACI matrix is the best tool to clarify roles and responsibilities with…" at bounding box center [667, 353] width 555 height 274
click at [722, 344] on div "Using a RACI matrix is the best tool to clarify roles and responsibilities with…" at bounding box center [667, 353] width 555 height 274
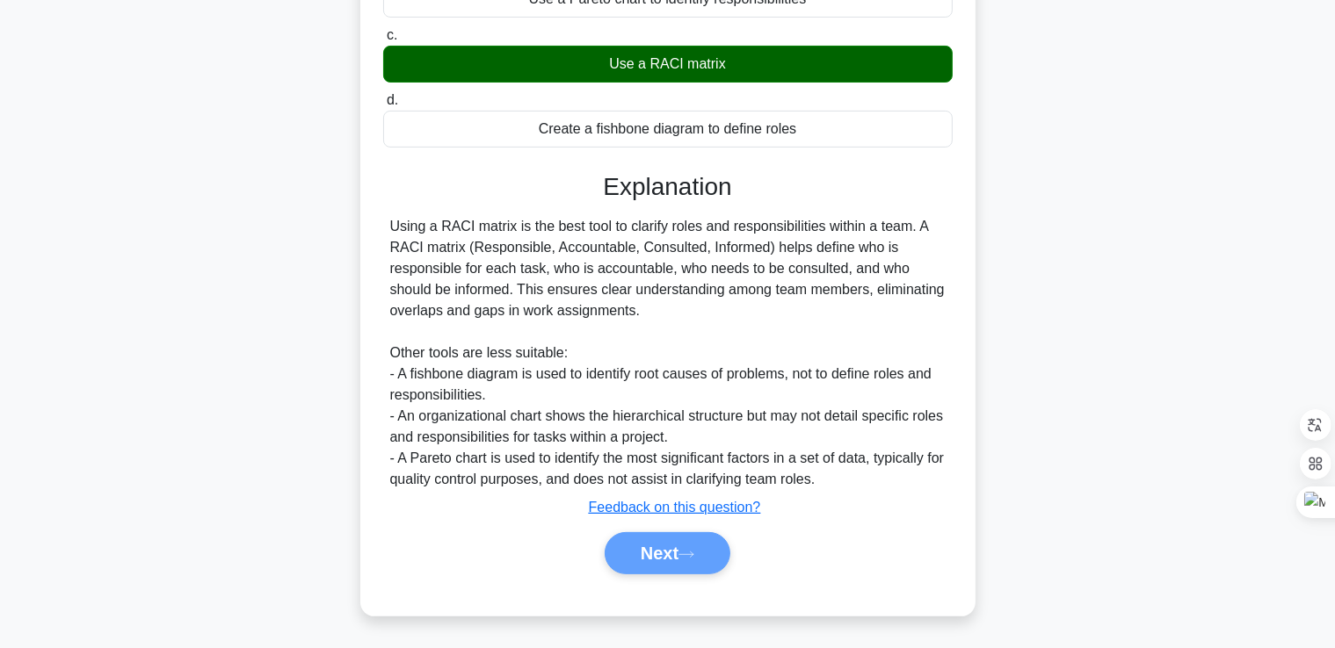
click at [669, 568] on div "Next" at bounding box center [668, 553] width 576 height 42
click at [664, 552] on div "Next" at bounding box center [668, 553] width 576 height 42
click at [649, 561] on div "Next" at bounding box center [668, 553] width 576 height 42
click at [653, 549] on div "Next" at bounding box center [668, 553] width 576 height 42
click at [670, 563] on div "Next" at bounding box center [668, 553] width 576 height 42
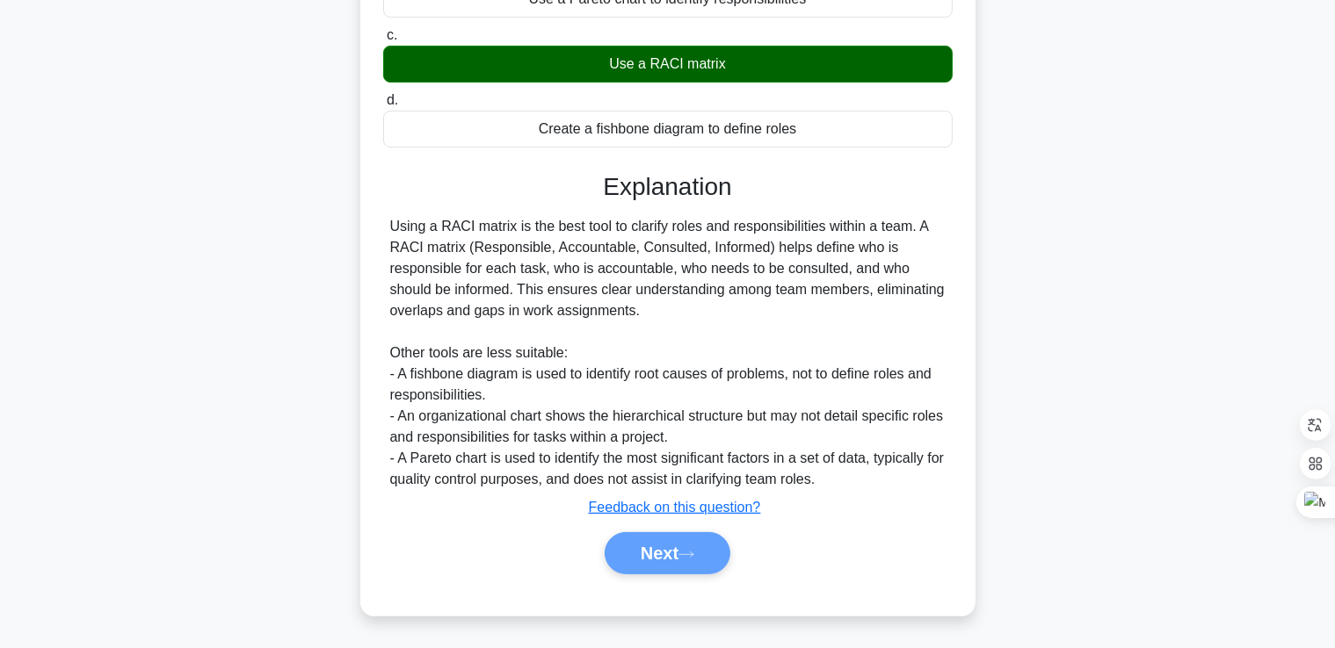
click at [670, 563] on div "Next" at bounding box center [668, 553] width 576 height 42
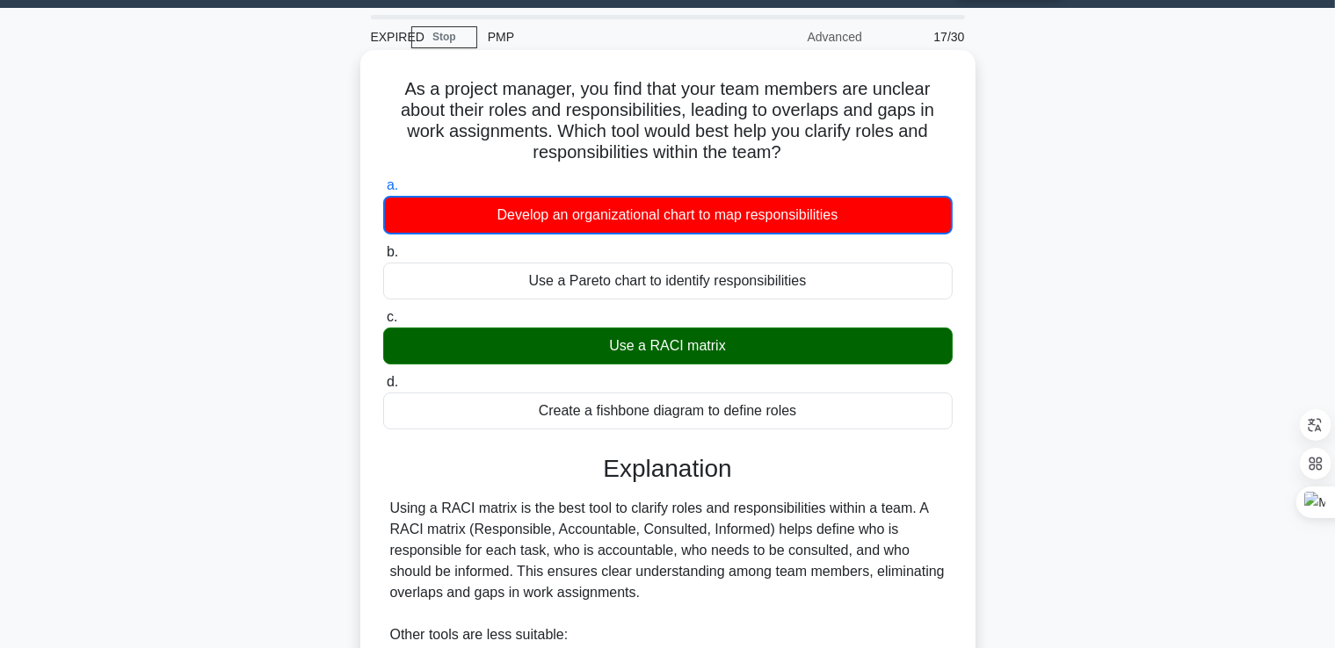
scroll to position [0, 0]
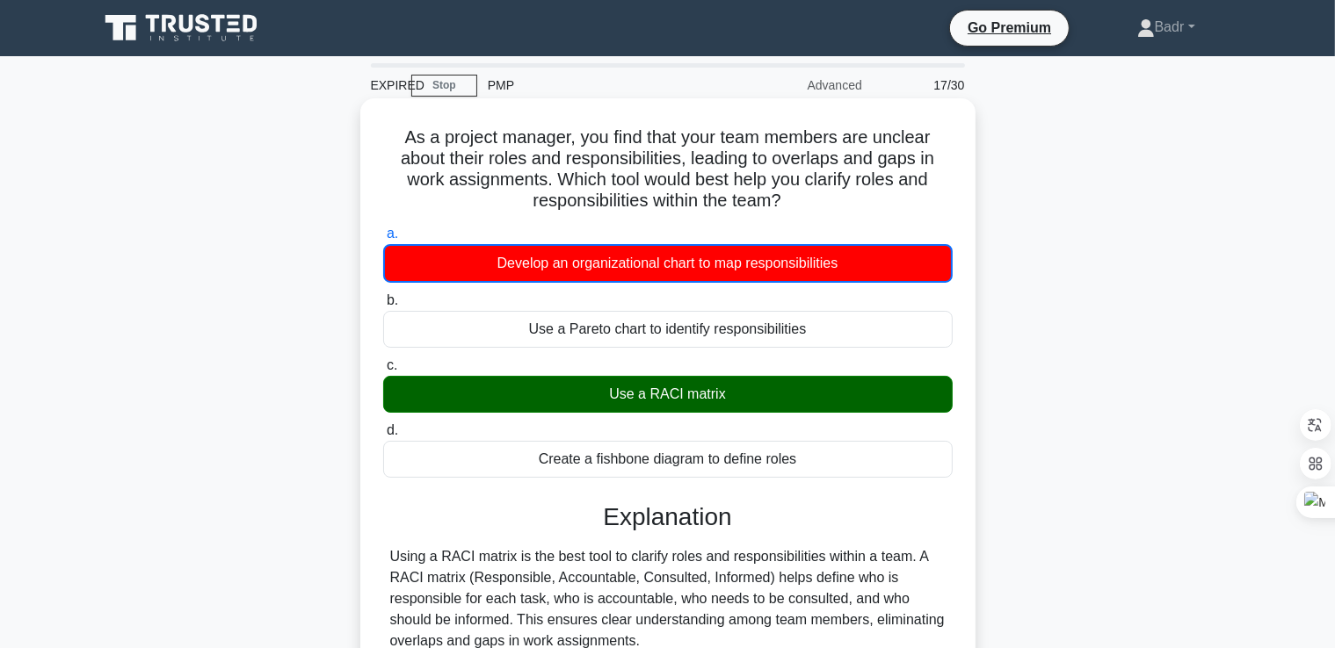
click at [691, 405] on div "Use a RACI matrix" at bounding box center [667, 394] width 569 height 37
click at [383, 372] on input "c. Use a RACI matrix" at bounding box center [383, 365] width 0 height 11
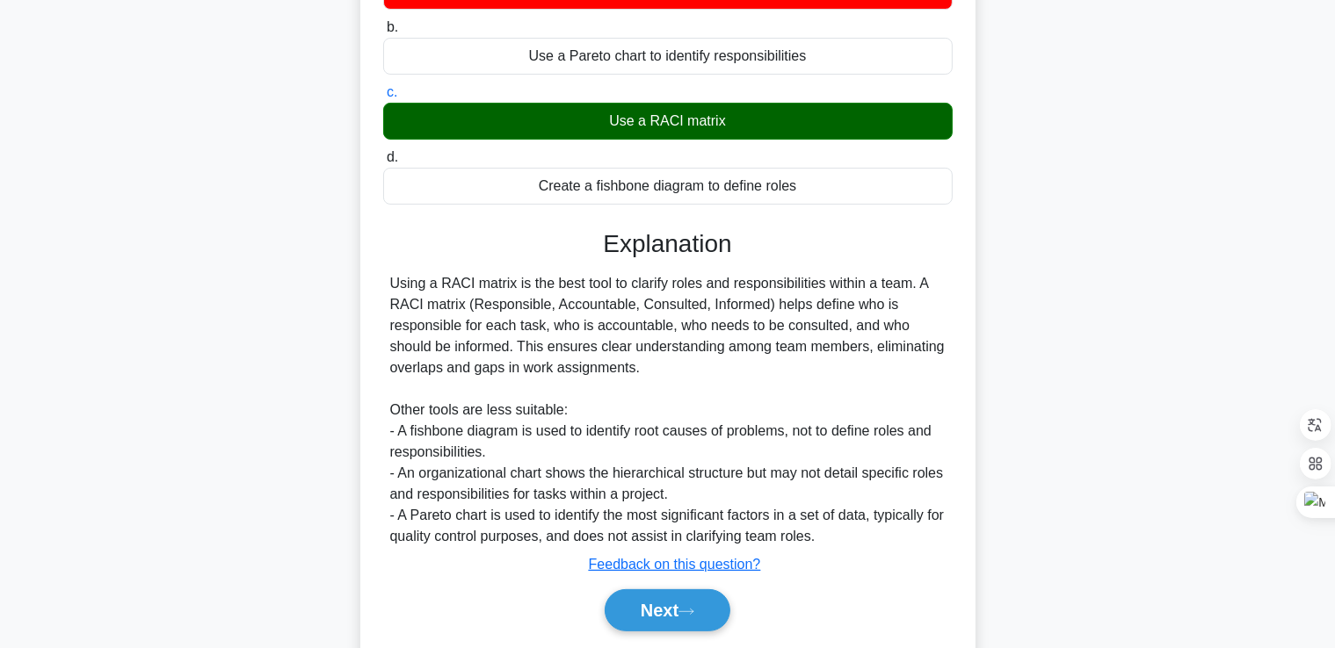
scroll to position [329, 0]
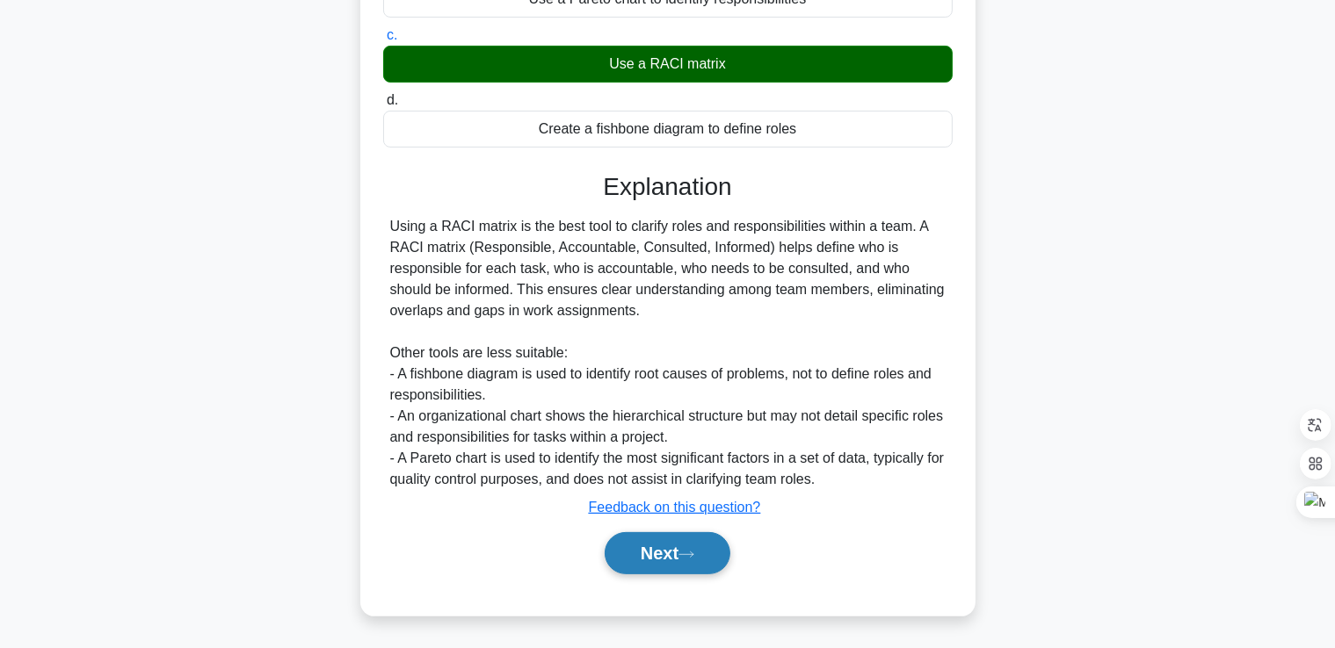
click at [673, 547] on button "Next" at bounding box center [667, 553] width 126 height 42
click at [676, 553] on button "Next" at bounding box center [667, 553] width 126 height 42
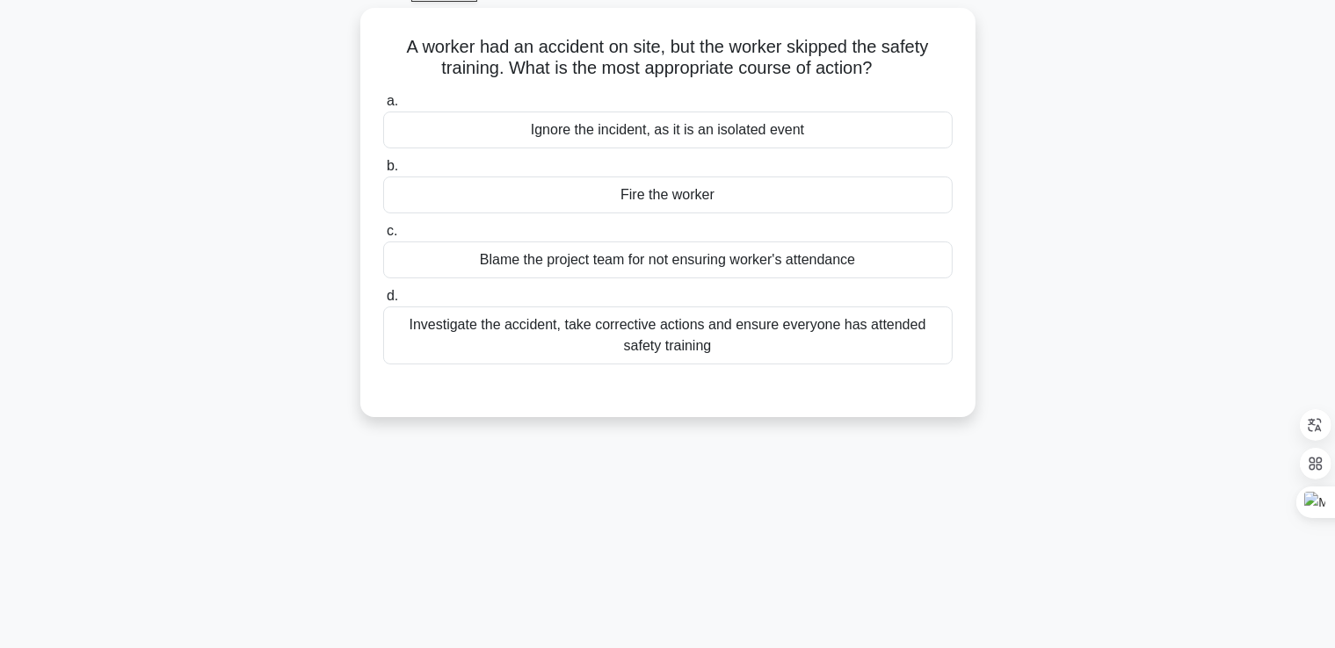
scroll to position [0, 0]
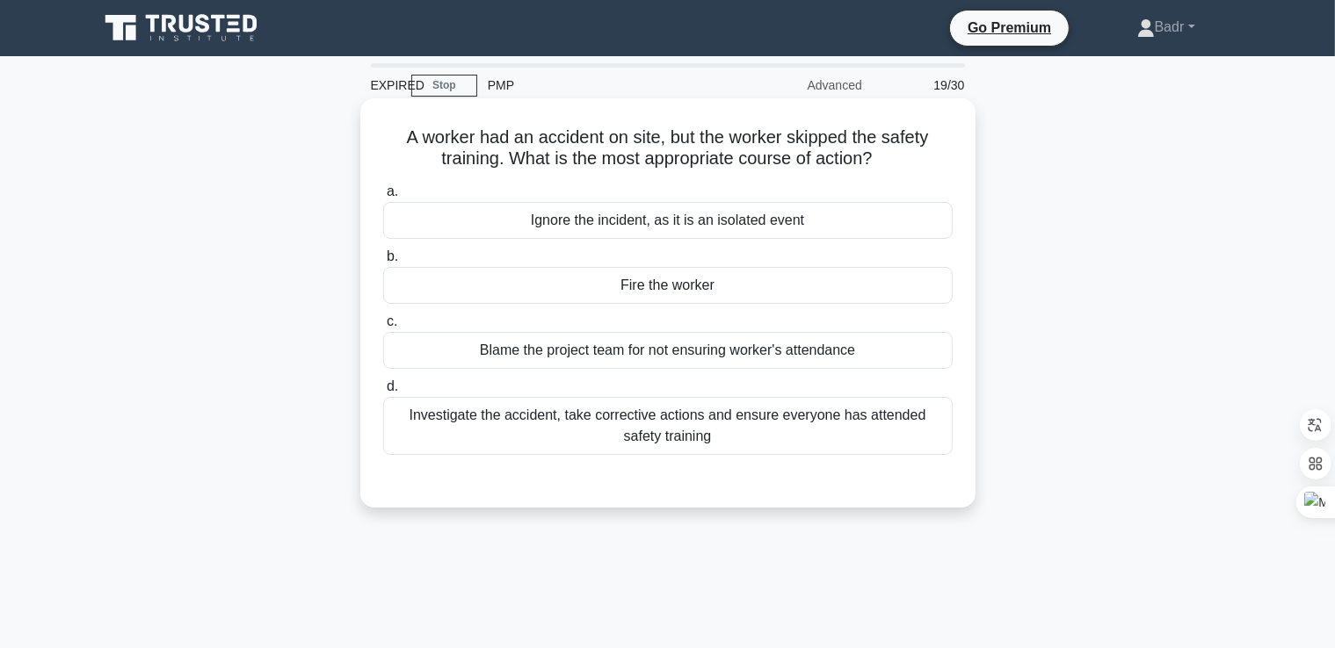
click at [665, 427] on div "Investigate the accident, take corrective actions and ensure everyone has atten…" at bounding box center [667, 426] width 569 height 58
click at [383, 393] on input "d. Investigate the accident, take corrective actions and ensure everyone has at…" at bounding box center [383, 386] width 0 height 11
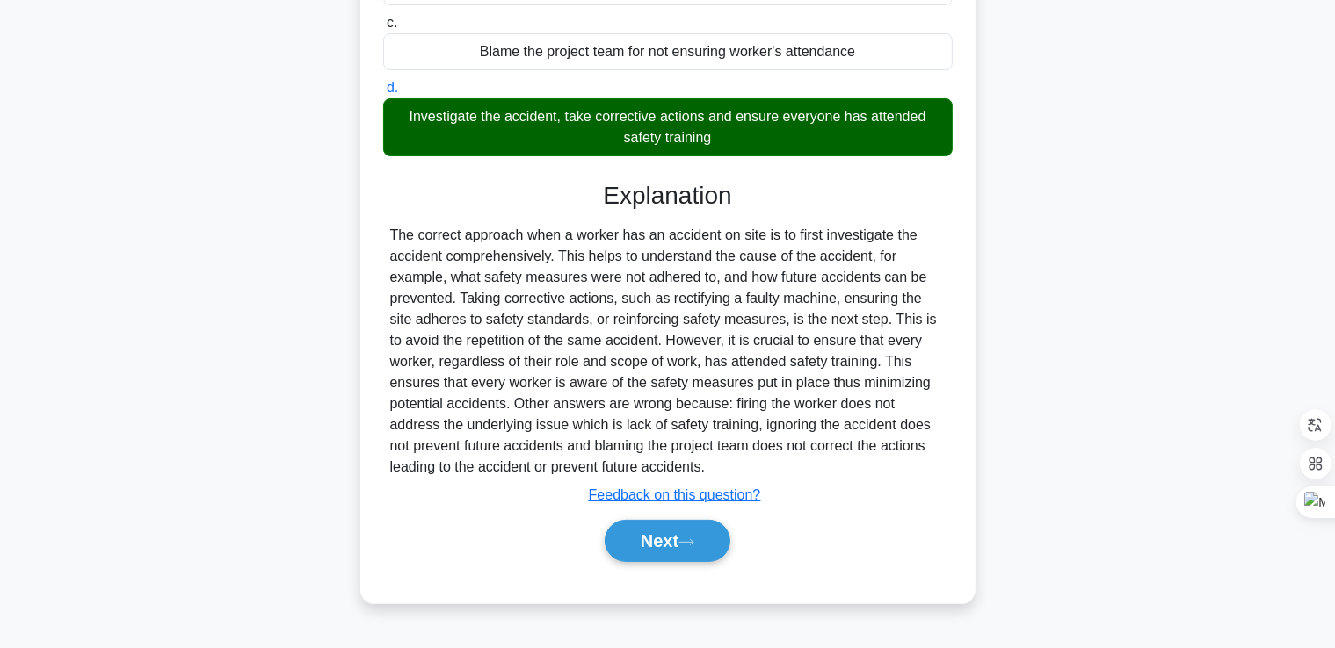
scroll to position [301, 0]
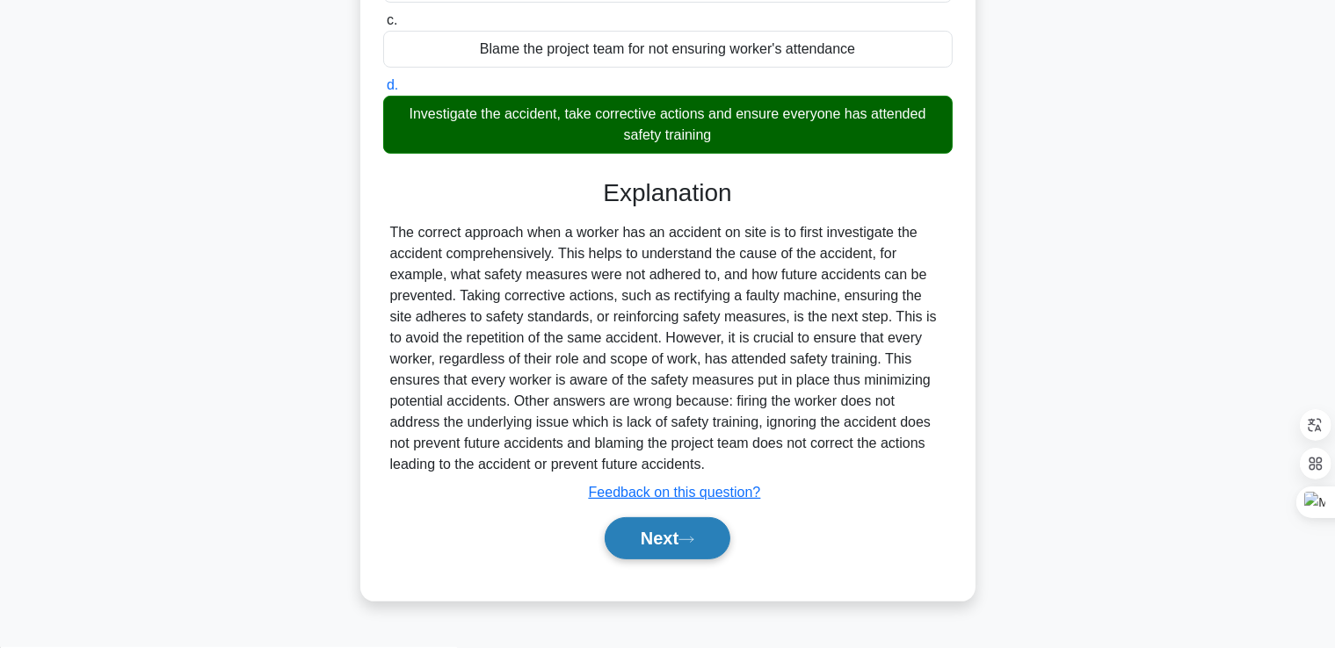
click at [685, 538] on icon at bounding box center [686, 540] width 16 height 10
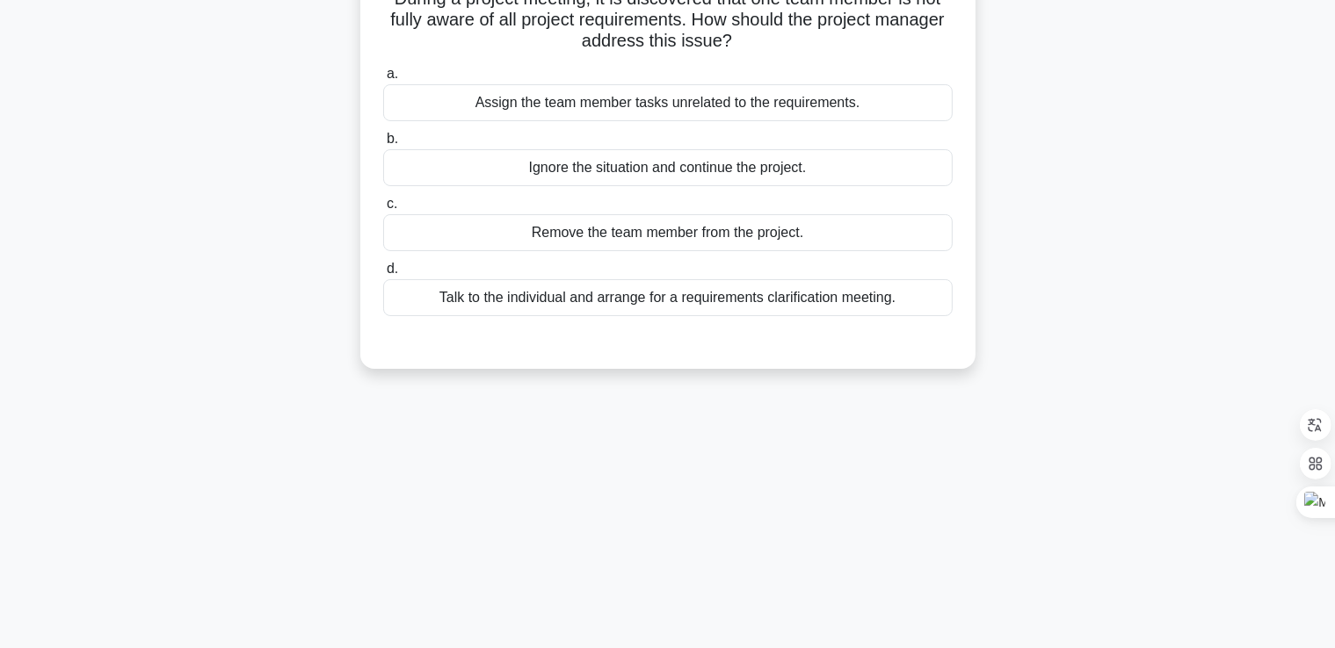
scroll to position [0, 0]
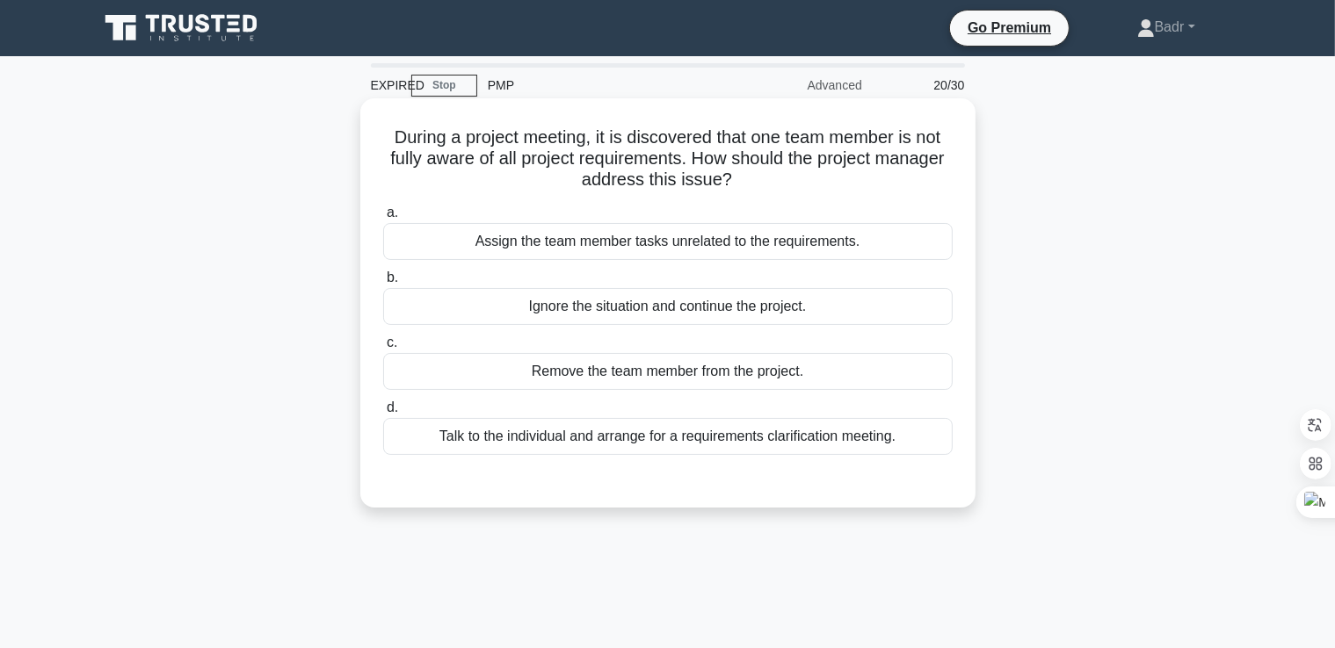
click at [665, 437] on div "Talk to the individual and arrange for a requirements clarification meeting." at bounding box center [667, 436] width 569 height 37
click at [383, 414] on input "d. Talk to the individual and arrange for a requirements clarification meeting." at bounding box center [383, 407] width 0 height 11
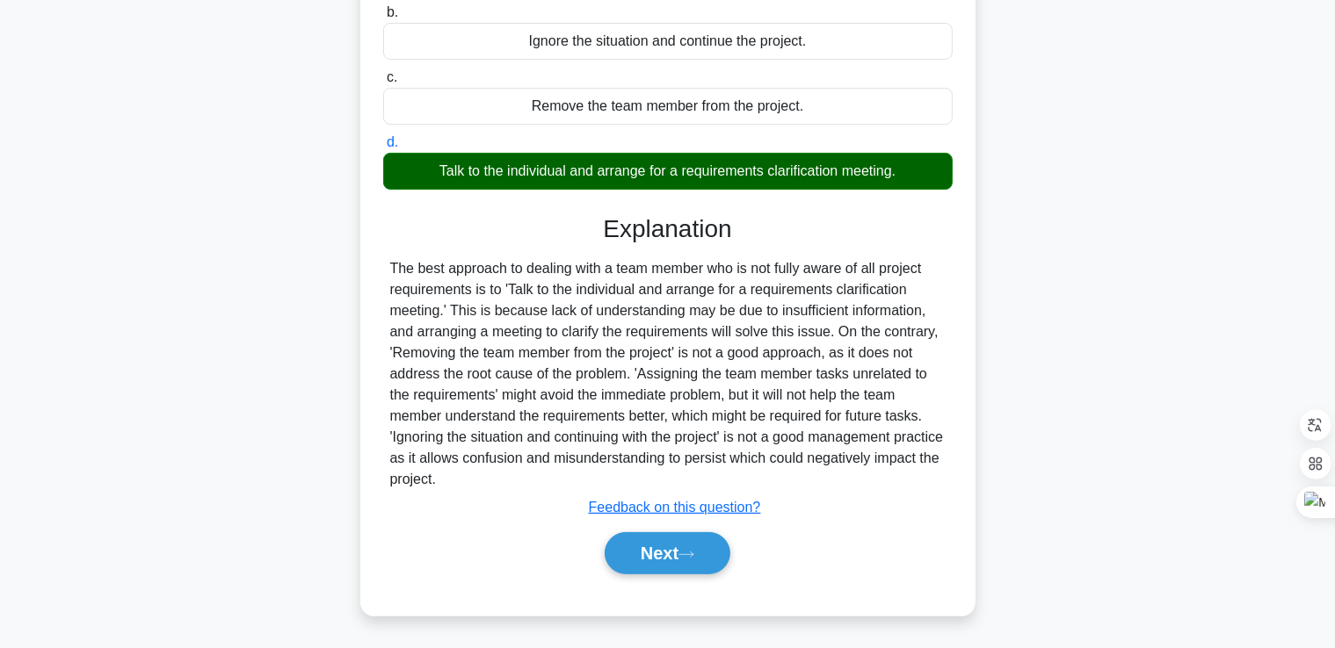
scroll to position [301, 0]
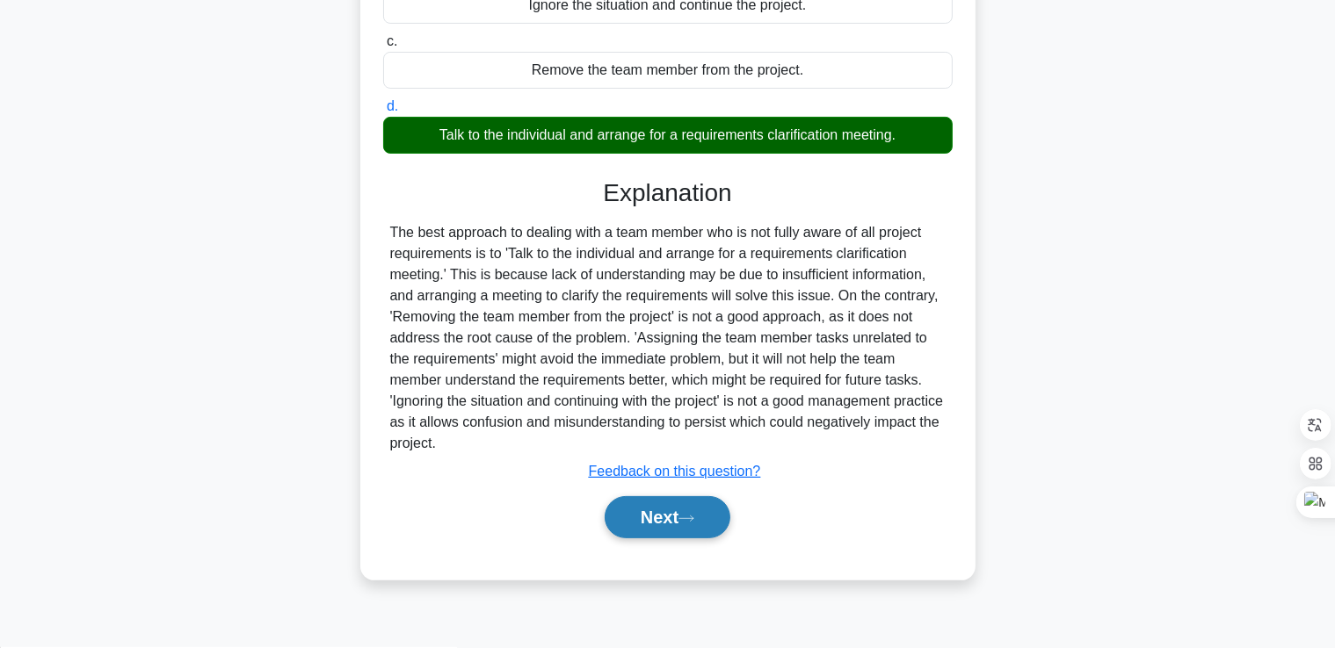
click at [658, 522] on button "Next" at bounding box center [667, 517] width 126 height 42
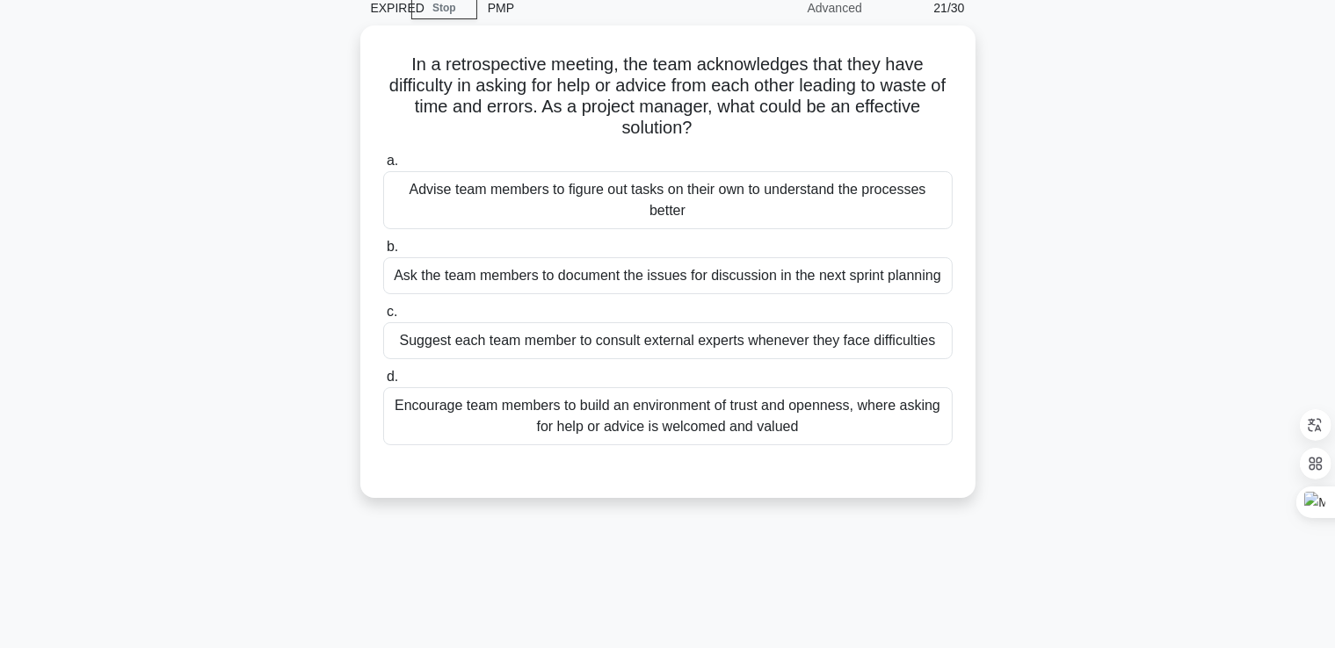
scroll to position [0, 0]
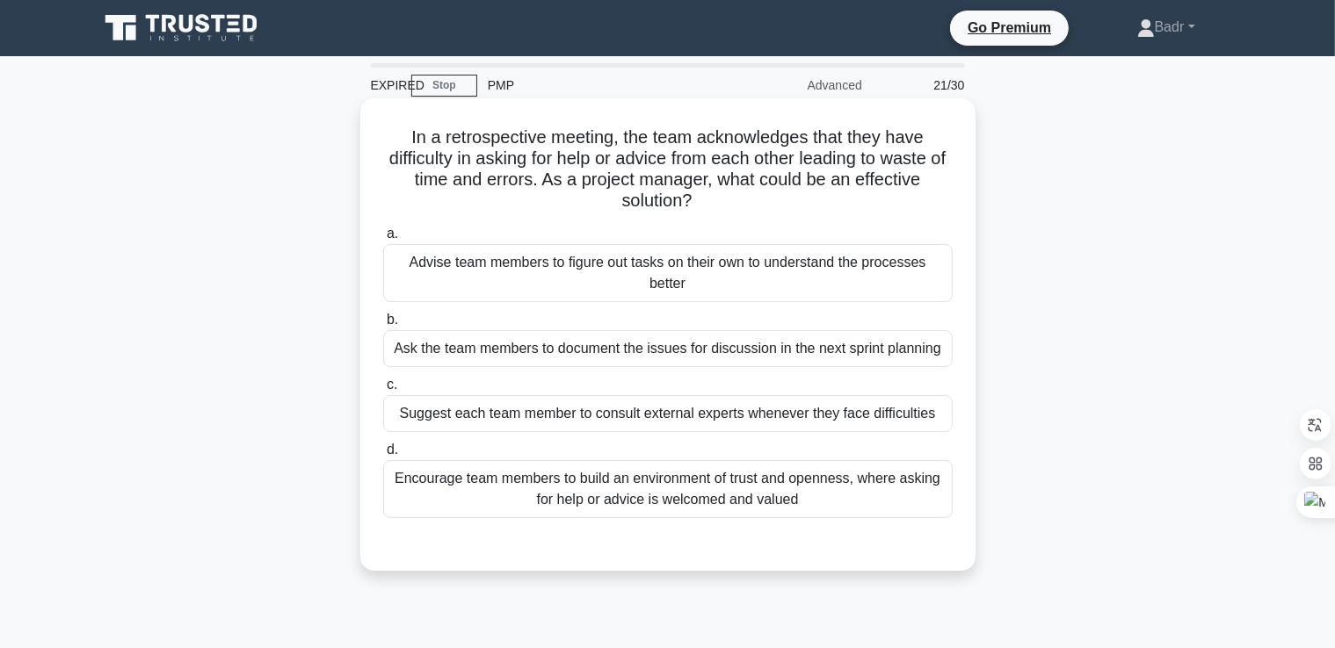
click at [808, 496] on div "Encourage team members to build an environment of trust and openness, where ask…" at bounding box center [667, 489] width 569 height 58
click at [383, 456] on input "d. Encourage team members to build an environment of trust and openness, where …" at bounding box center [383, 450] width 0 height 11
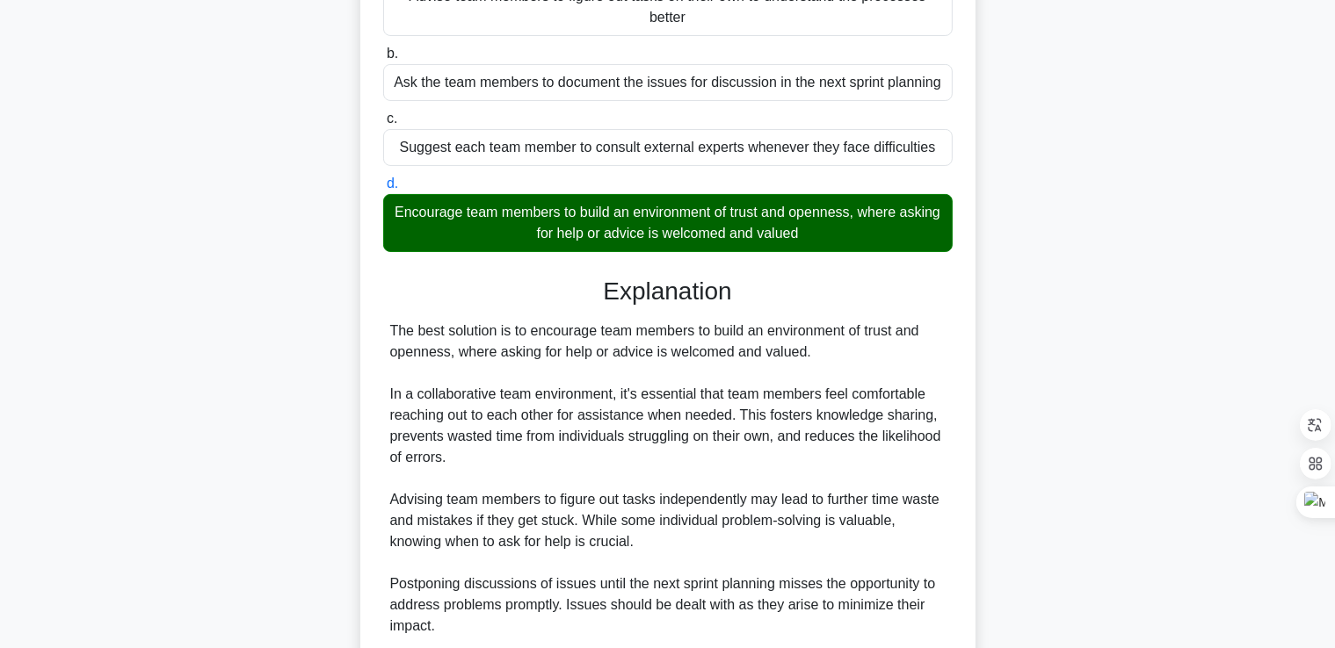
scroll to position [439, 0]
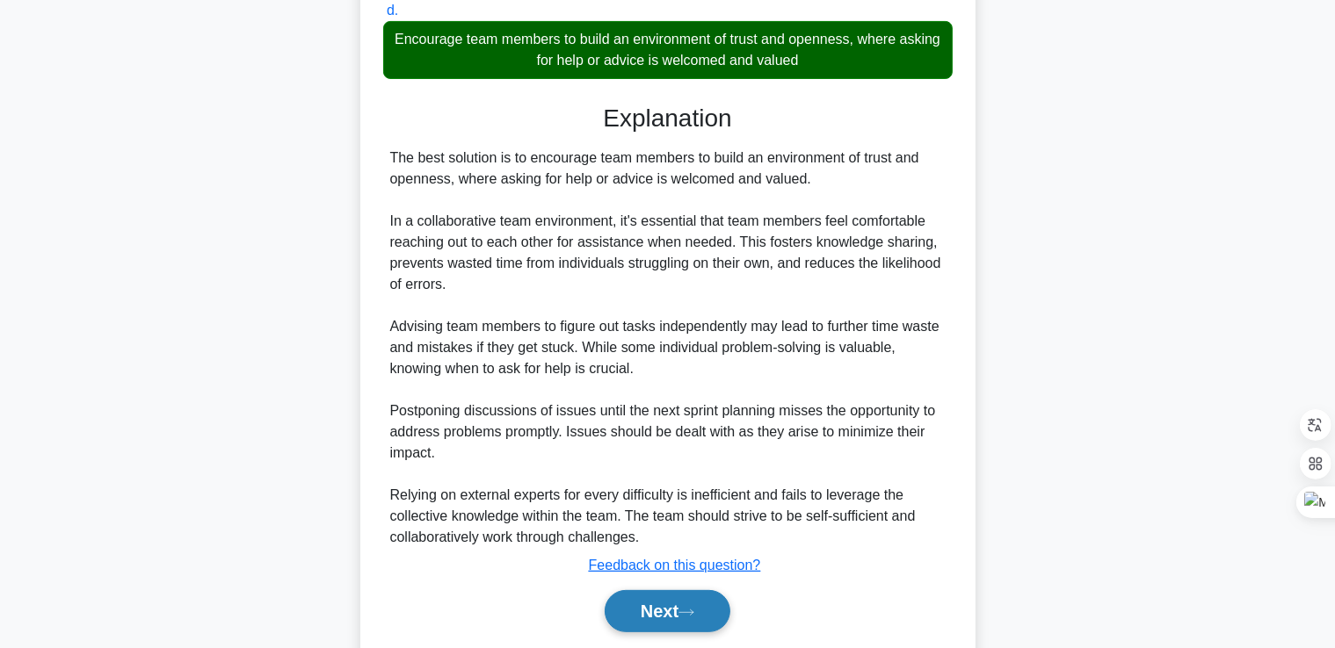
click at [671, 615] on button "Next" at bounding box center [667, 611] width 126 height 42
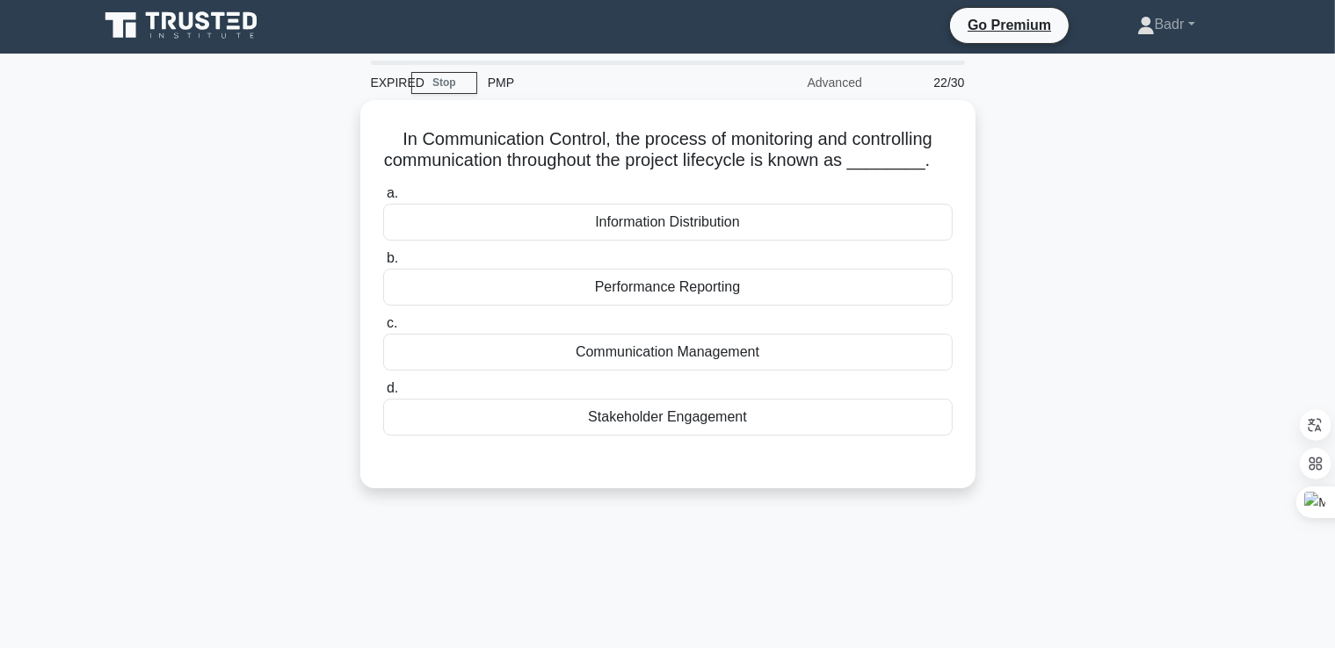
scroll to position [0, 0]
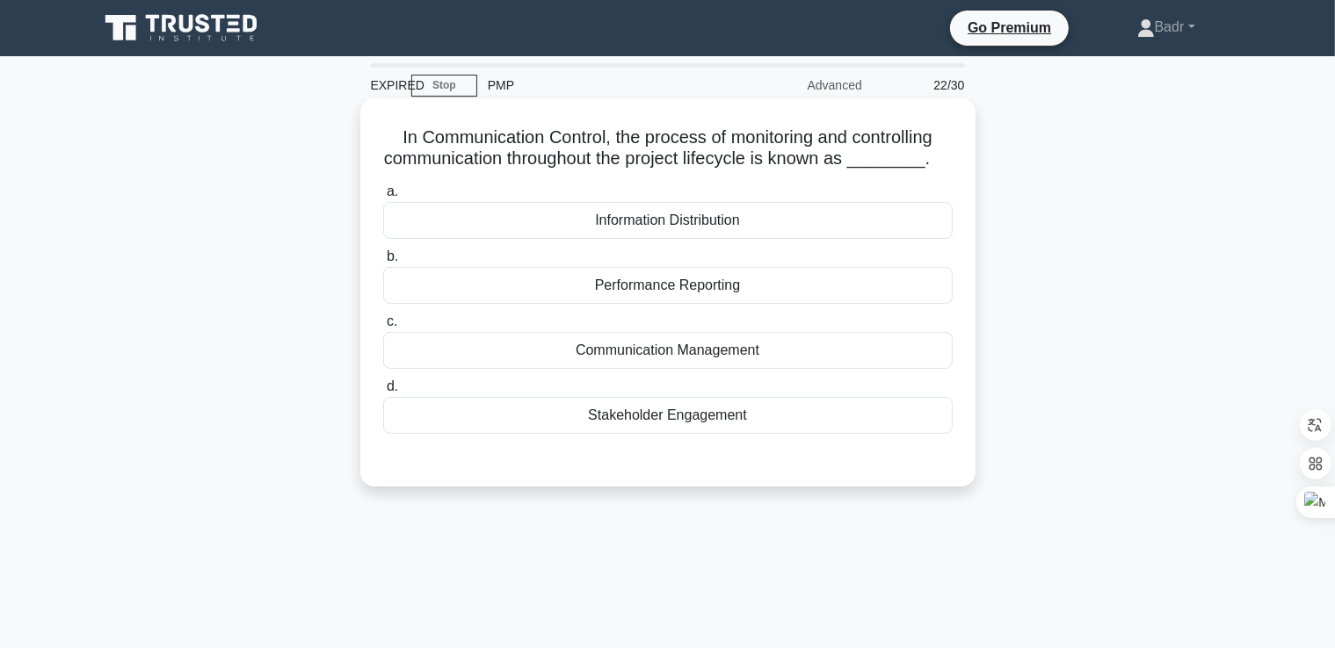
click at [647, 276] on div "Performance Reporting" at bounding box center [667, 285] width 569 height 37
click at [383, 263] on input "b. Performance Reporting" at bounding box center [383, 256] width 0 height 11
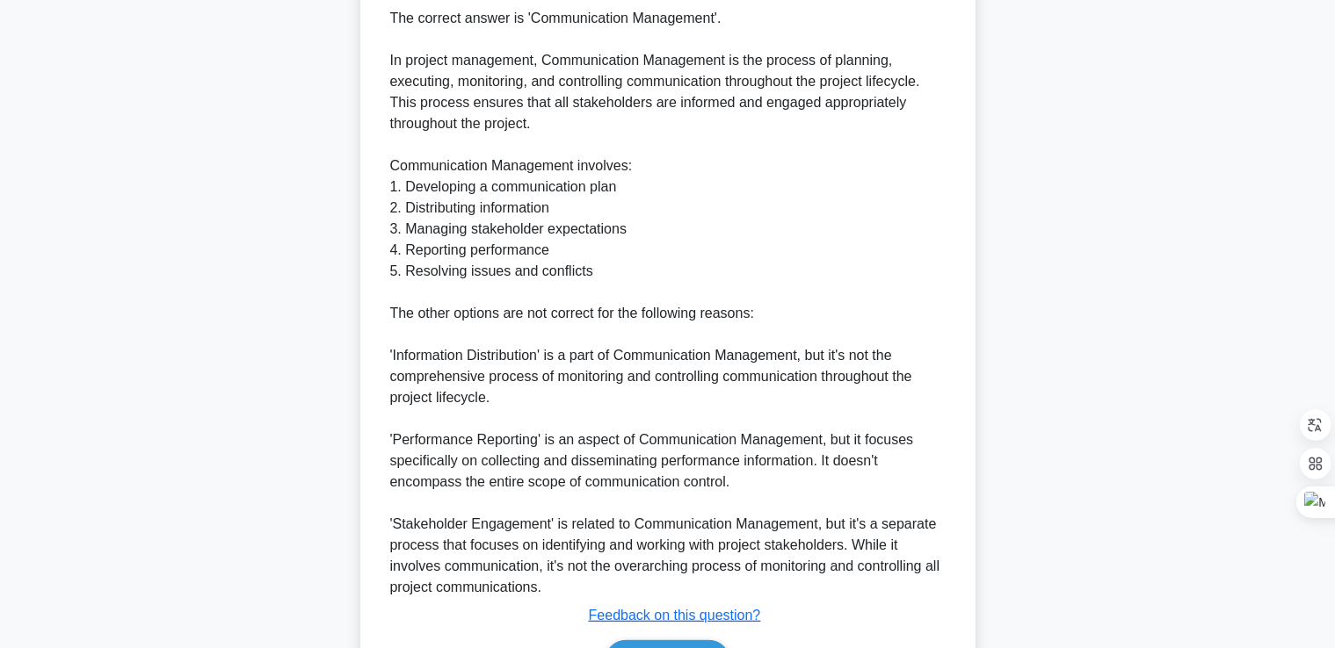
scroll to position [527, 0]
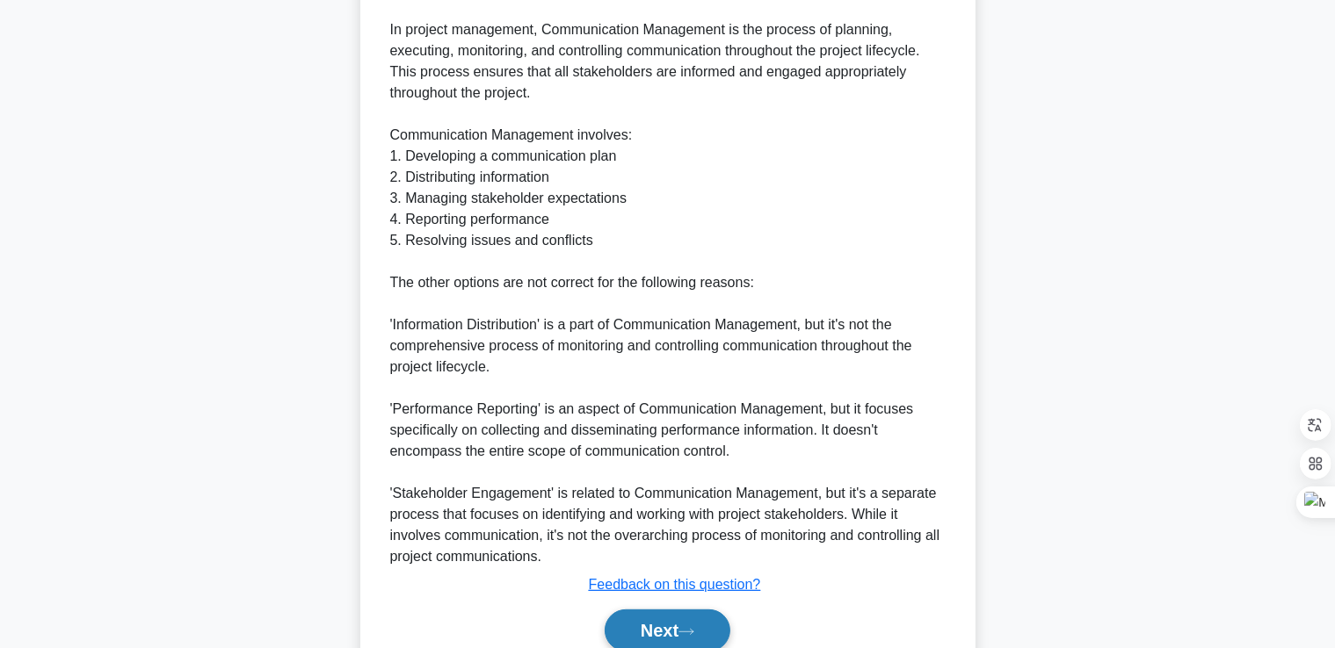
click at [668, 628] on button "Next" at bounding box center [667, 631] width 126 height 42
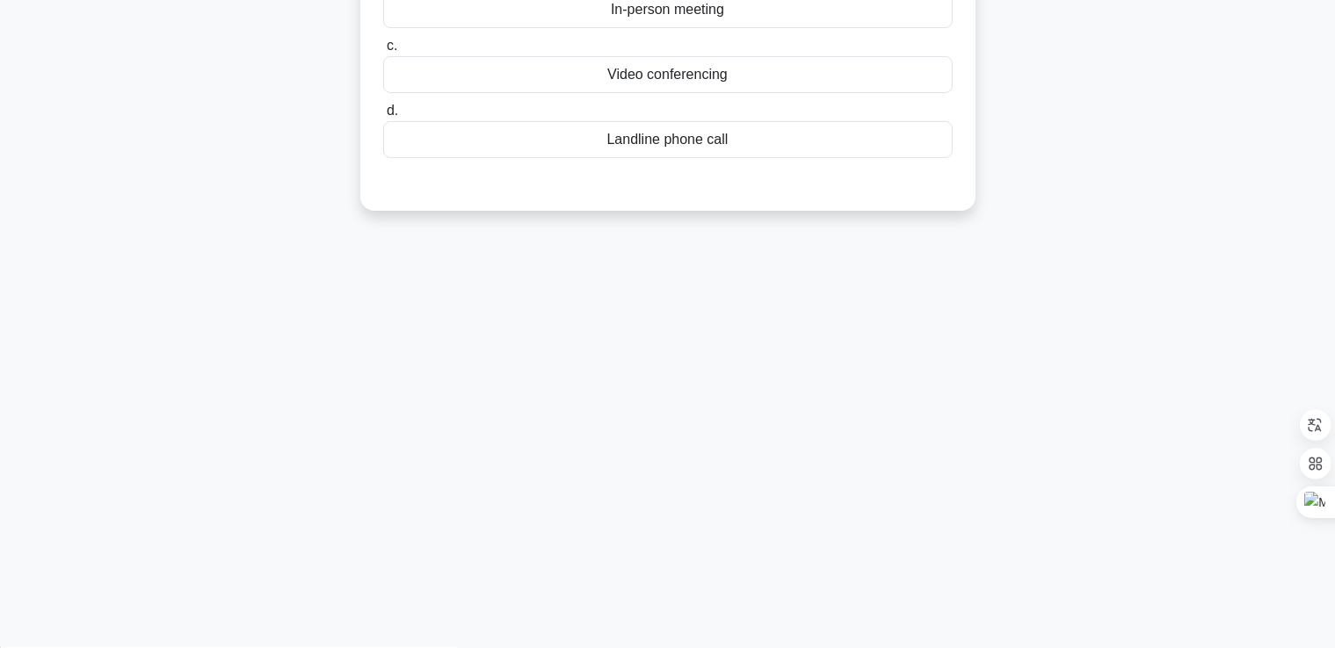
scroll to position [38, 0]
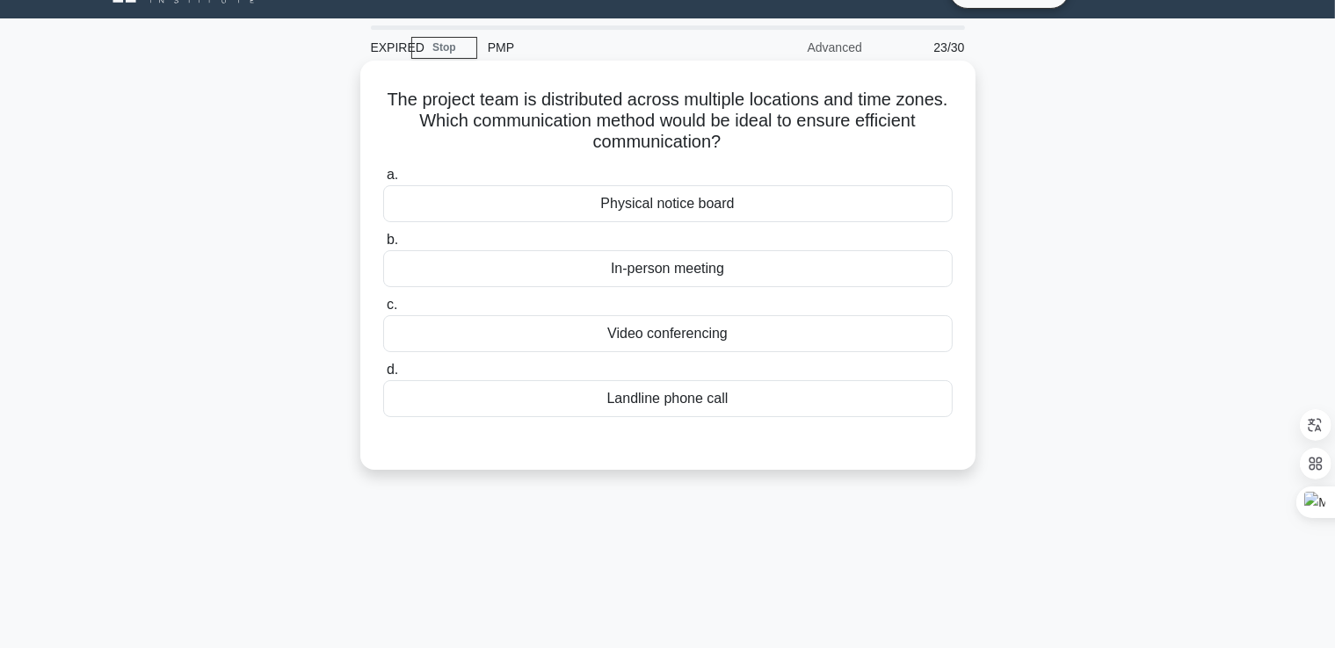
click at [684, 329] on div "Video conferencing" at bounding box center [667, 333] width 569 height 37
click at [383, 311] on input "c. Video conferencing" at bounding box center [383, 305] width 0 height 11
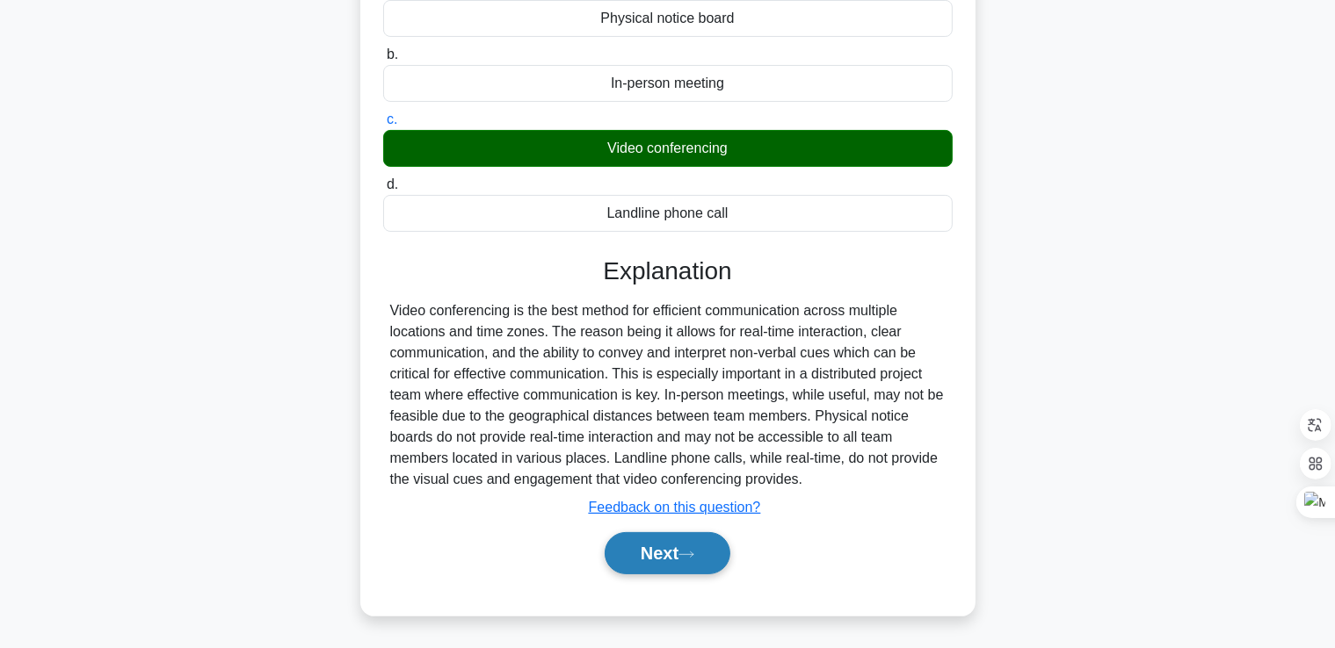
scroll to position [301, 0]
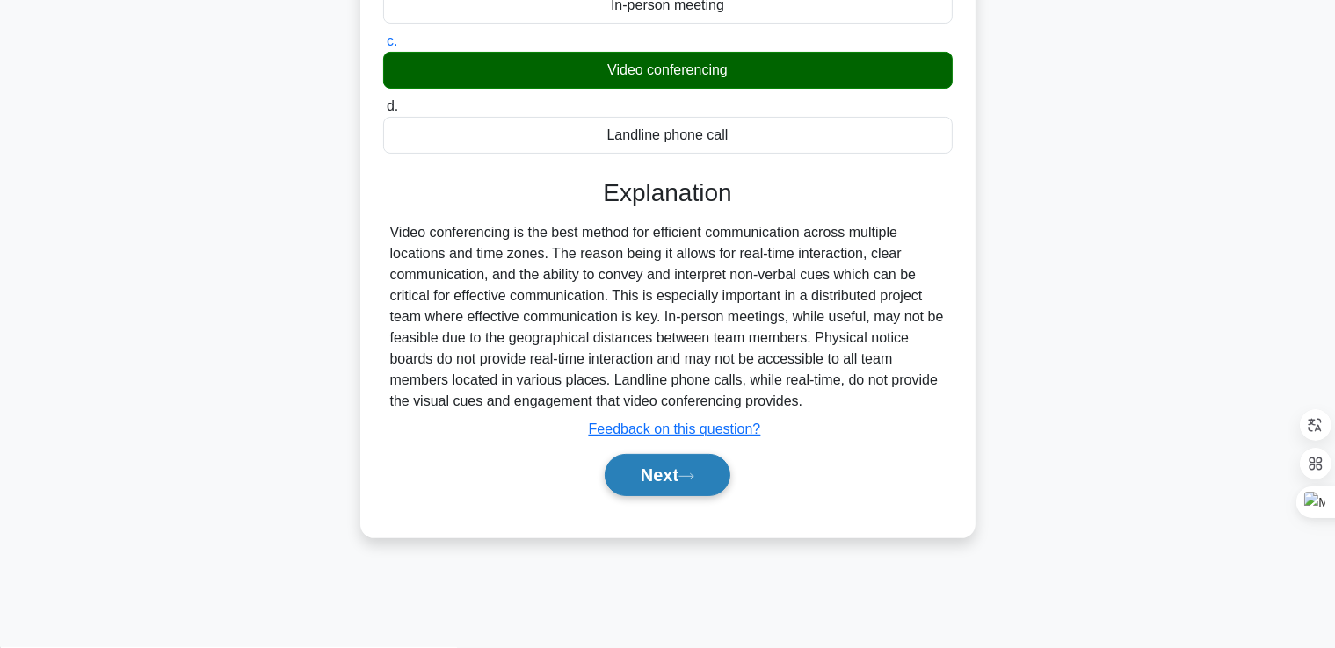
click at [685, 466] on button "Next" at bounding box center [667, 475] width 126 height 42
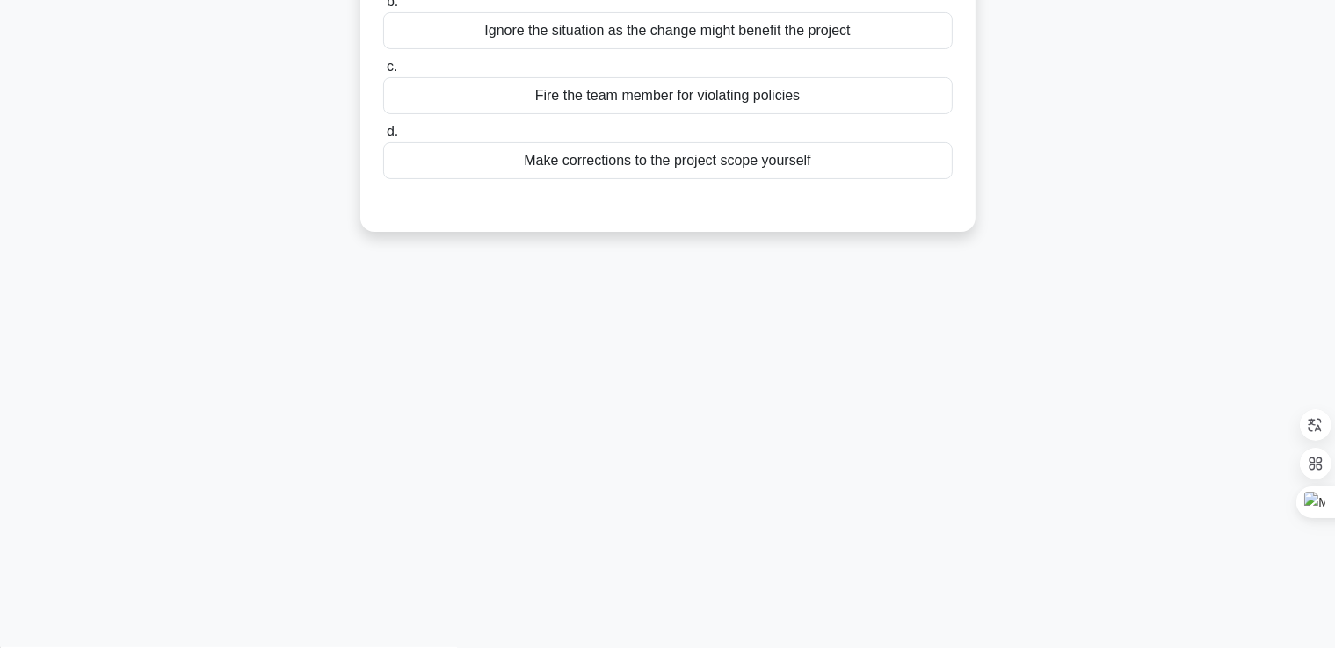
scroll to position [0, 0]
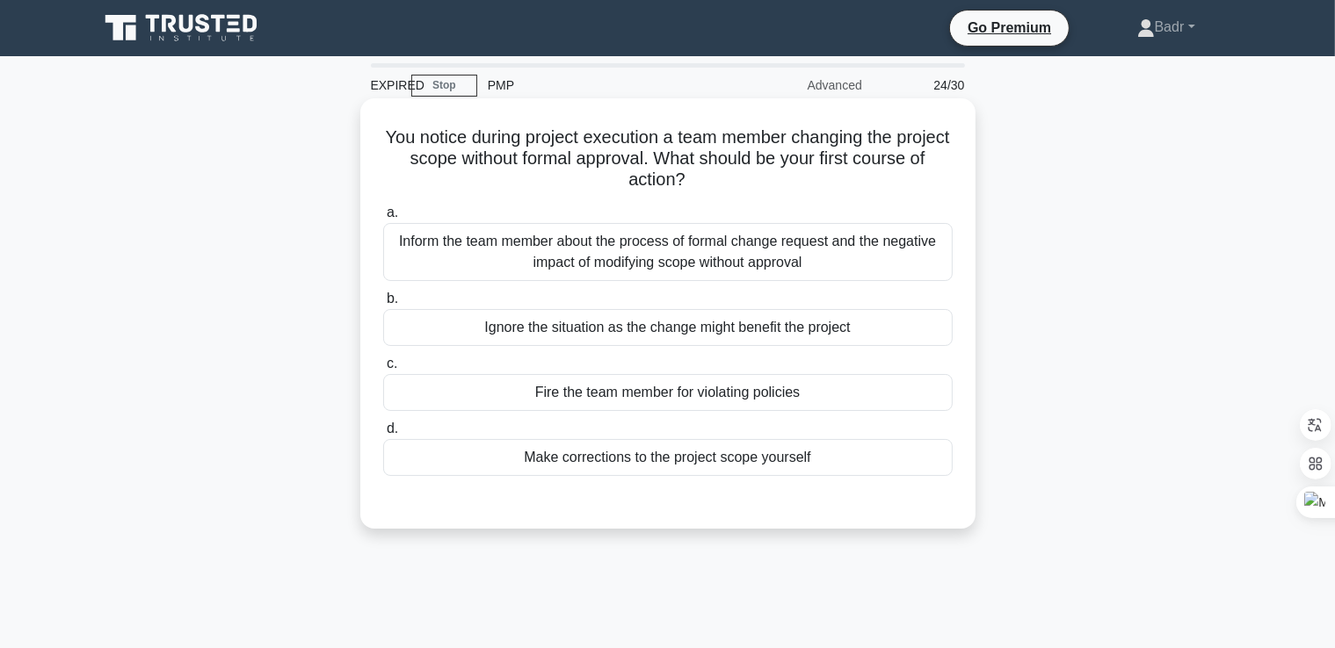
click at [701, 259] on div "Inform the team member about the process of formal change request and the negat…" at bounding box center [667, 252] width 569 height 58
click at [383, 219] on input "a. Inform the team member about the process of formal change request and the ne…" at bounding box center [383, 212] width 0 height 11
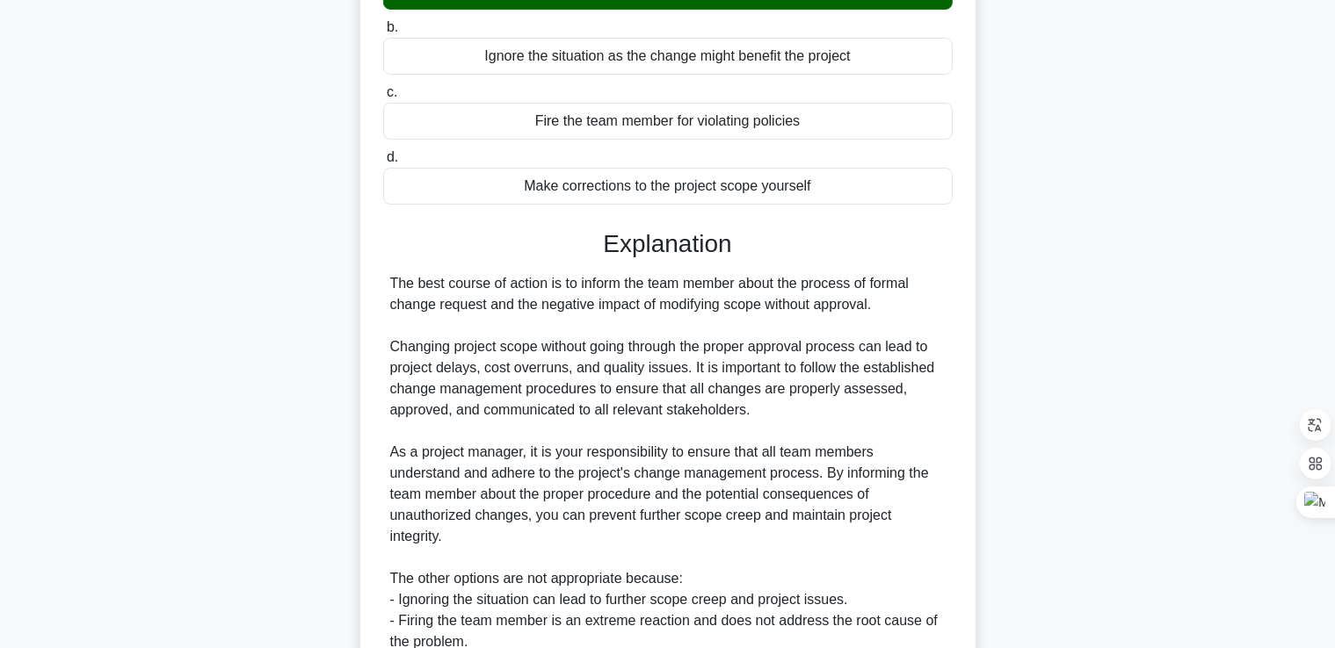
scroll to position [476, 0]
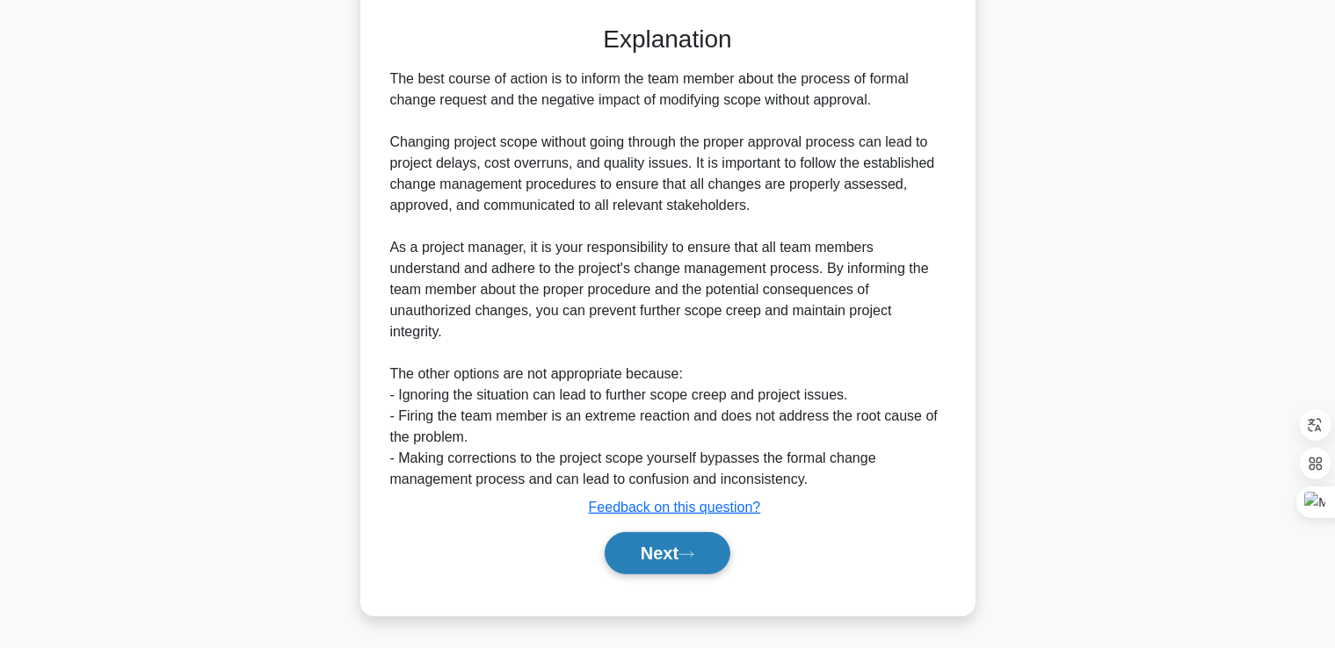
click at [671, 546] on button "Next" at bounding box center [667, 553] width 126 height 42
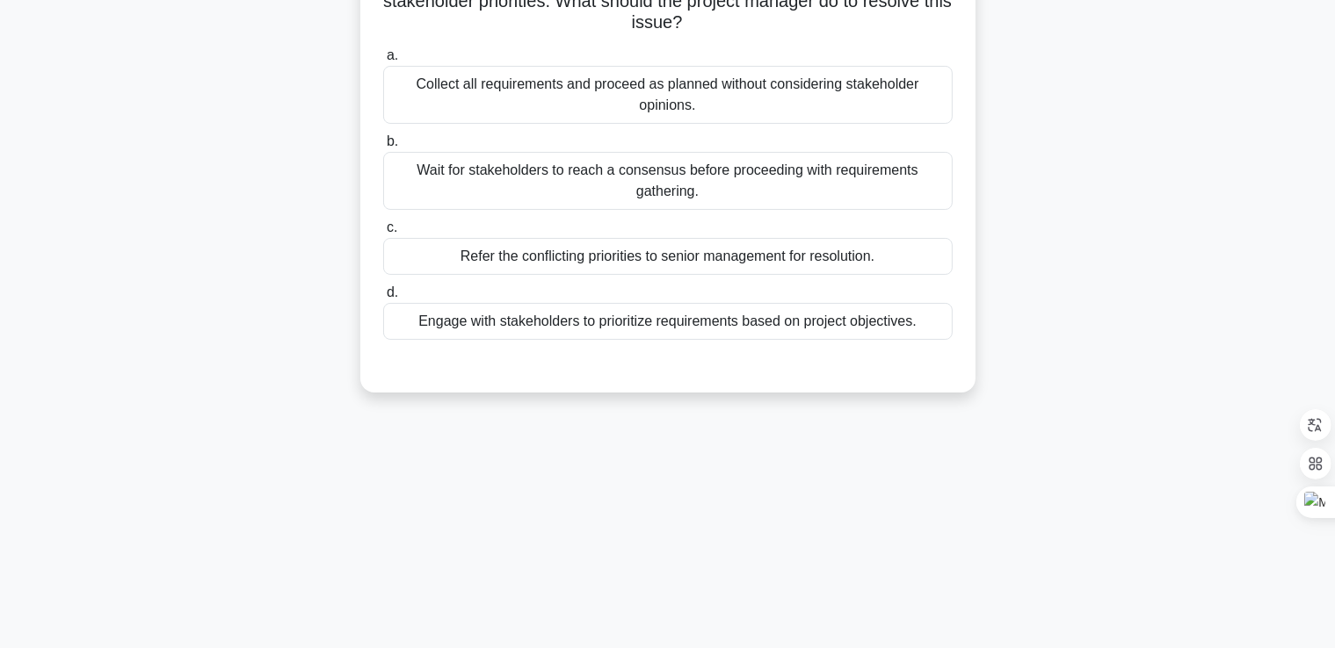
scroll to position [0, 0]
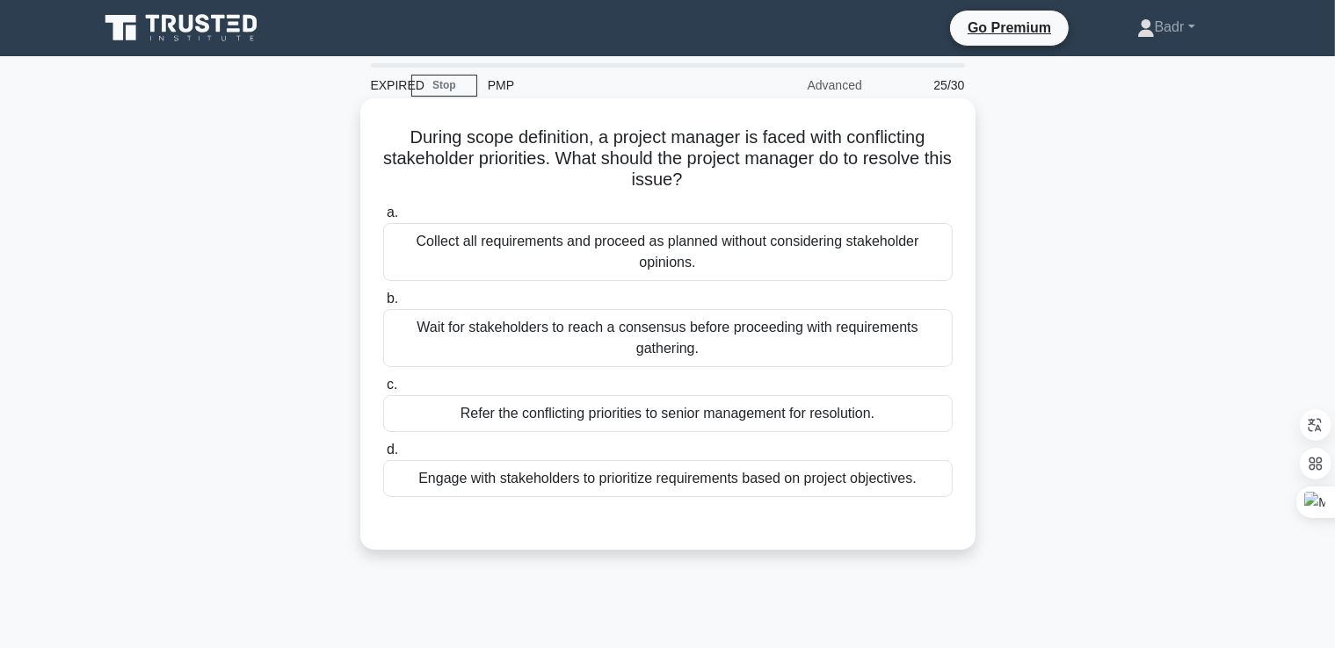
click at [657, 485] on div "Engage with stakeholders to prioritize requirements based on project objectives." at bounding box center [667, 478] width 569 height 37
click at [383, 456] on input "d. Engage with stakeholders to prioritize requirements based on project objecti…" at bounding box center [383, 450] width 0 height 11
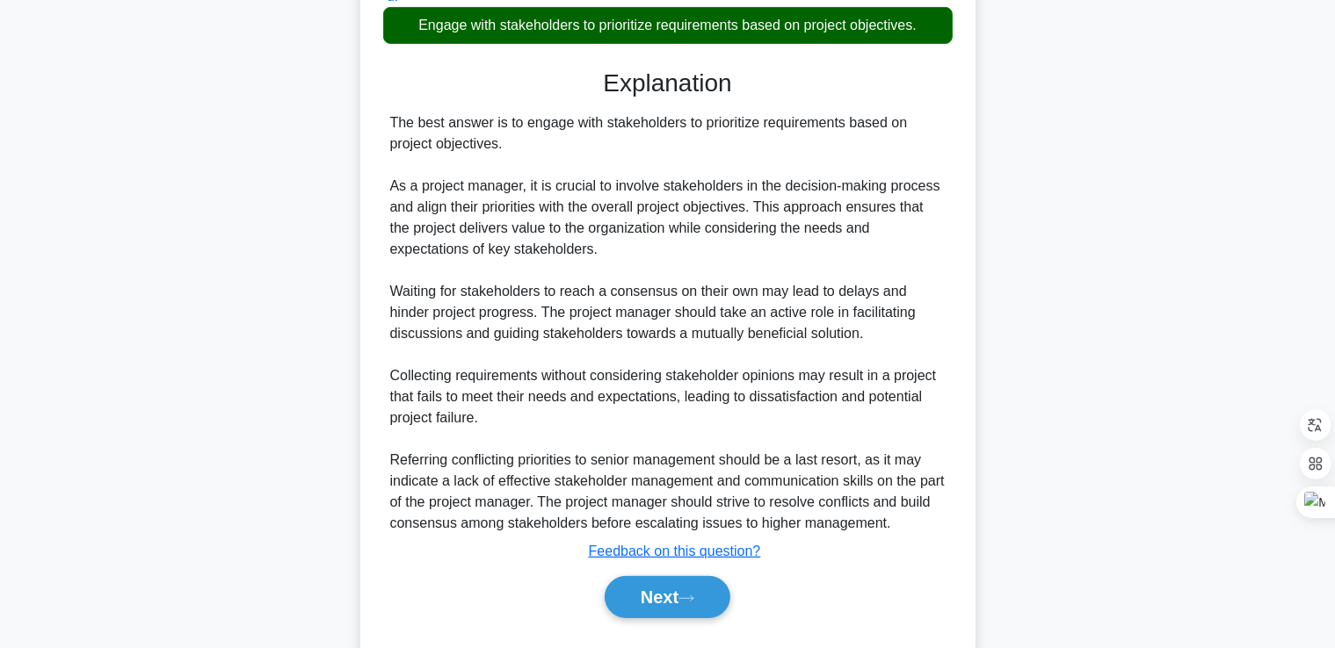
scroll to position [497, 0]
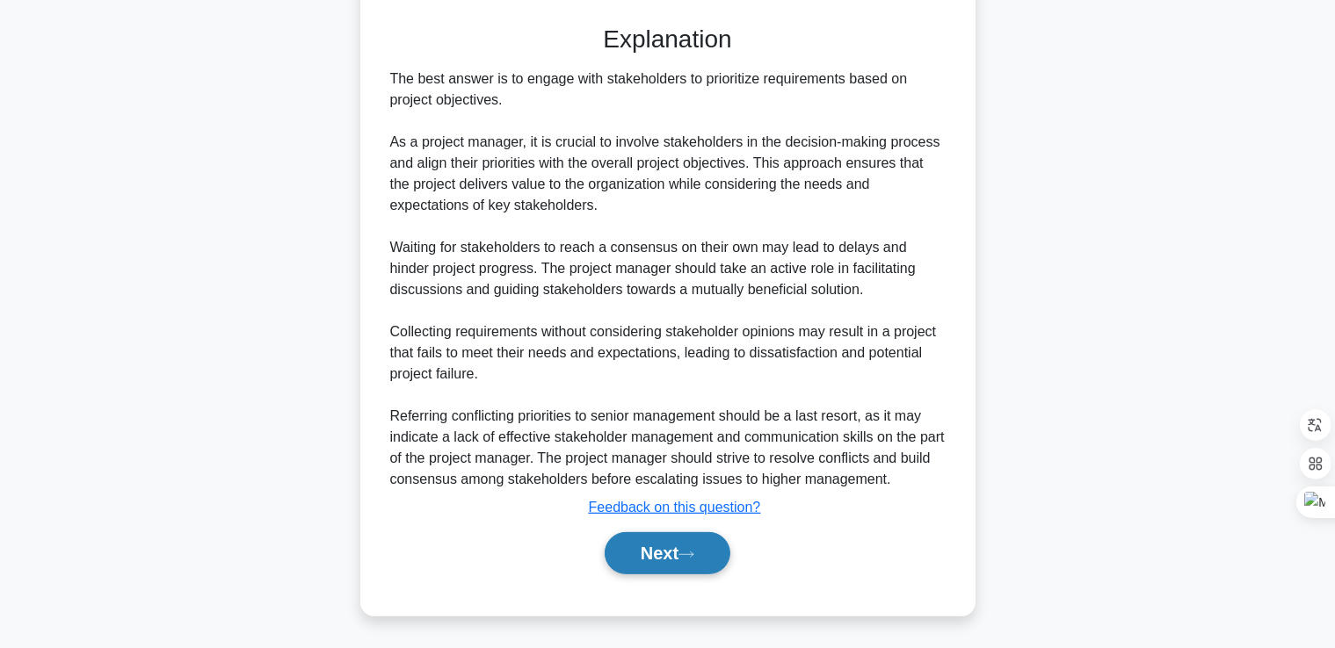
click at [661, 544] on button "Next" at bounding box center [667, 553] width 126 height 42
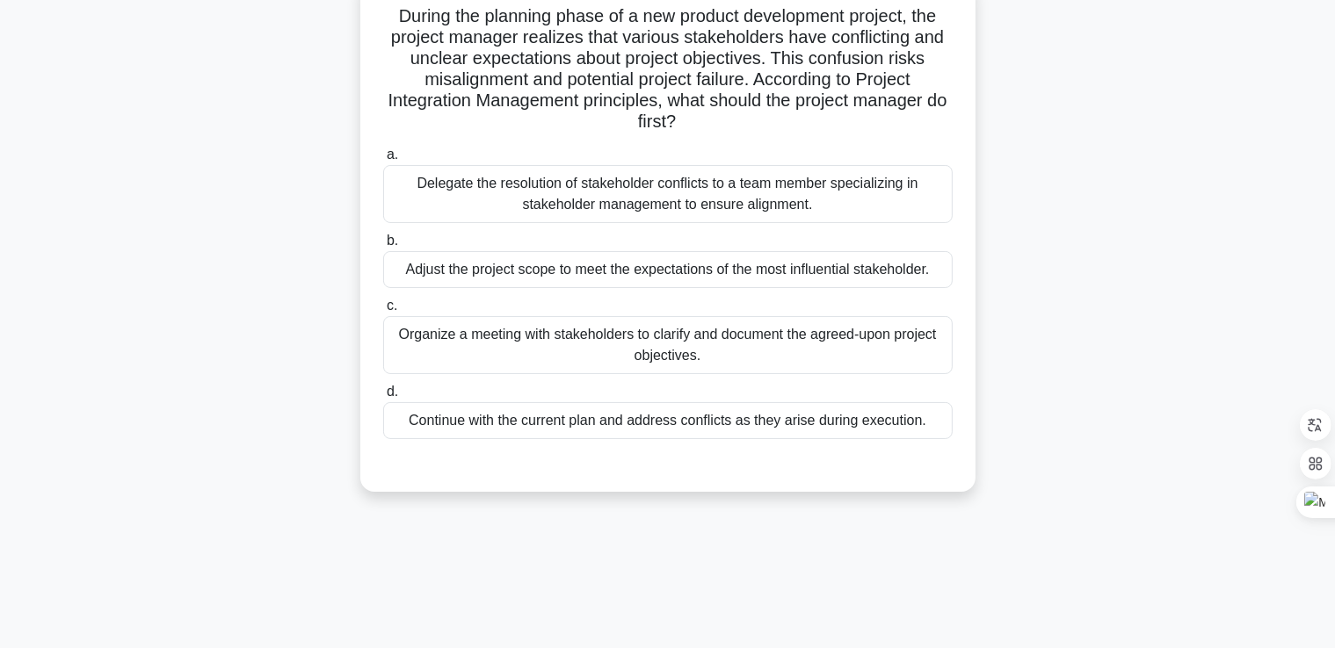
scroll to position [38, 0]
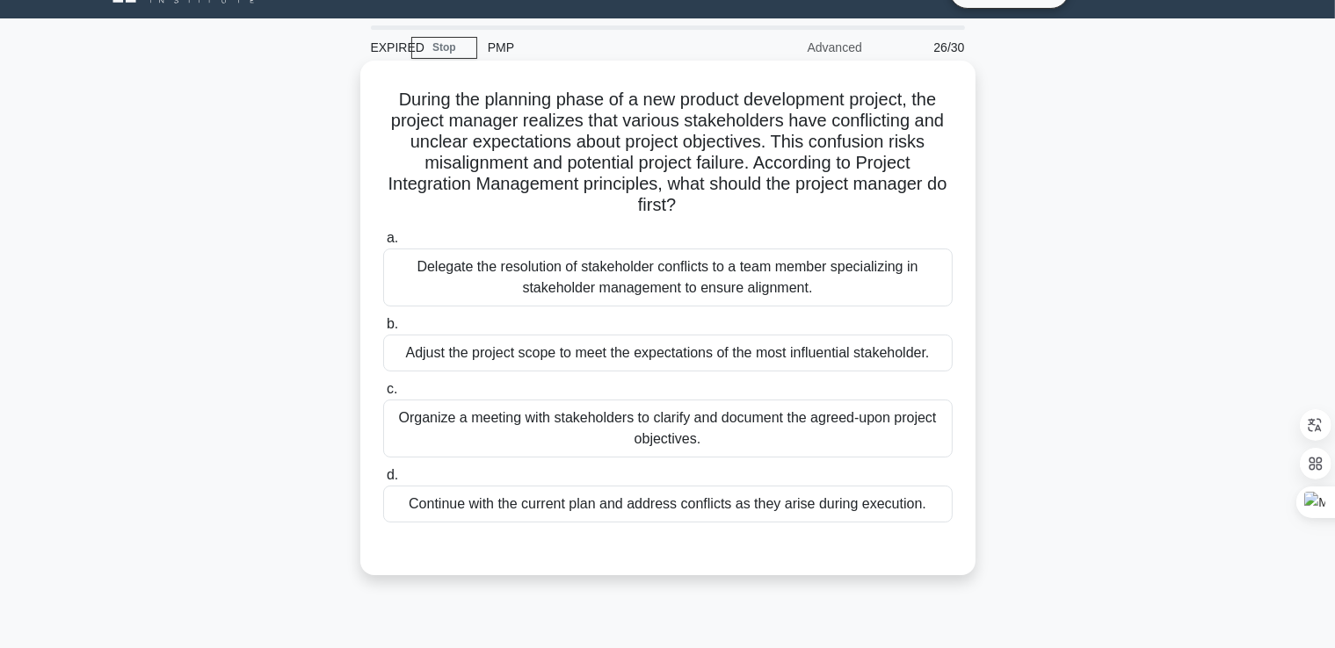
click at [729, 427] on div "Organize a meeting with stakeholders to clarify and document the agreed-upon pr…" at bounding box center [667, 429] width 569 height 58
click at [383, 395] on input "c. Organize a meeting with stakeholders to clarify and document the agreed-upon…" at bounding box center [383, 389] width 0 height 11
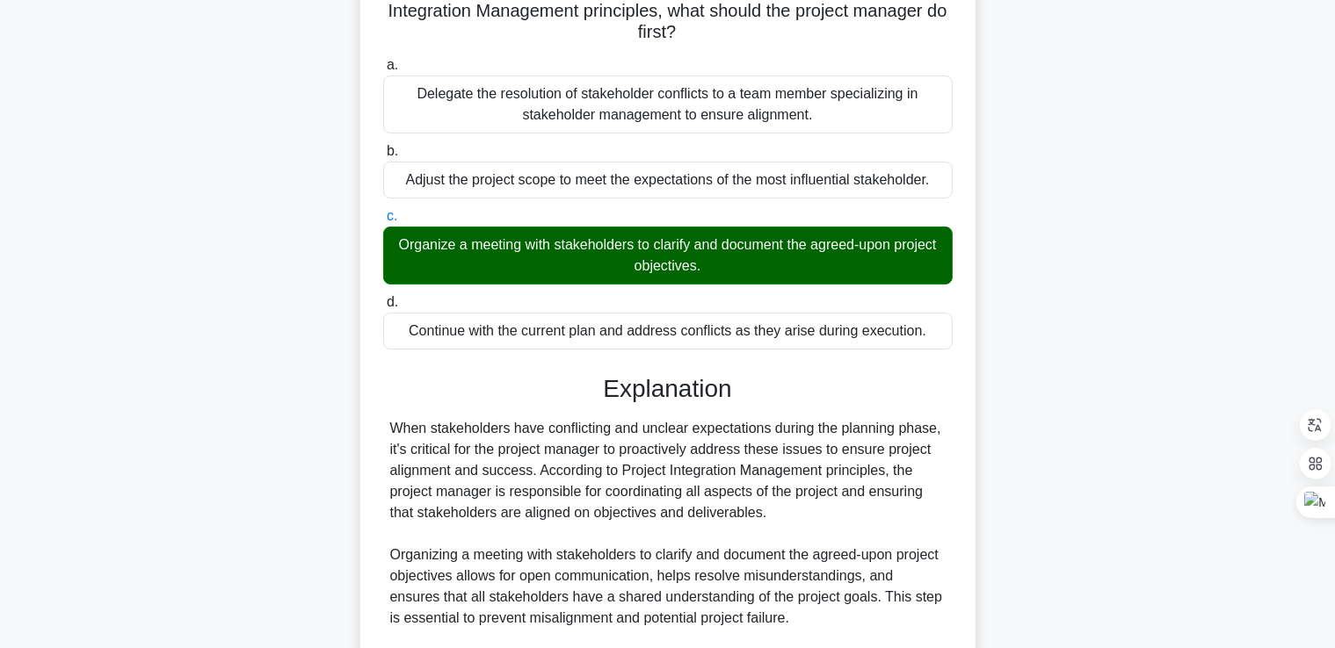
scroll to position [477, 0]
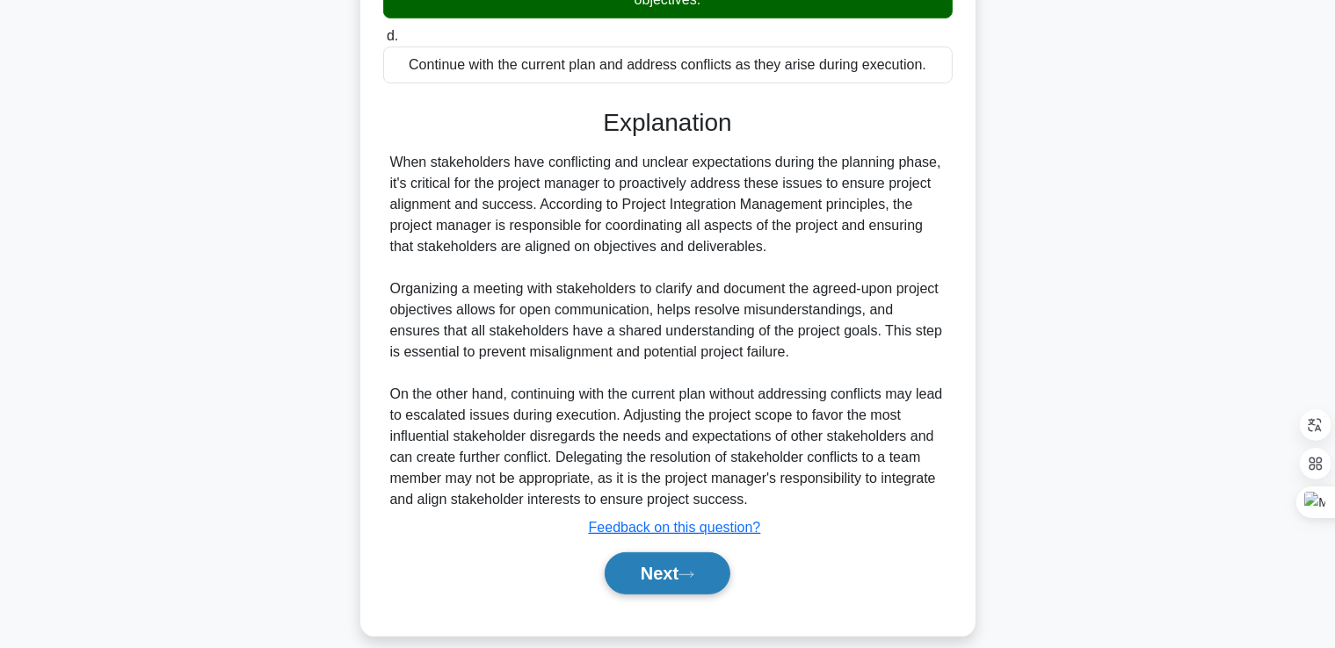
click at [683, 576] on button "Next" at bounding box center [667, 574] width 126 height 42
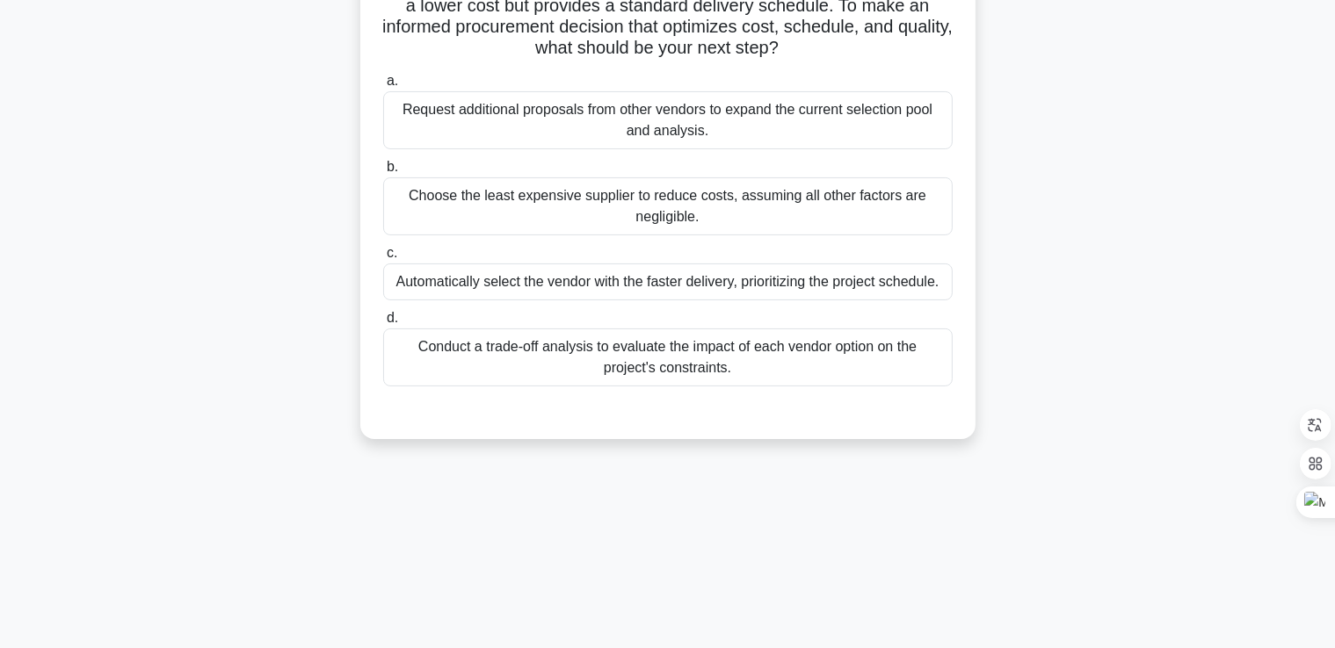
scroll to position [38, 0]
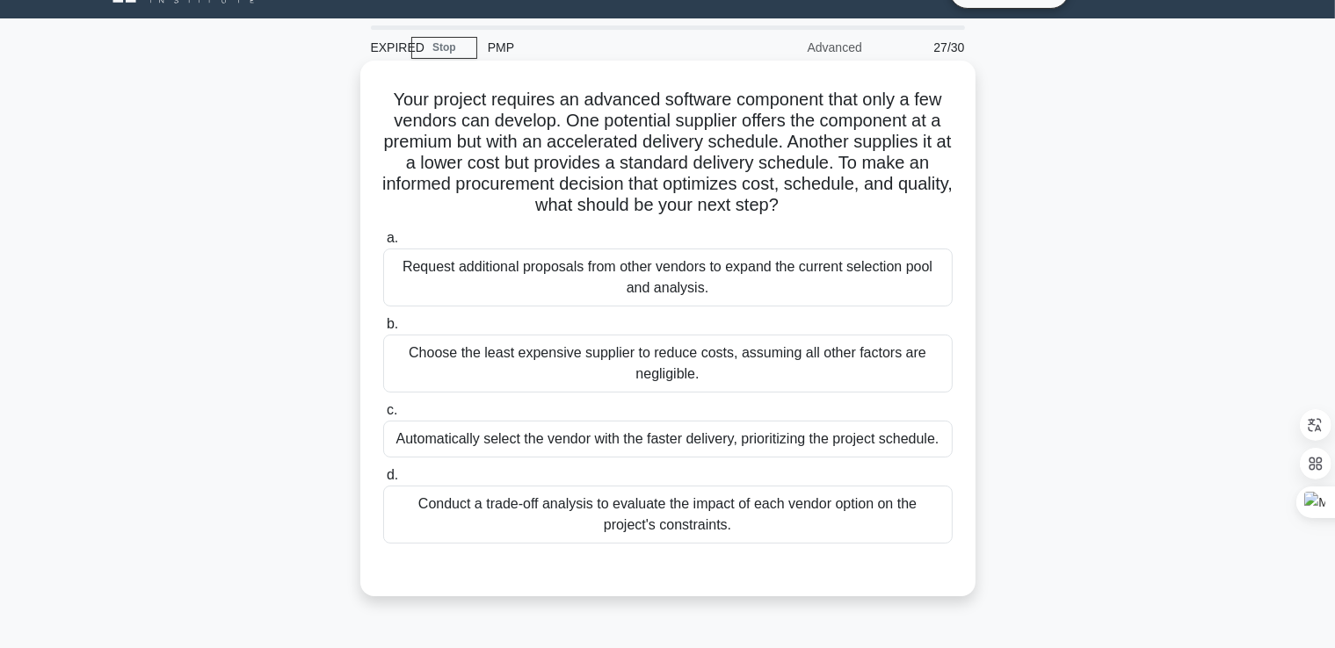
click at [692, 527] on div "Conduct a trade-off analysis to evaluate the impact of each vendor option on th…" at bounding box center [667, 515] width 569 height 58
click at [383, 481] on input "d. Conduct a trade-off analysis to evaluate the impact of each vendor option on…" at bounding box center [383, 475] width 0 height 11
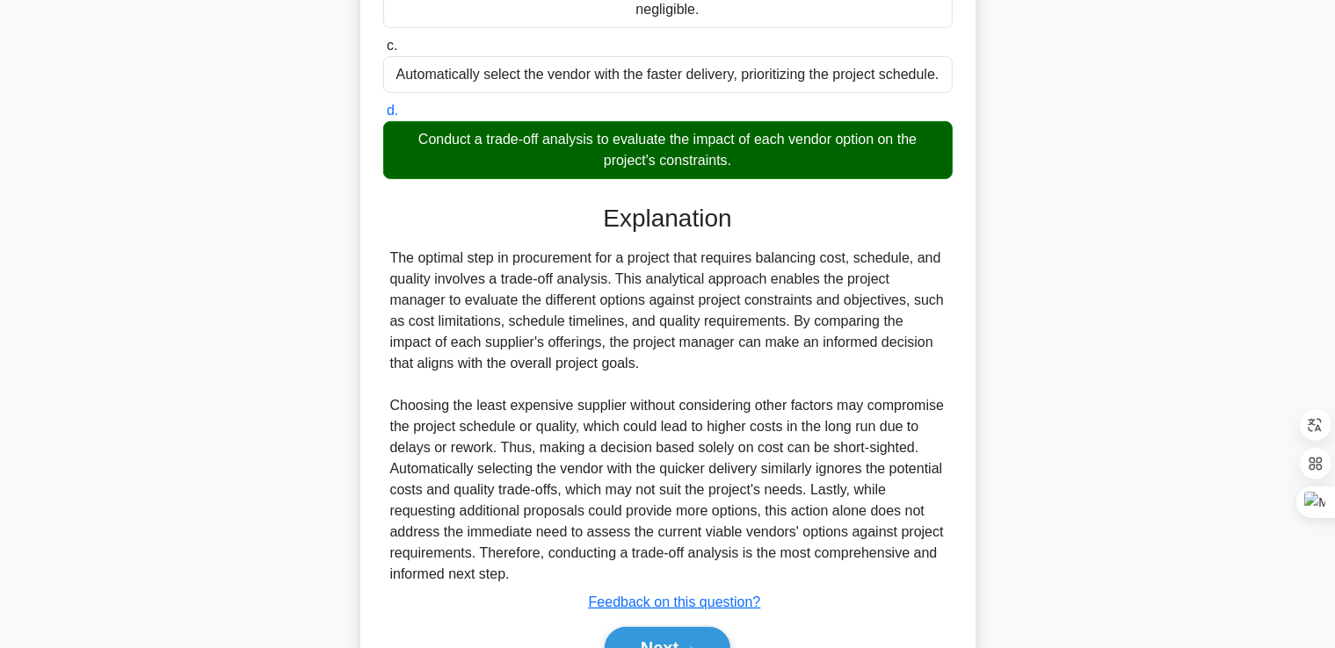
scroll to position [497, 0]
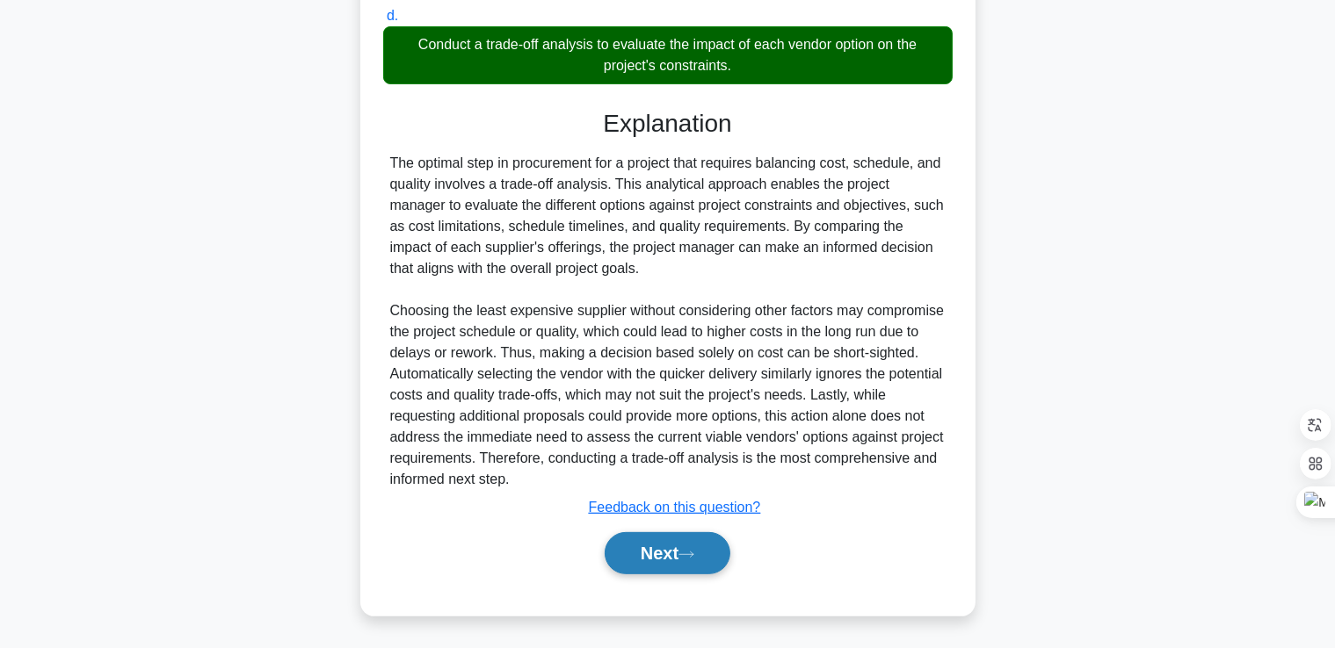
click at [648, 556] on button "Next" at bounding box center [667, 553] width 126 height 42
click at [665, 544] on button "Next" at bounding box center [667, 553] width 126 height 42
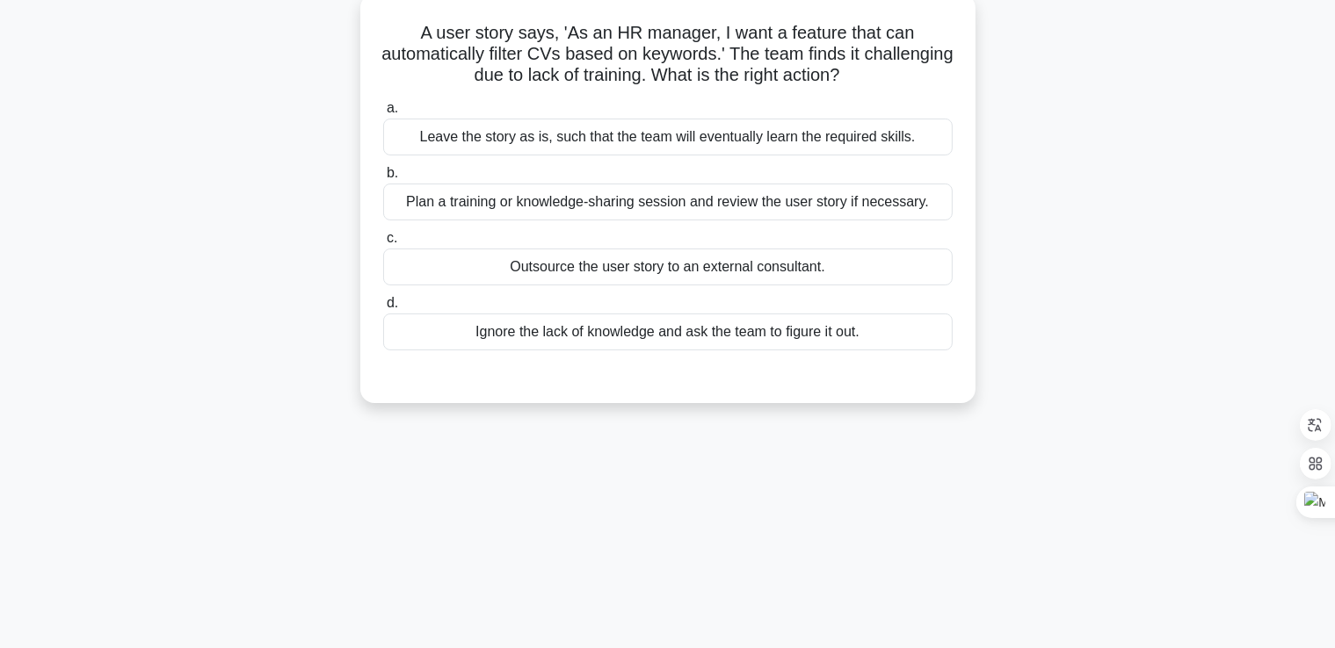
scroll to position [0, 0]
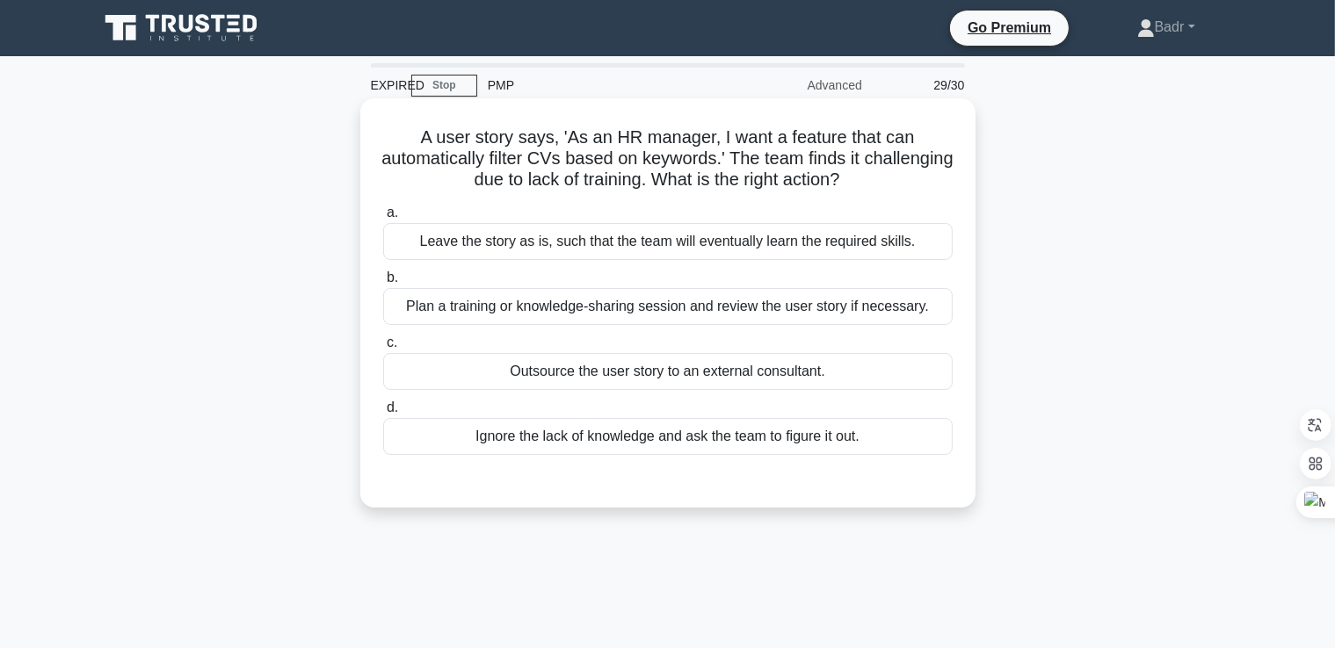
click at [691, 310] on div "Plan a training or knowledge-sharing session and review the user story if neces…" at bounding box center [667, 306] width 569 height 37
click at [383, 284] on input "b. Plan a training or knowledge-sharing session and review the user story if ne…" at bounding box center [383, 277] width 0 height 11
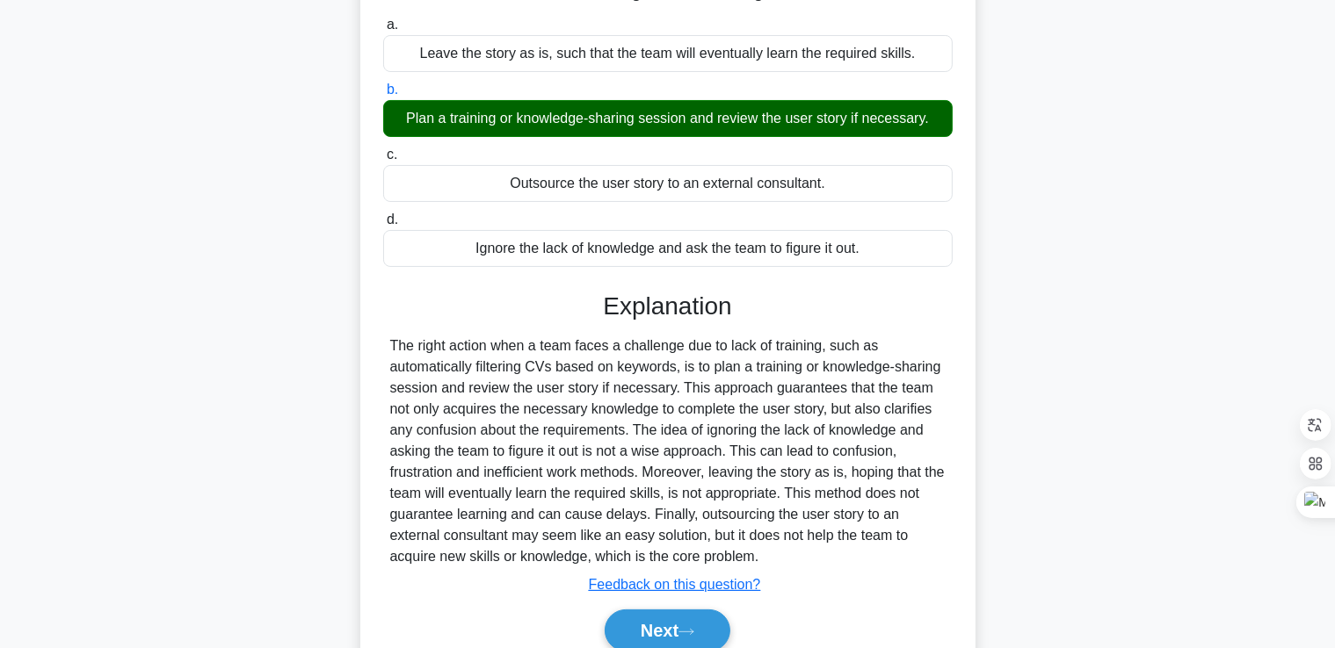
scroll to position [301, 0]
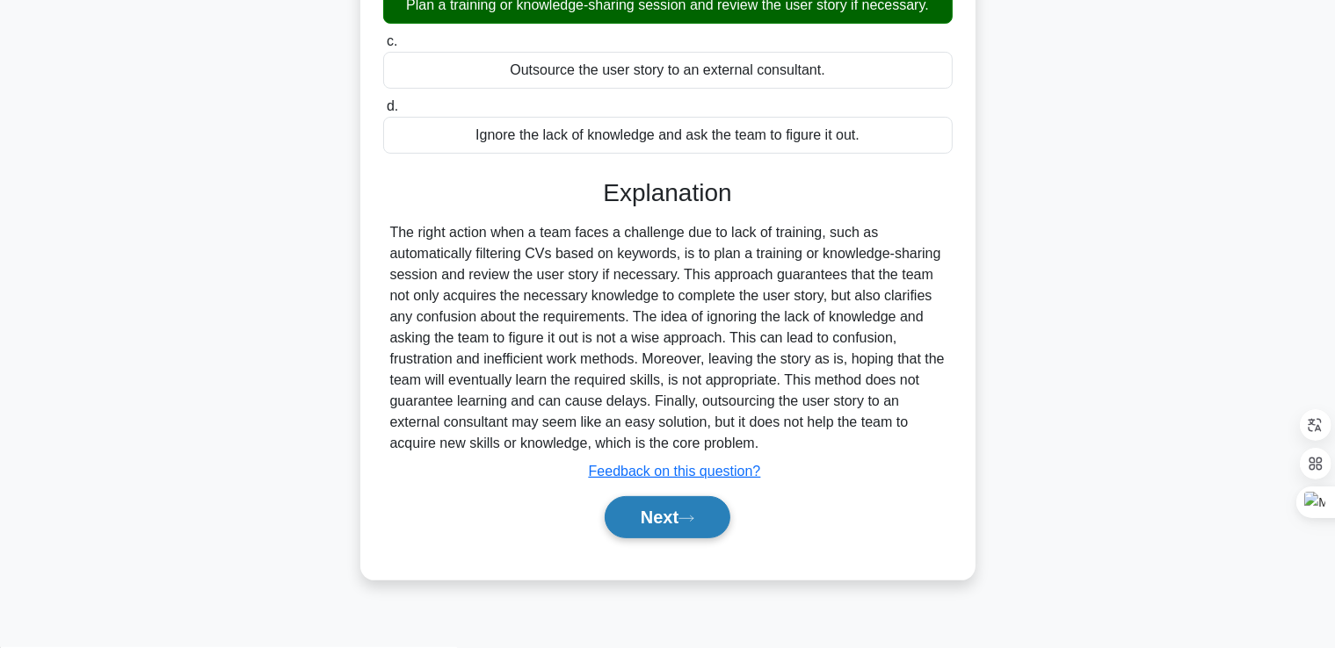
click at [676, 522] on button "Next" at bounding box center [667, 517] width 126 height 42
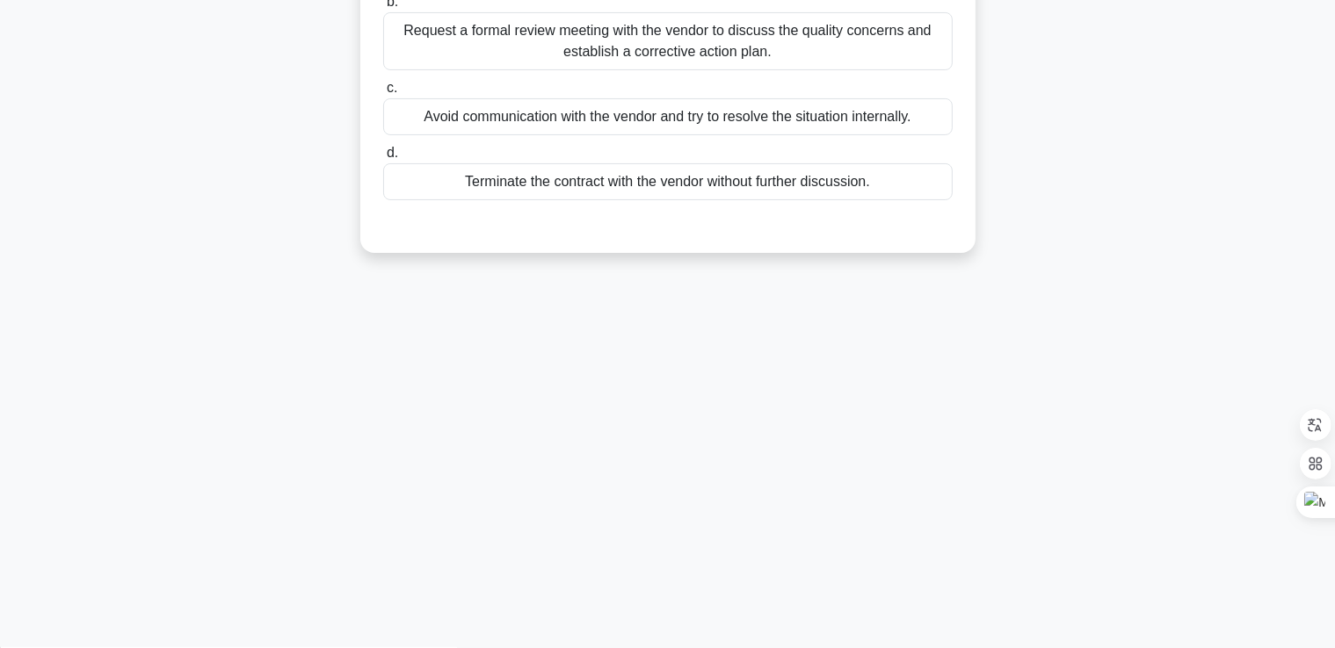
scroll to position [38, 0]
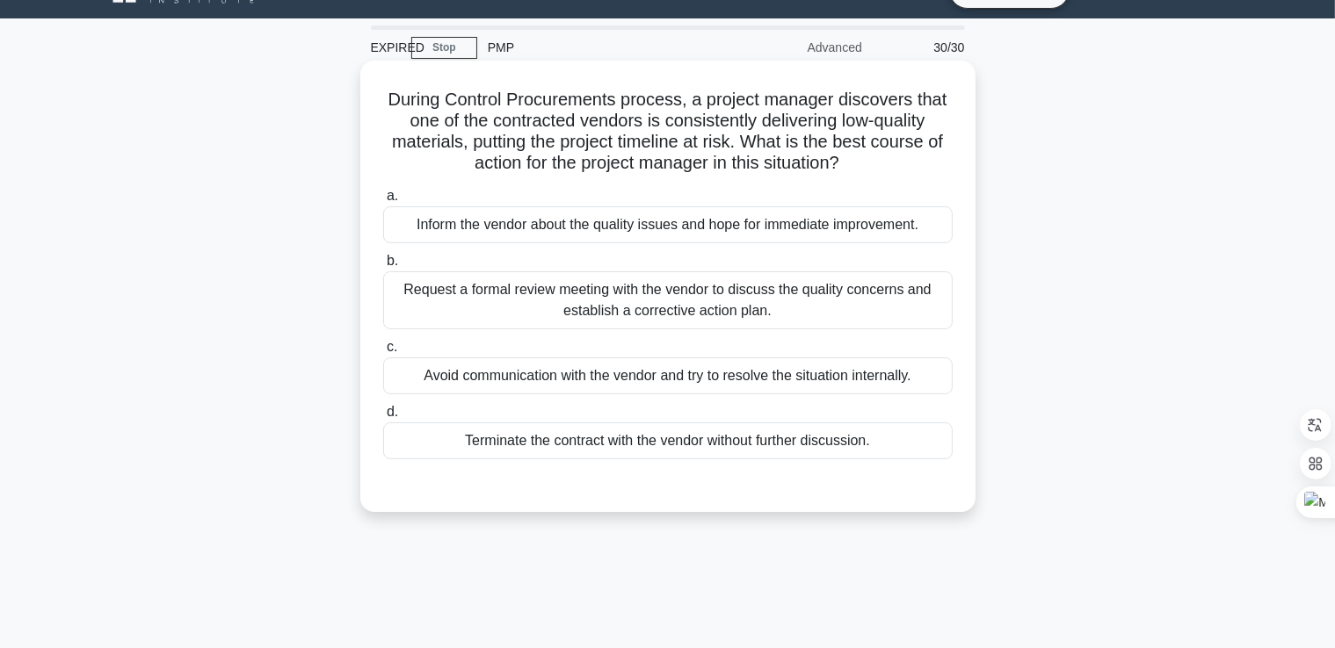
click at [605, 310] on div "Request a formal review meeting with the vendor to discuss the quality concerns…" at bounding box center [667, 300] width 569 height 58
click at [383, 267] on input "b. Request a formal review meeting with the vendor to discuss the quality conce…" at bounding box center [383, 261] width 0 height 11
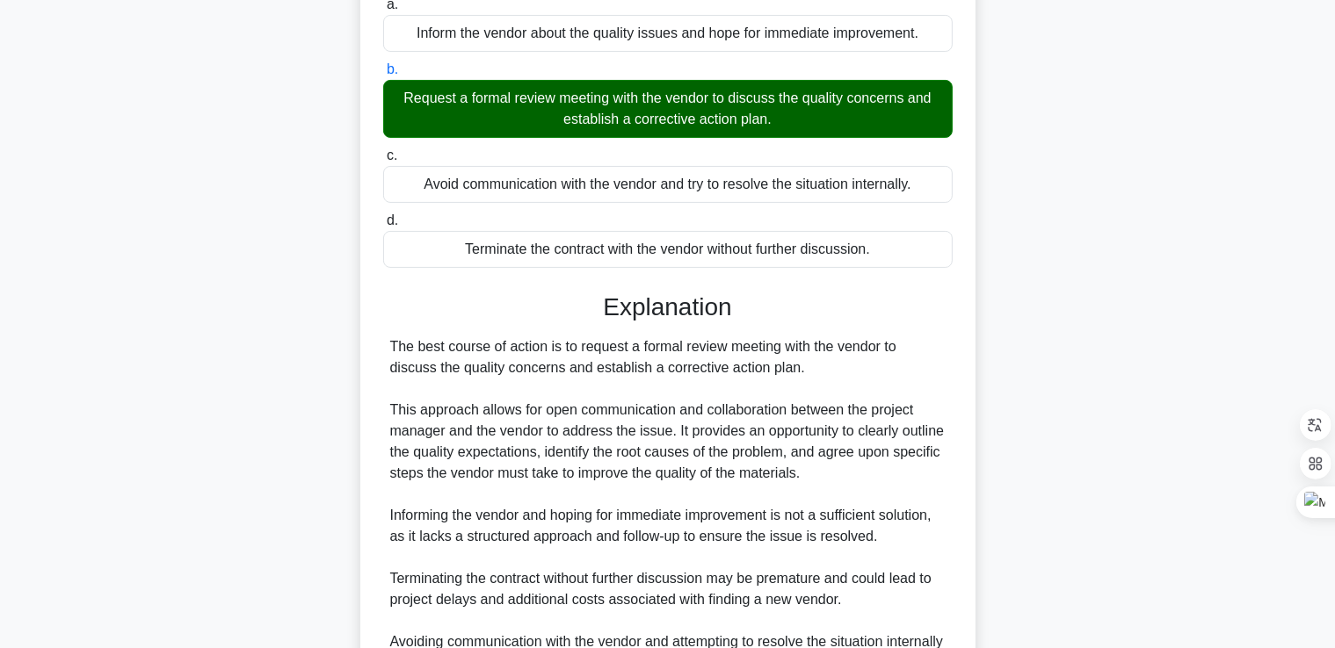
scroll to position [434, 0]
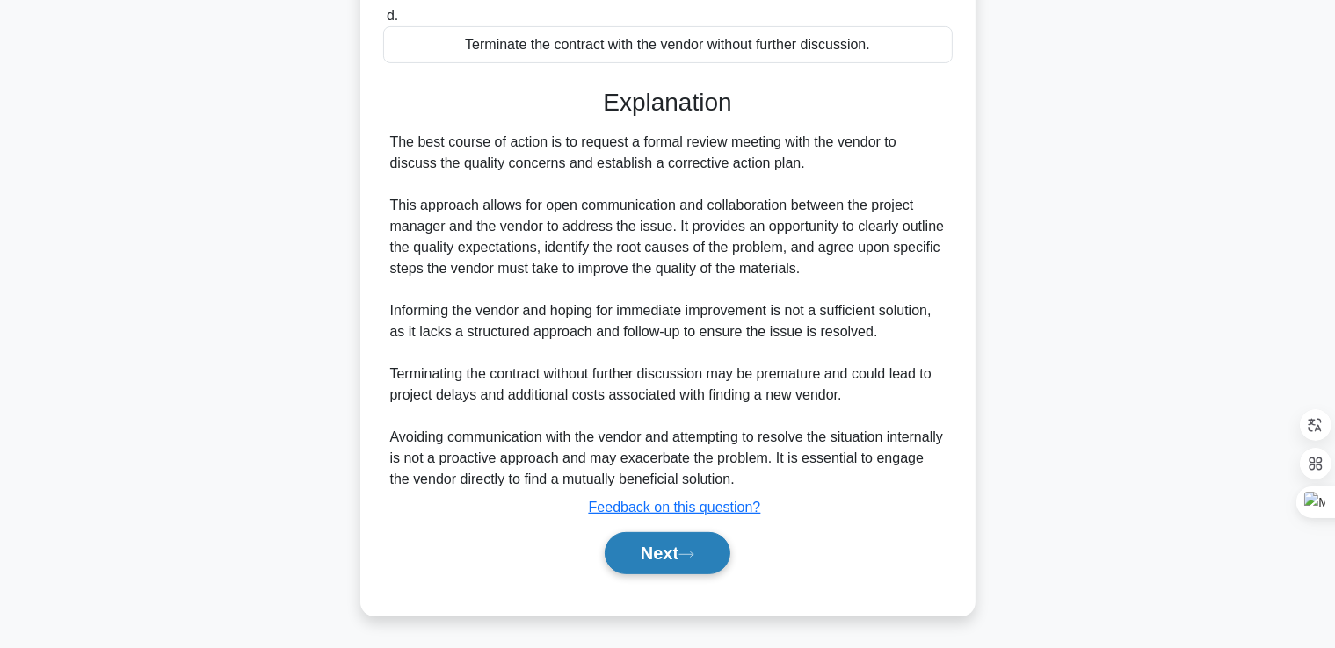
click at [656, 546] on button "Next" at bounding box center [667, 553] width 126 height 42
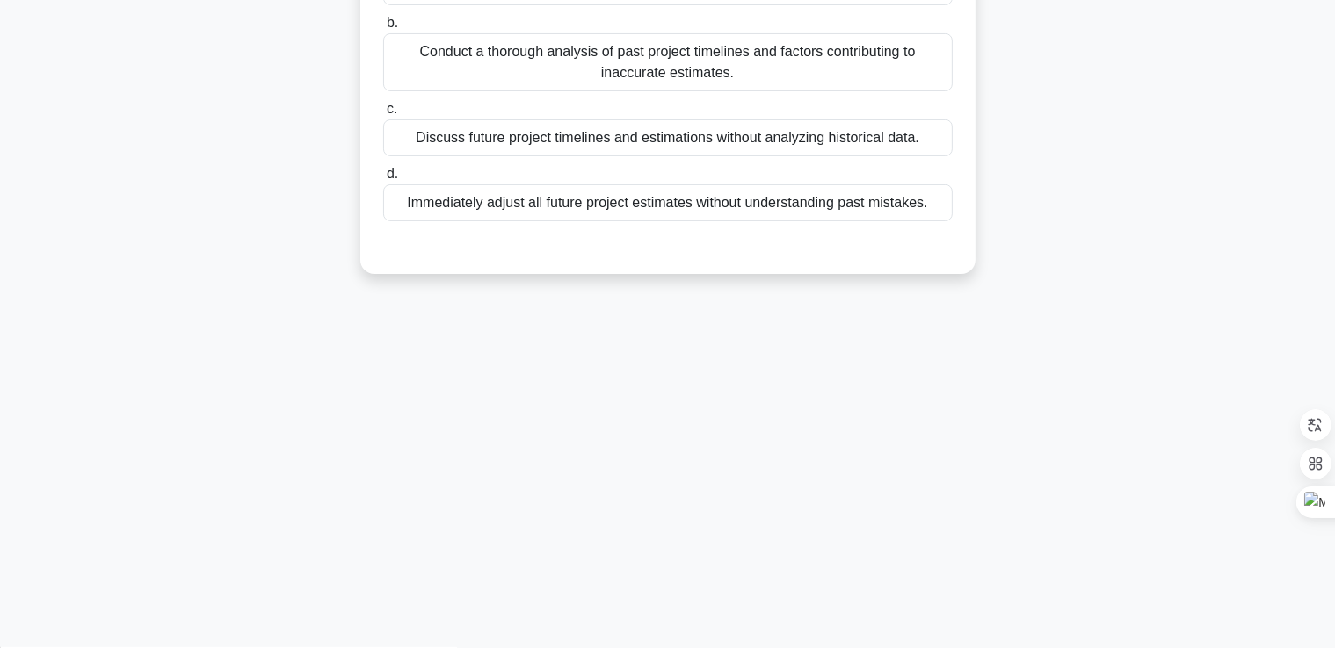
scroll to position [0, 0]
